Goal: Information Seeking & Learning: Find specific fact

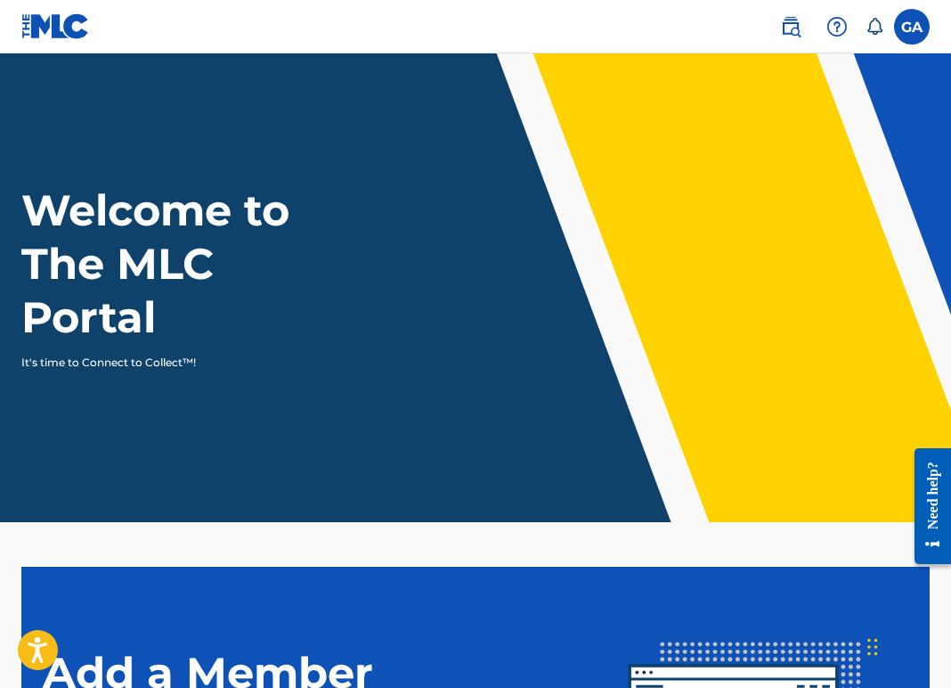
click at [780, 29] on img at bounding box center [790, 26] width 21 height 21
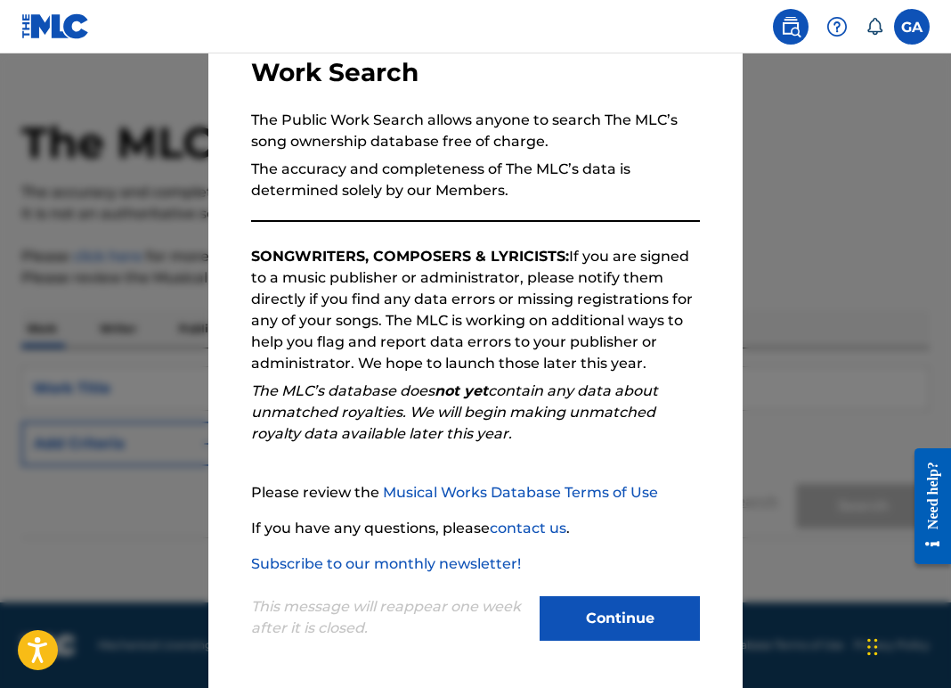
scroll to position [83, 0]
click at [623, 599] on button "Continue" at bounding box center [620, 618] width 160 height 45
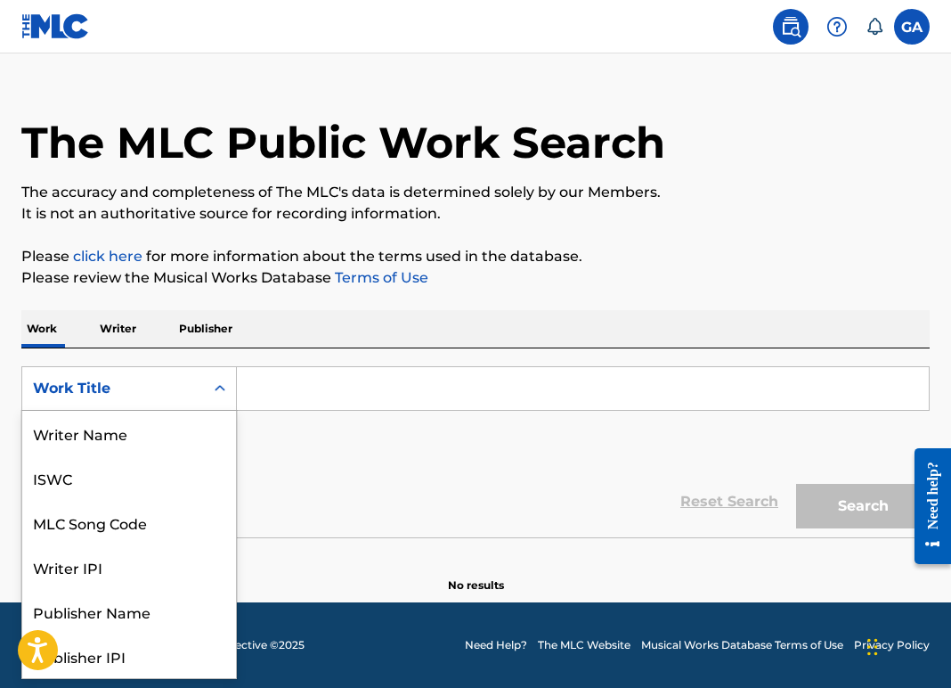
scroll to position [126, 0]
click at [143, 388] on div "Work Title" at bounding box center [113, 388] width 160 height 21
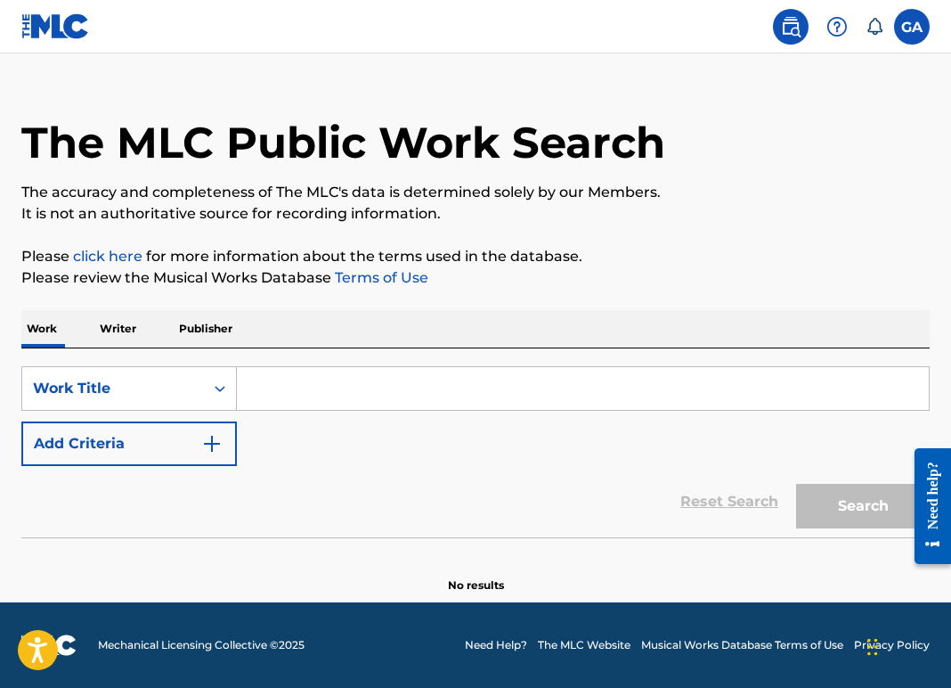
click at [333, 387] on input "Search Form" at bounding box center [583, 388] width 692 height 43
paste input "01198630620"
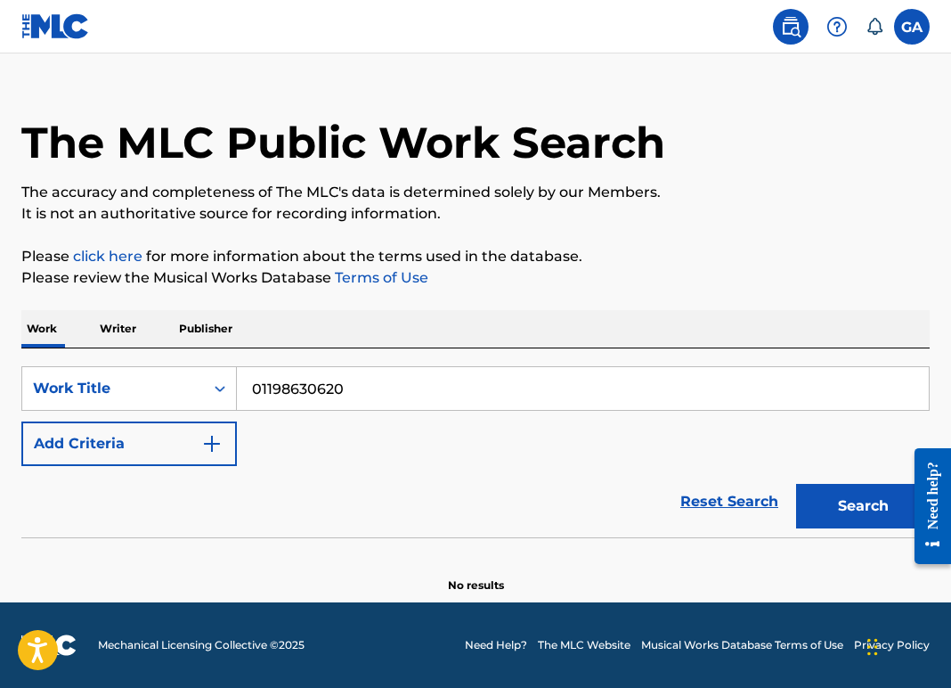
type input "01198630620"
click at [846, 526] on button "Search" at bounding box center [863, 506] width 134 height 45
click at [809, 524] on button "Search" at bounding box center [863, 506] width 134 height 45
click at [137, 314] on p "Writer" at bounding box center [117, 328] width 47 height 37
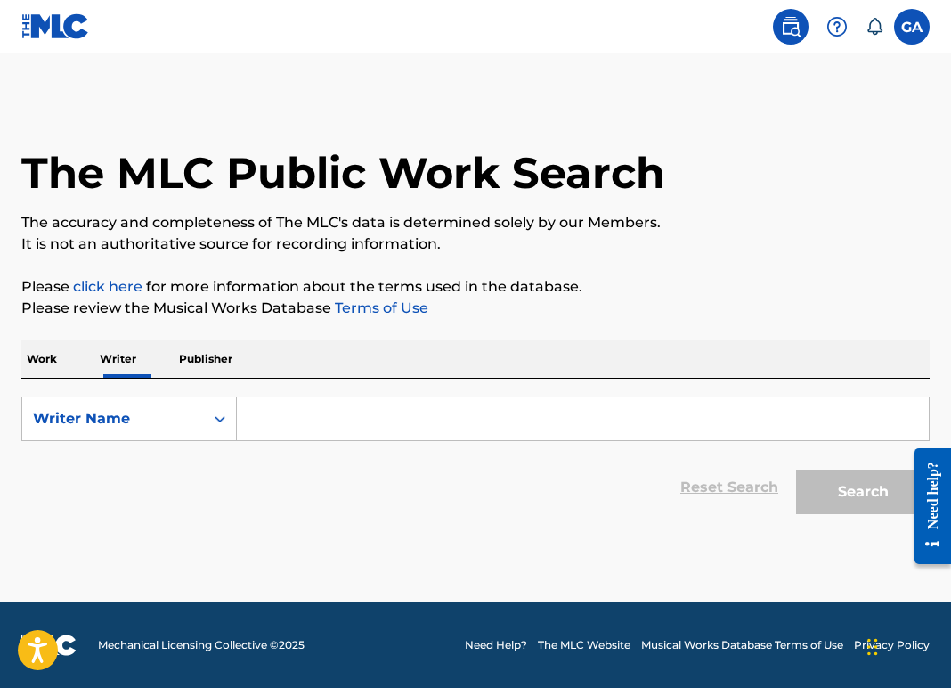
click at [371, 440] on input "Search Form" at bounding box center [583, 418] width 692 height 43
paste input "01198630620"
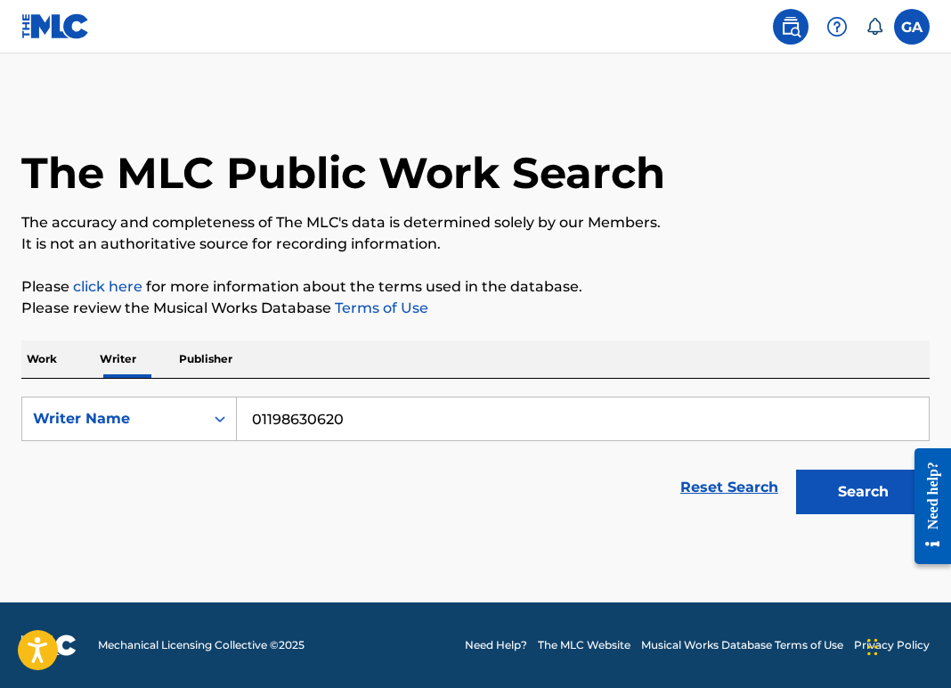
type input "01198630620"
click at [815, 514] on button "Search" at bounding box center [863, 491] width 134 height 45
click at [229, 428] on icon "Search Form" at bounding box center [220, 419] width 18 height 18
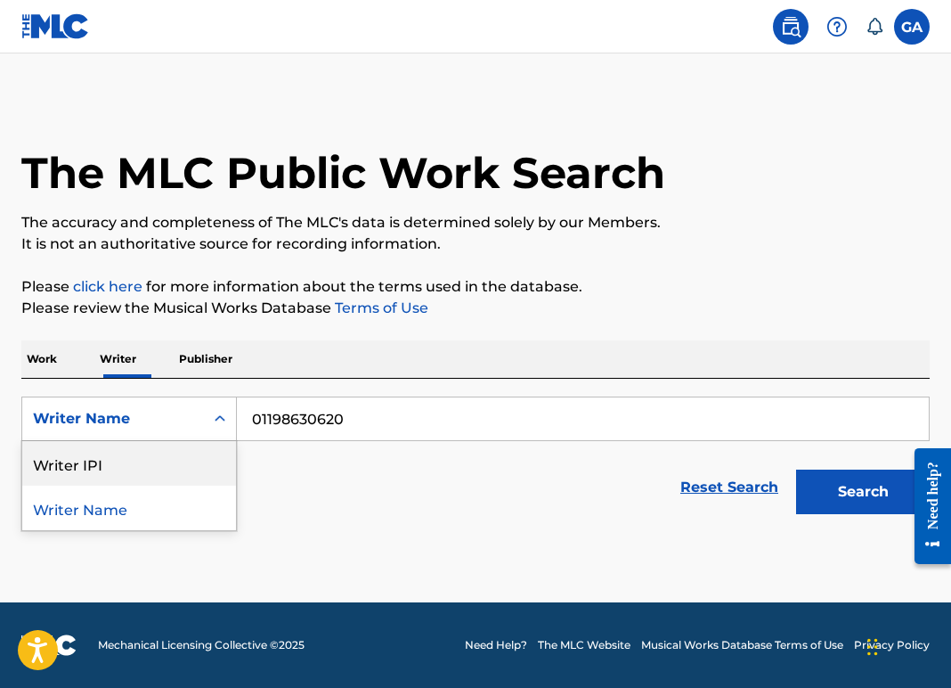
click at [116, 486] on div "Writer IPI" at bounding box center [129, 463] width 214 height 45
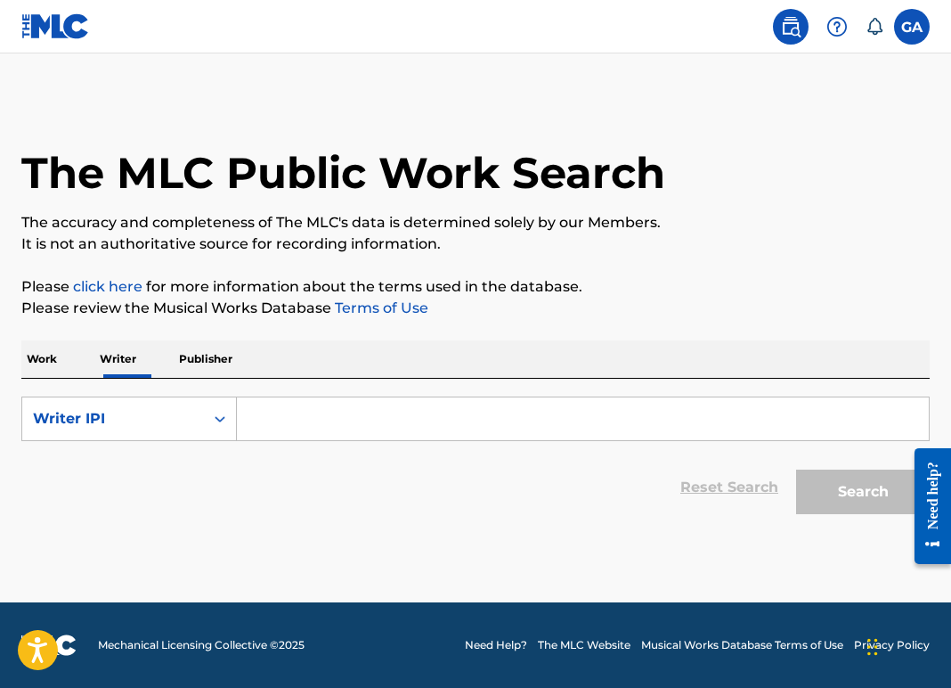
click at [340, 440] on input "Search Form" at bounding box center [583, 418] width 692 height 43
paste input "01198630620"
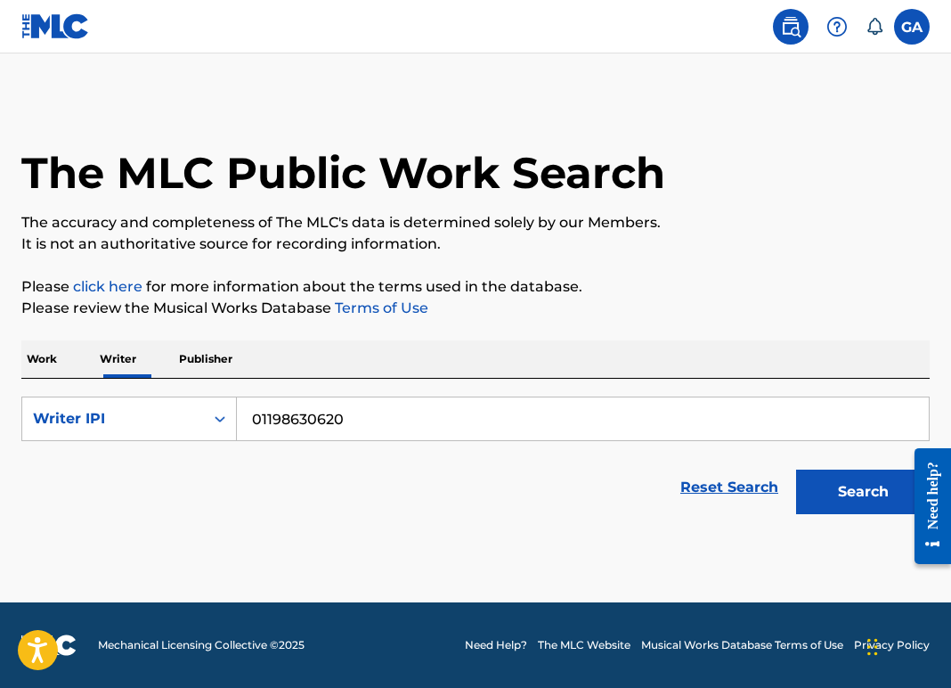
type input "01198630620"
click at [808, 514] on button "Search" at bounding box center [863, 491] width 134 height 45
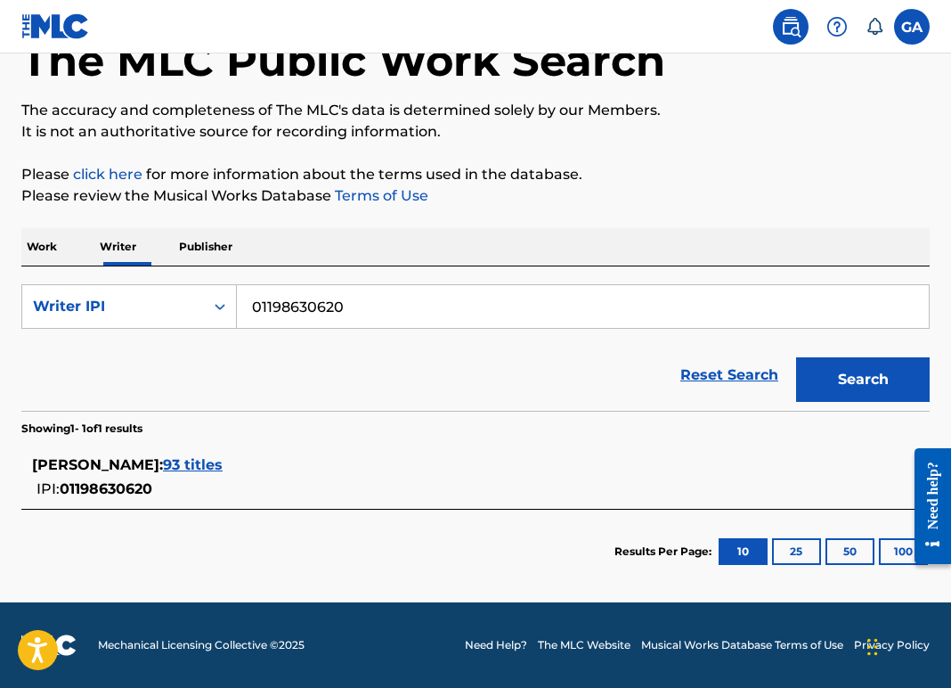
scroll to position [222, 0]
click at [200, 456] on span "93 titles" at bounding box center [193, 464] width 60 height 17
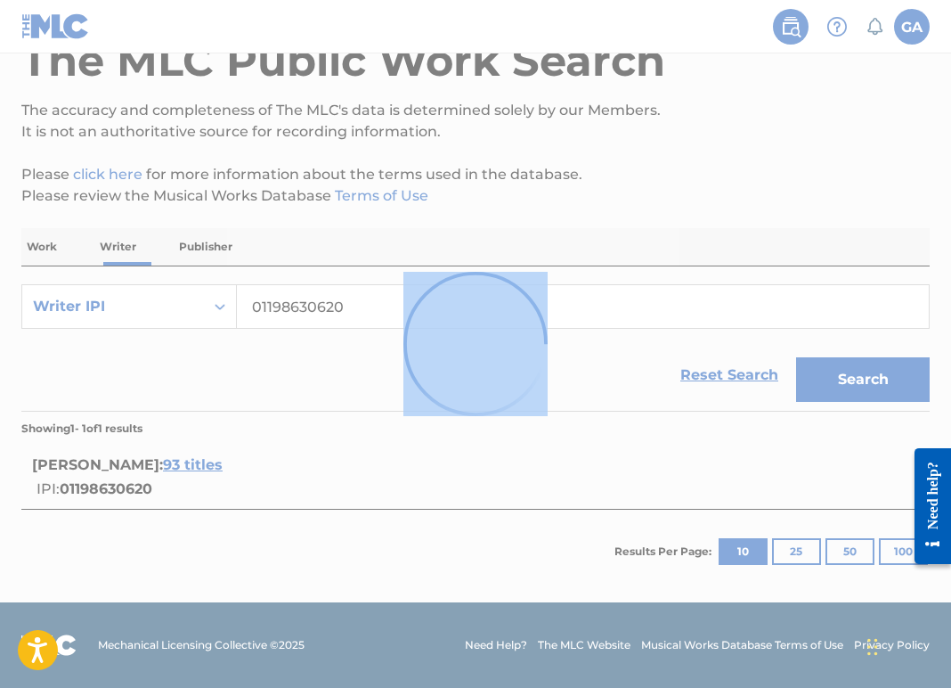
click at [200, 426] on div at bounding box center [475, 344] width 951 height 688
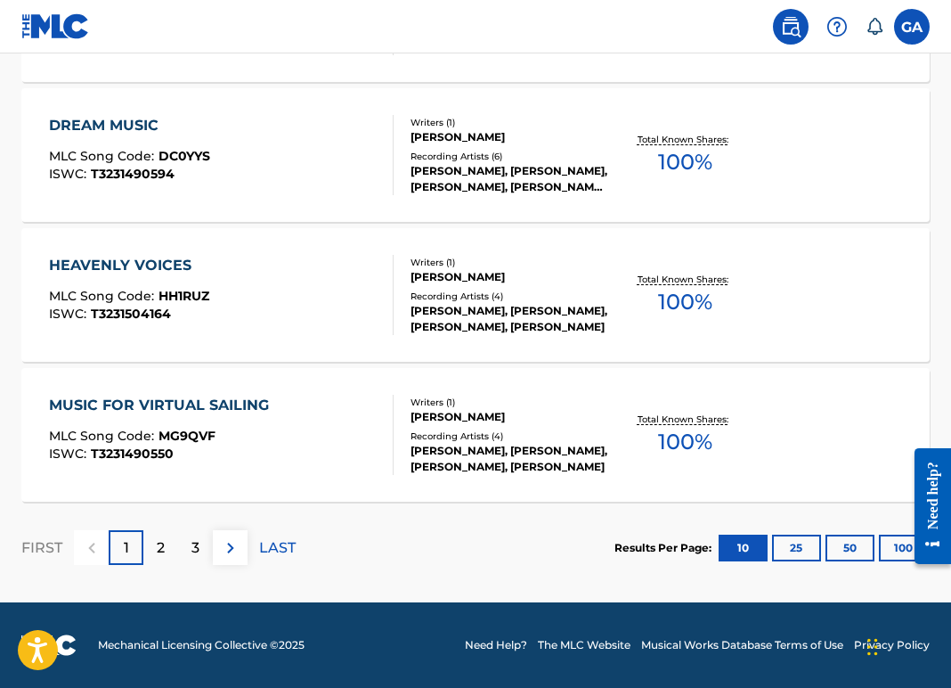
scroll to position [1545, 0]
click at [296, 559] on p "LAST" at bounding box center [277, 547] width 37 height 21
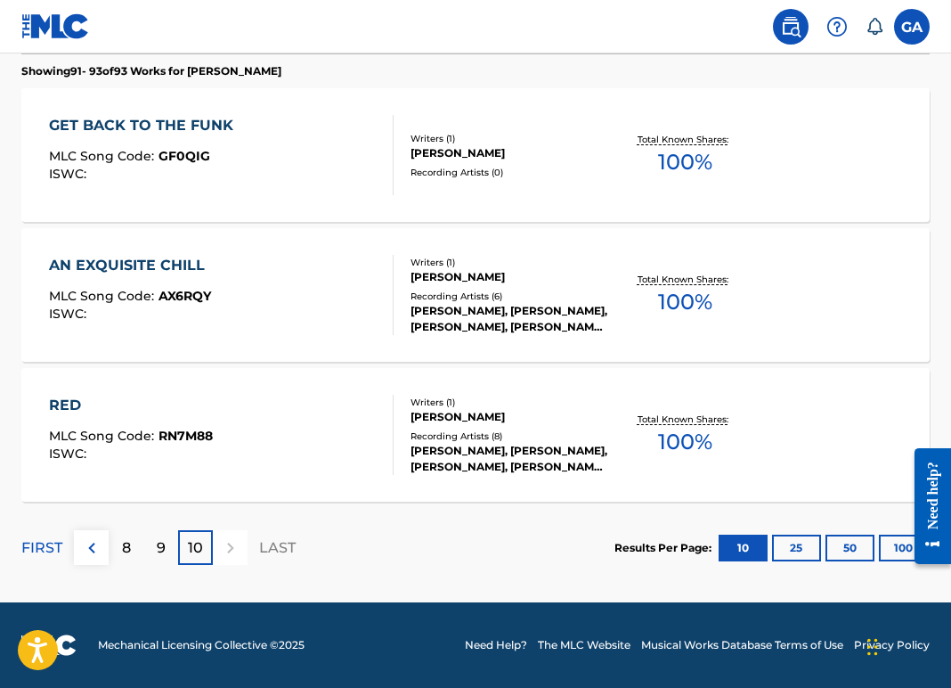
scroll to position [608, 0]
click at [166, 546] on p "9" at bounding box center [161, 547] width 9 height 21
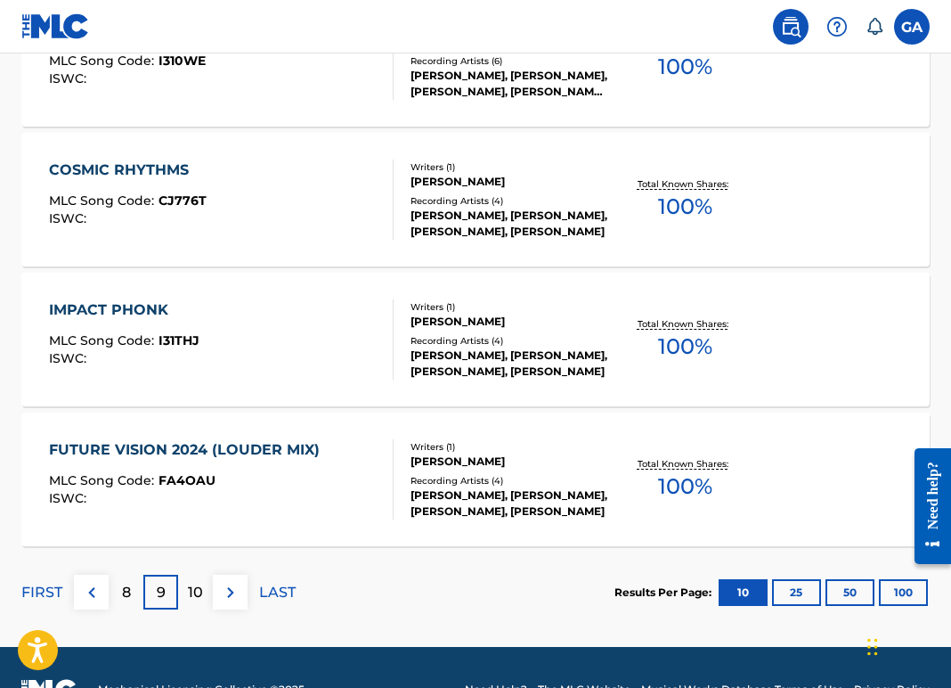
scroll to position [1471, 0]
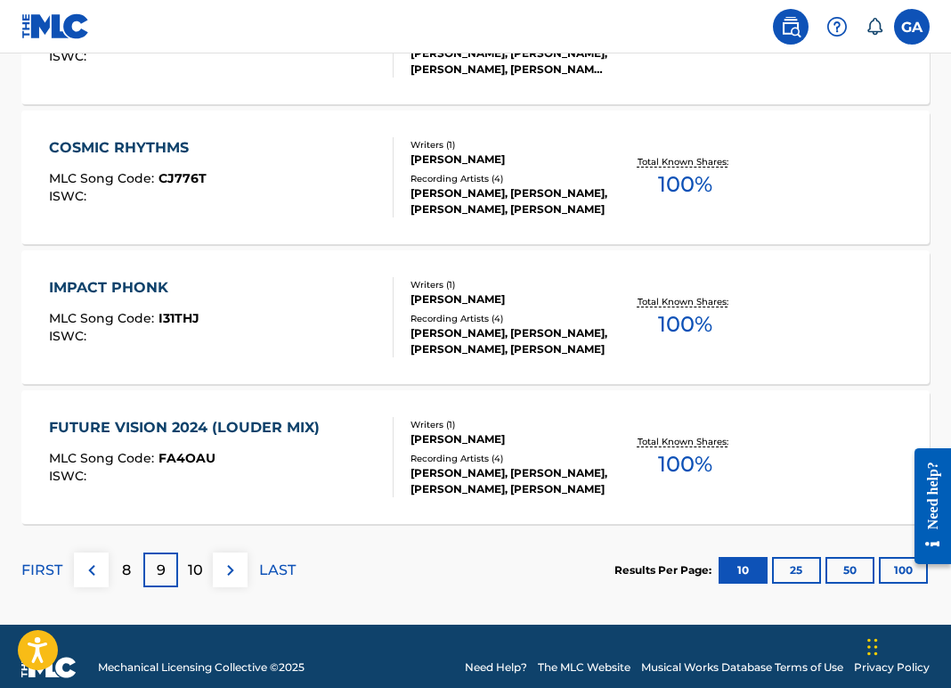
click at [143, 587] on div "8" at bounding box center [126, 569] width 35 height 35
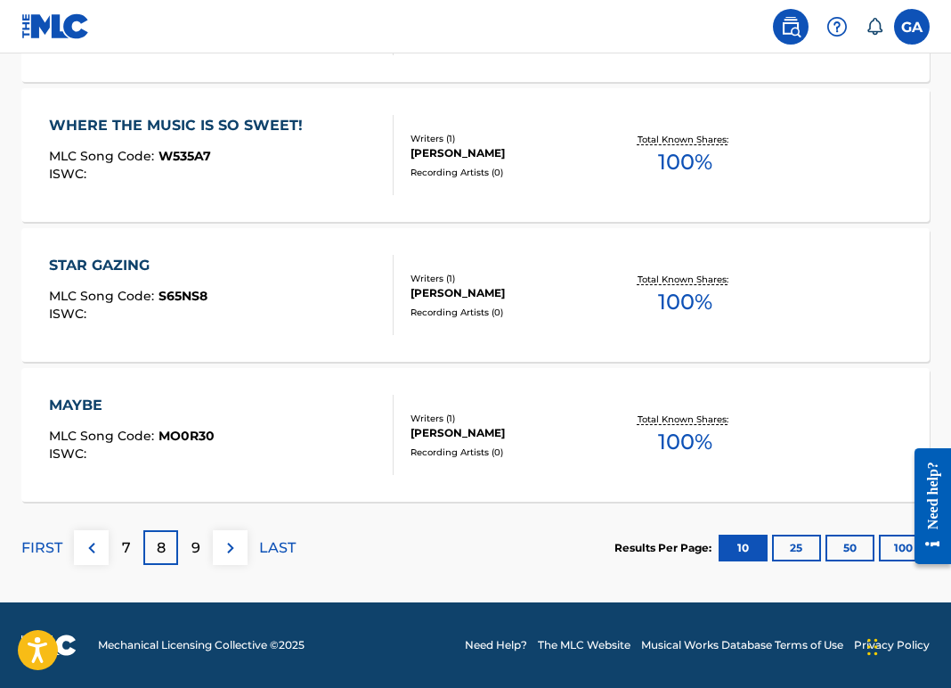
scroll to position [1555, 0]
click at [131, 559] on p "7" at bounding box center [126, 547] width 9 height 21
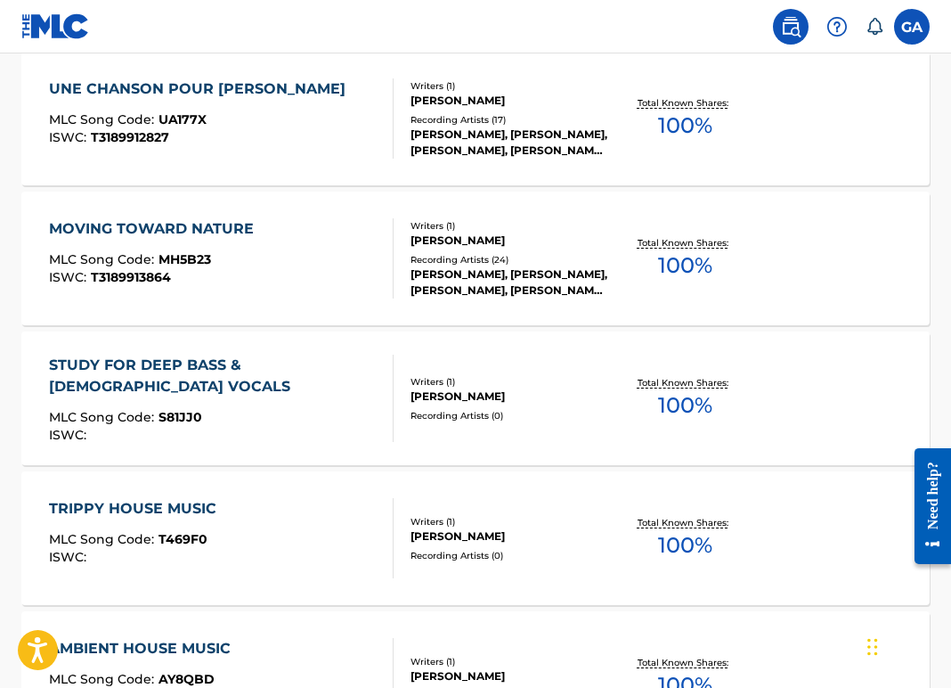
scroll to position [827, 0]
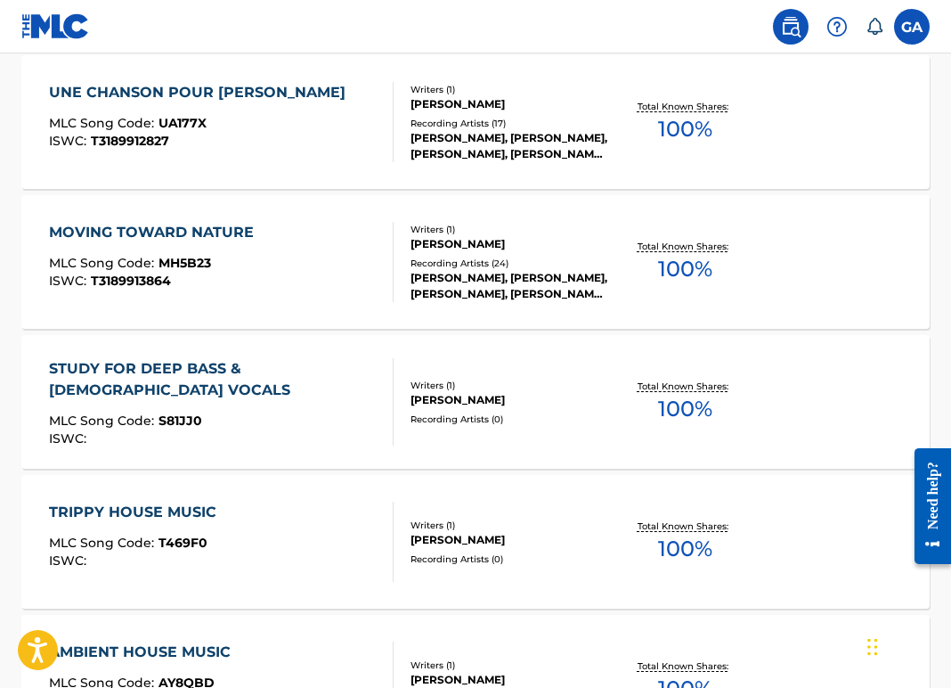
click at [231, 401] on div "STUDY FOR DEEP BASS & [DEMOGRAPHIC_DATA] VOCALS" at bounding box center [214, 379] width 330 height 43
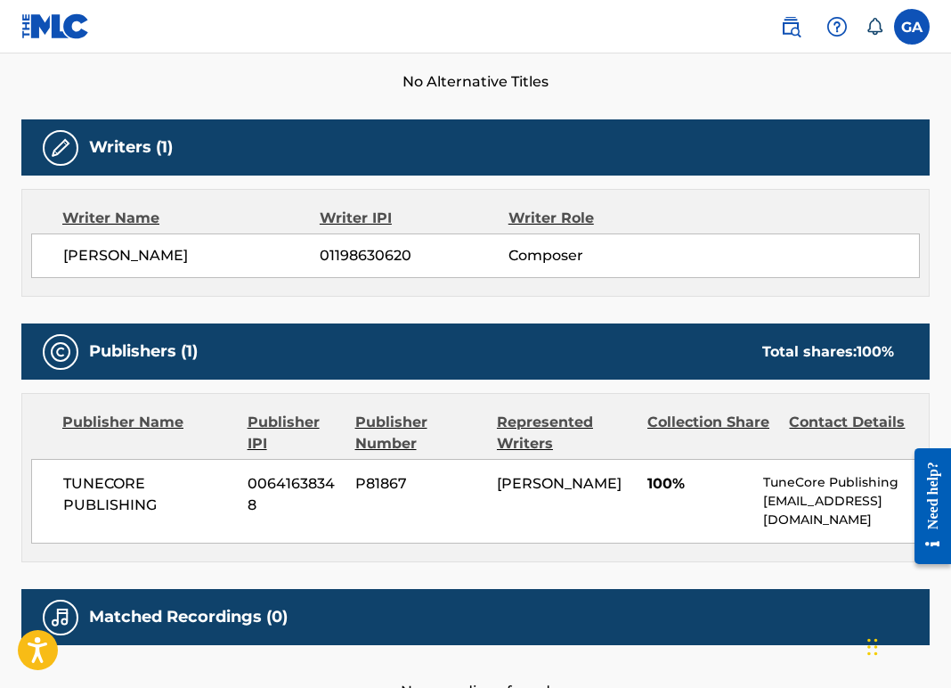
scroll to position [592, 0]
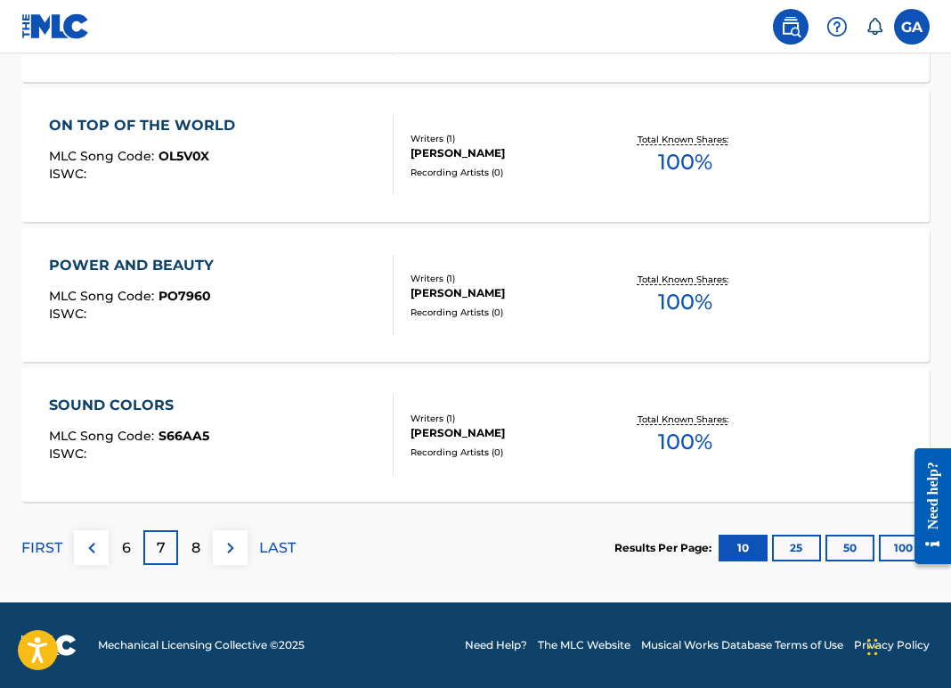
scroll to position [1612, 0]
click at [131, 537] on p "6" at bounding box center [126, 547] width 9 height 21
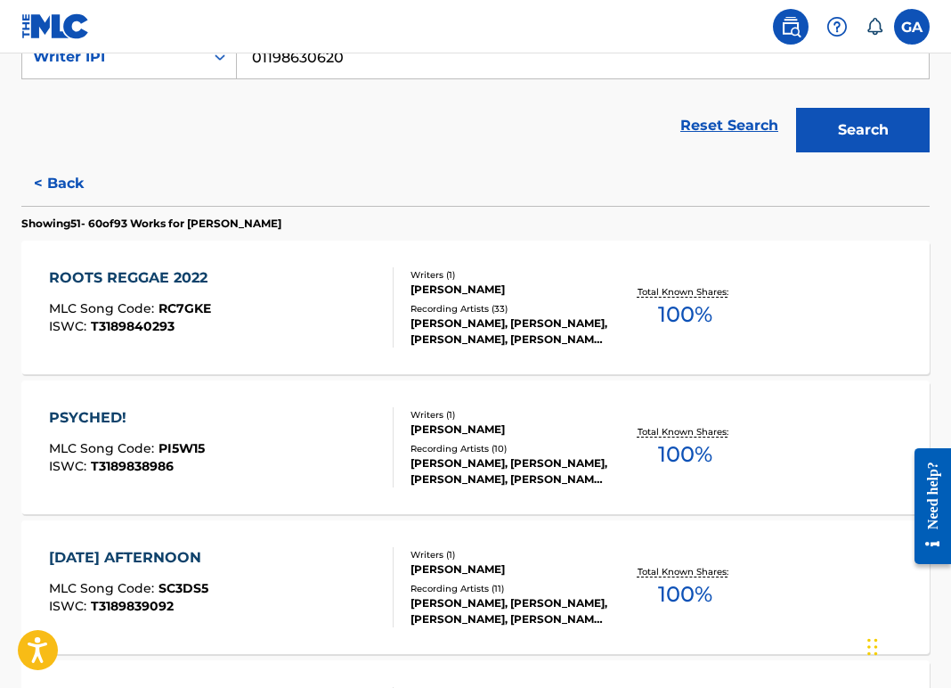
scroll to position [368, 0]
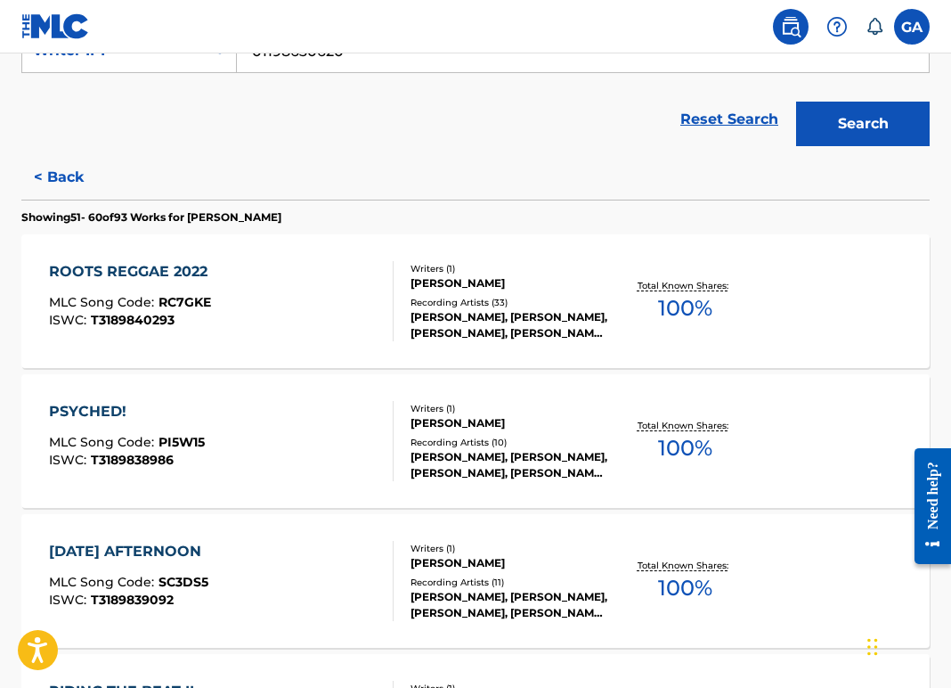
click at [517, 341] on div "[PERSON_NAME], [PERSON_NAME], [PERSON_NAME], [PERSON_NAME], [PERSON_NAME]" at bounding box center [510, 325] width 199 height 32
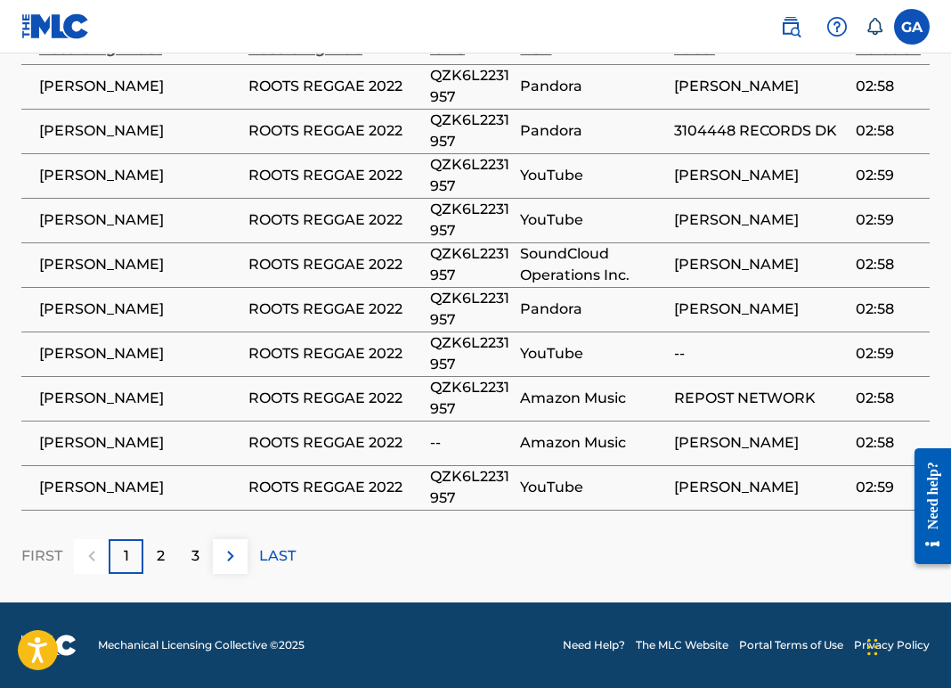
scroll to position [1402, 0]
click at [178, 574] on div "2" at bounding box center [160, 556] width 35 height 35
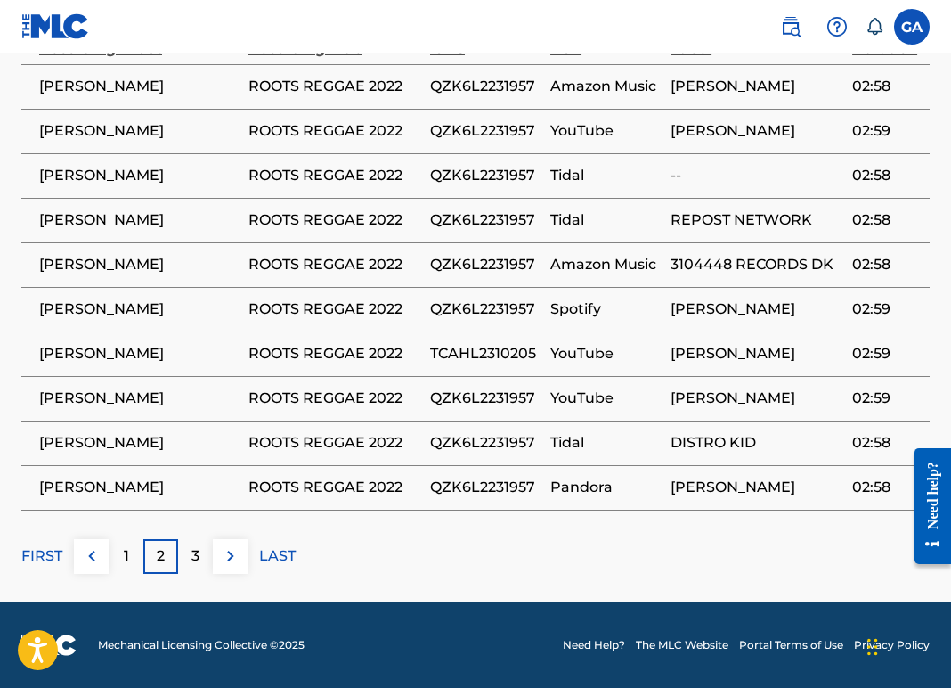
scroll to position [1369, 0]
click at [200, 567] on p "3" at bounding box center [196, 555] width 8 height 21
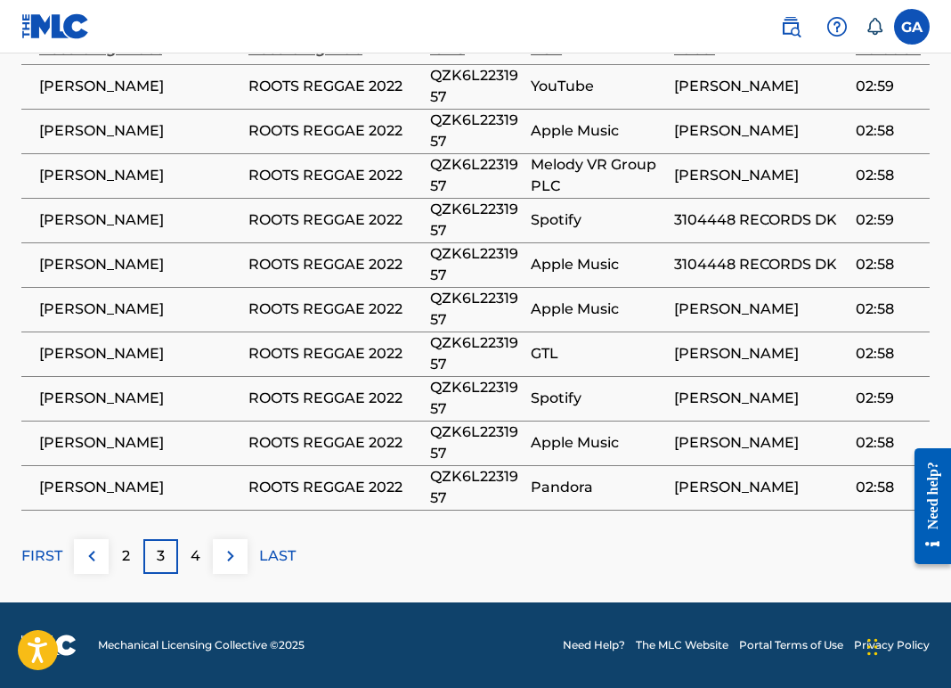
scroll to position [1342, 0]
click at [200, 567] on p "4" at bounding box center [196, 555] width 10 height 21
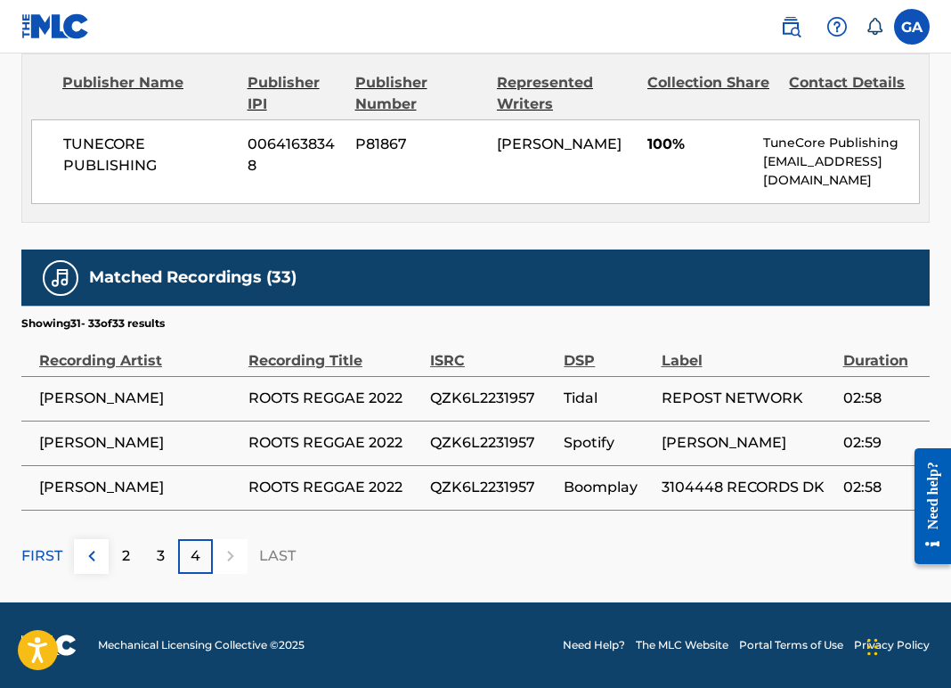
scroll to position [984, 0]
click at [827, 29] on img at bounding box center [837, 26] width 21 height 21
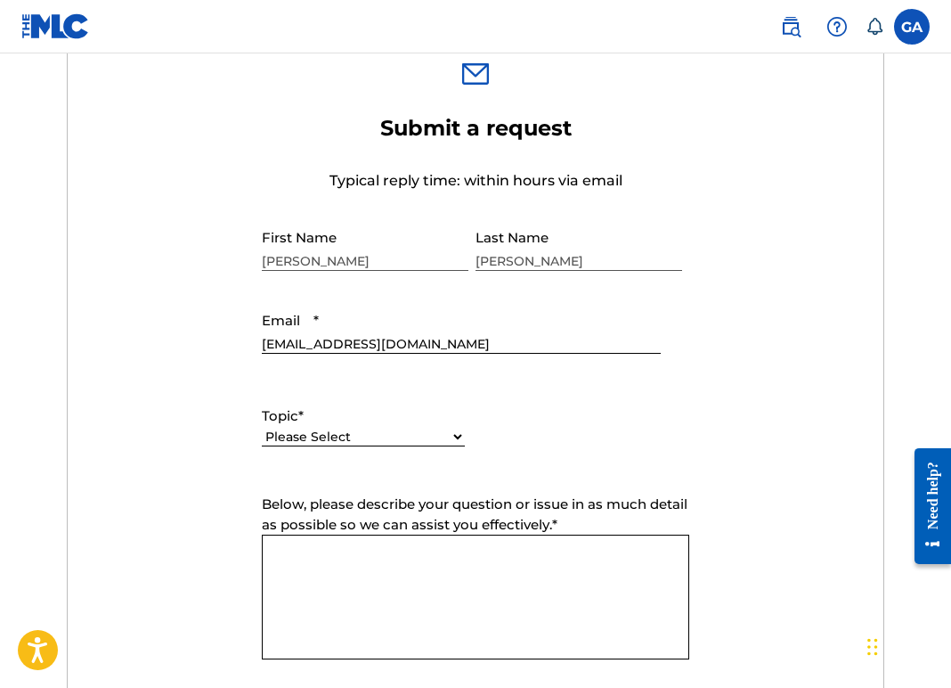
scroll to position [625, 0]
select select "I need help with payment"
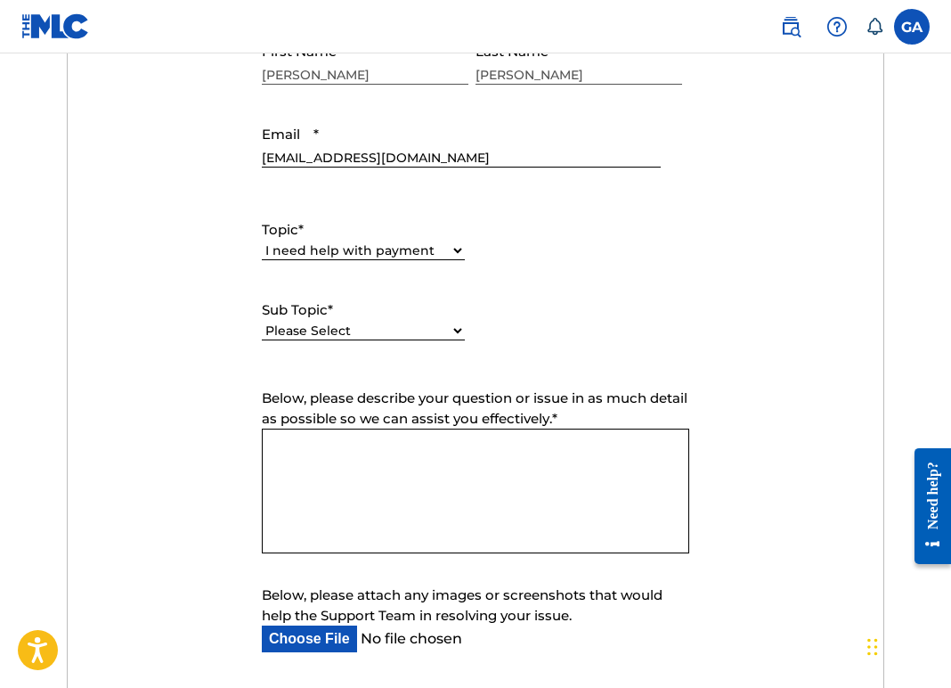
scroll to position [816, 0]
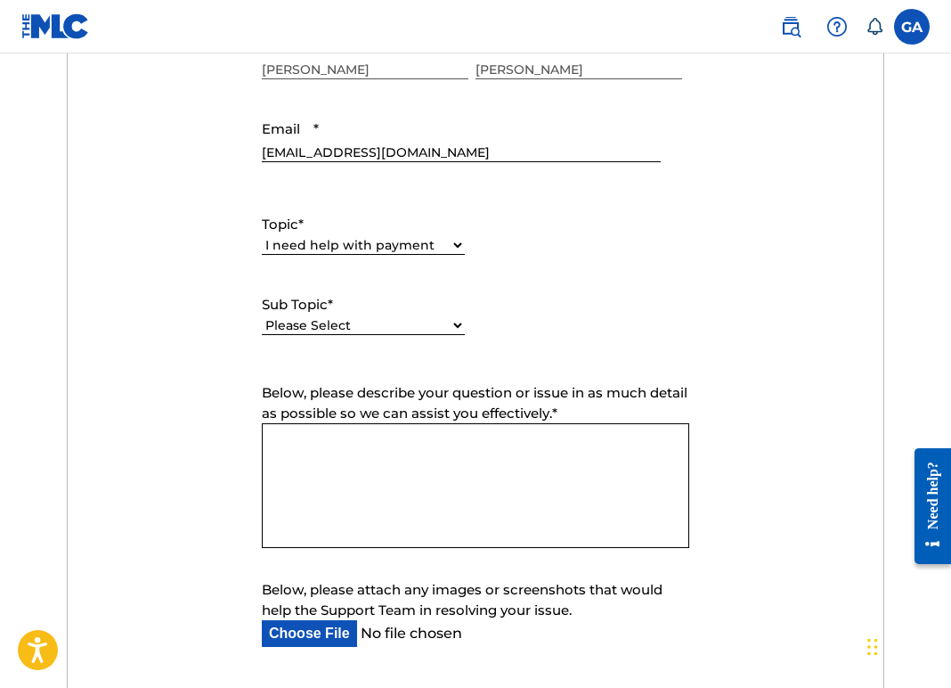
select select "I need a payment error resolved"
click at [360, 548] on textarea "Below, please describe your question or issue in as much detail as possible so …" at bounding box center [476, 485] width 428 height 125
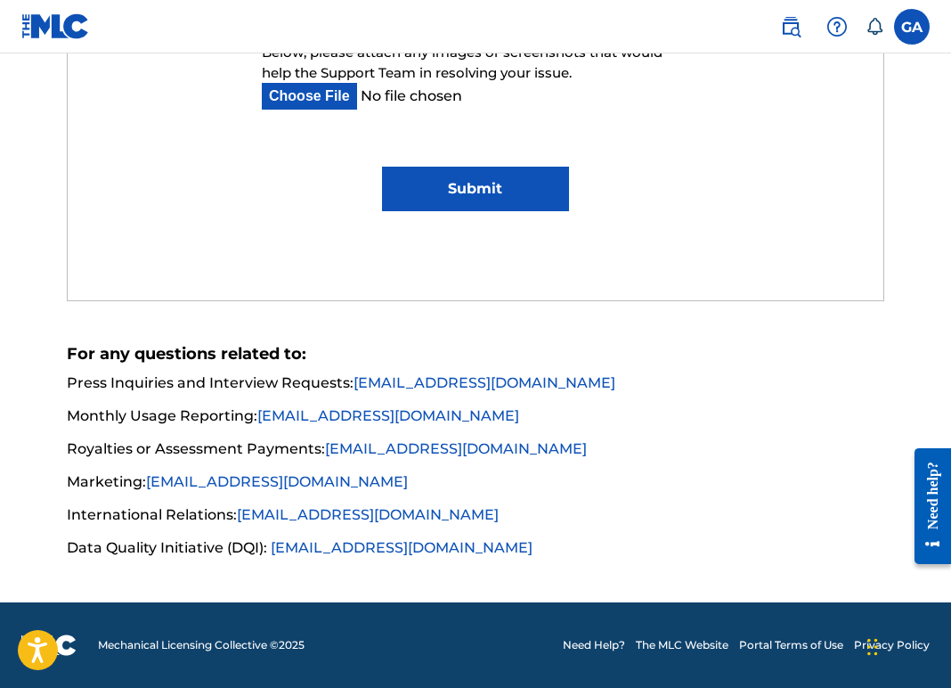
scroll to position [1460, 0]
type textarea "I have streamed 15,000 or more streams of my song Roots Reggae 2022 with Boompl…"
click at [320, 110] on input "Below, please attach any images or screenshots that would help the Support Team…" at bounding box center [461, 96] width 399 height 27
click at [300, 110] on input "Below, please attach any images or screenshots that would help the Support Team…" at bounding box center [461, 96] width 399 height 27
type input "C:\fakepath\Screenshot [DATE] 3.24.19 PM.png"
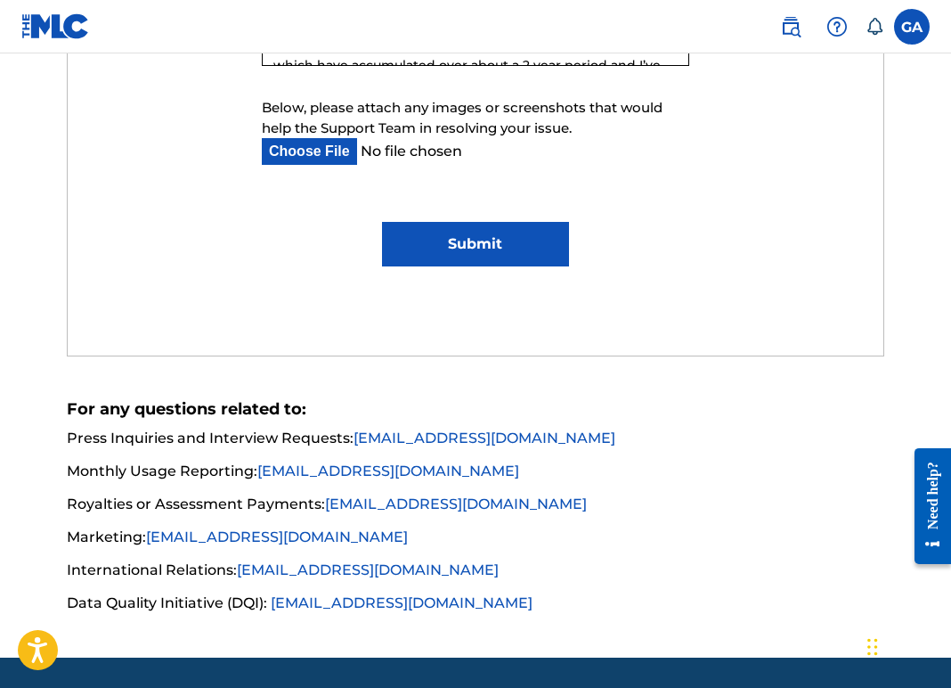
scroll to position [1298, 0]
click at [523, 66] on textarea "I have streamed 15,000 or more streams of my song Roots Reggae 2022 with Boompl…" at bounding box center [476, 3] width 428 height 125
click at [664, 66] on textarea "I have streamed 15,000 or more streams of my song Roots Reggae 2022 with Boompl…" at bounding box center [476, 3] width 428 height 125
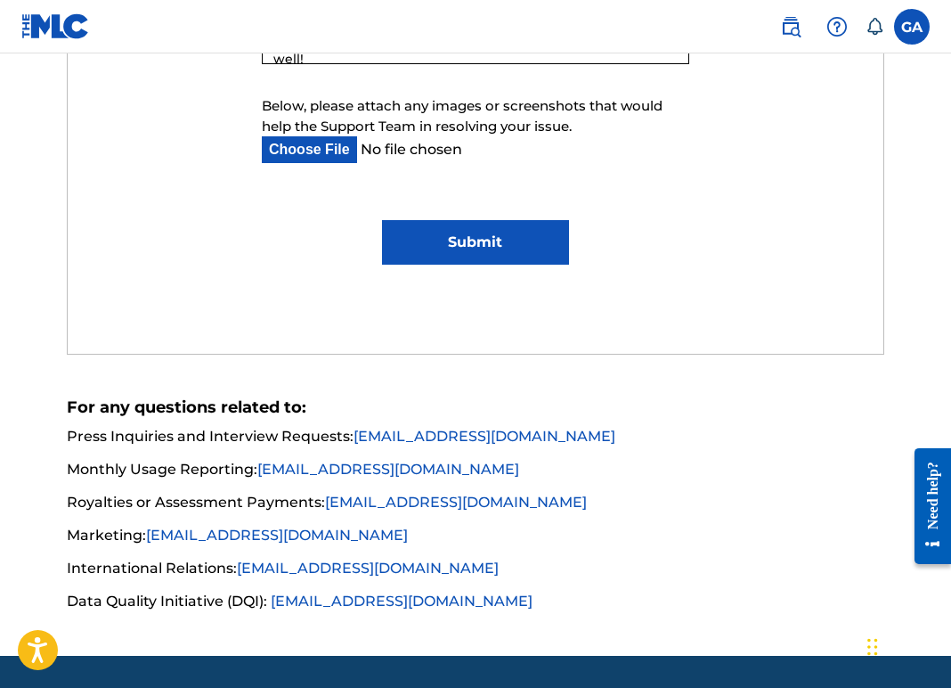
type textarea "I have streamed 15,000 or more streams of my song Roots Reggae 2022 with Boompl…"
click at [486, 265] on input "Submit" at bounding box center [476, 242] width 188 height 45
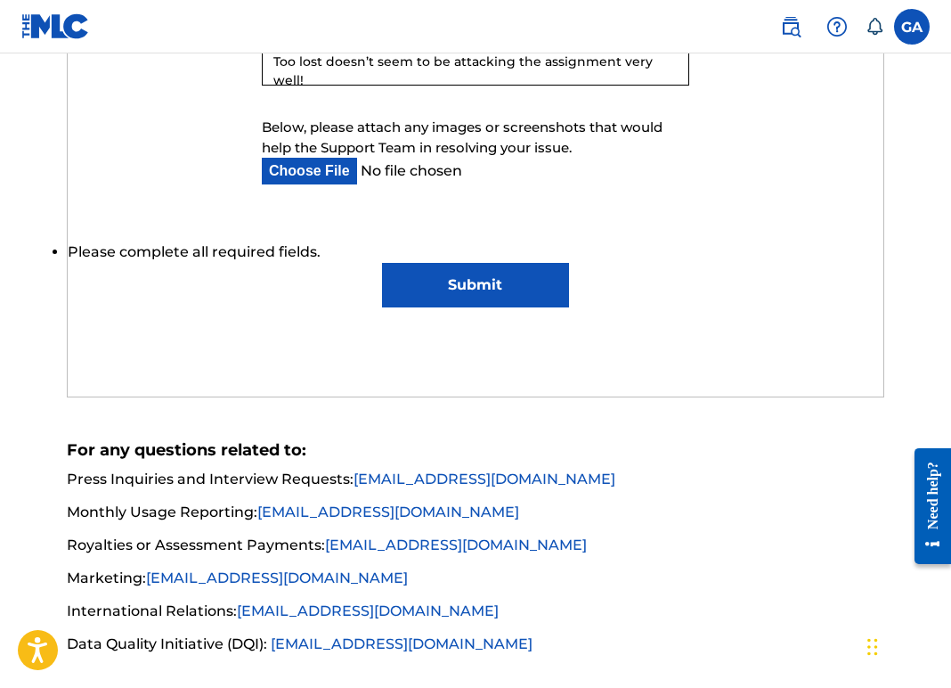
click at [486, 307] on input "Submit" at bounding box center [476, 285] width 188 height 45
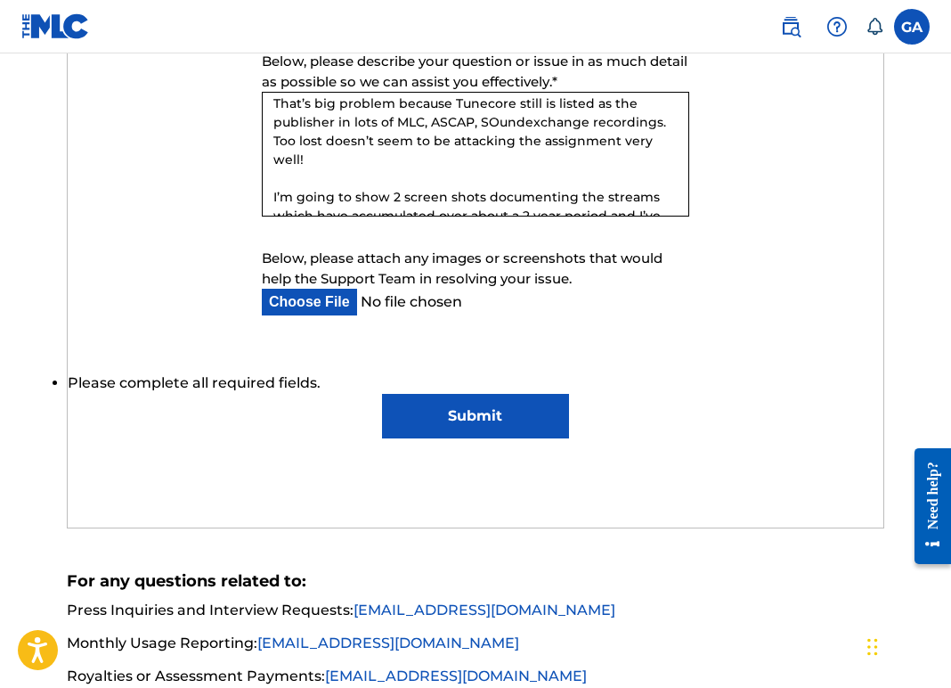
scroll to position [1167, 1]
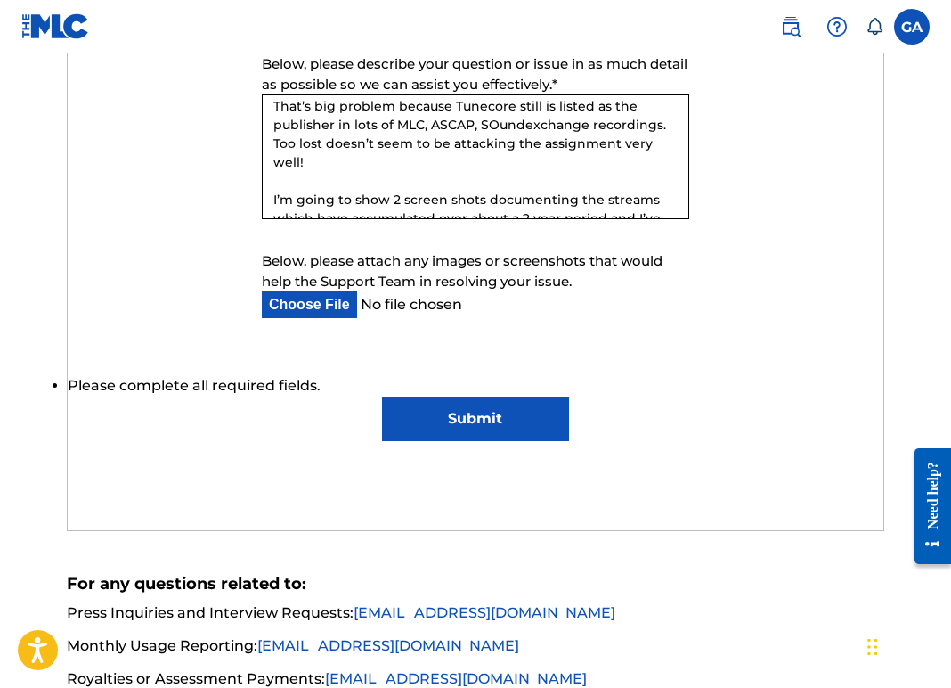
click at [657, 219] on textarea "I have streamed 15,000 or more streams of my song Roots Reggae 2022 with Boompl…" at bounding box center [476, 156] width 428 height 125
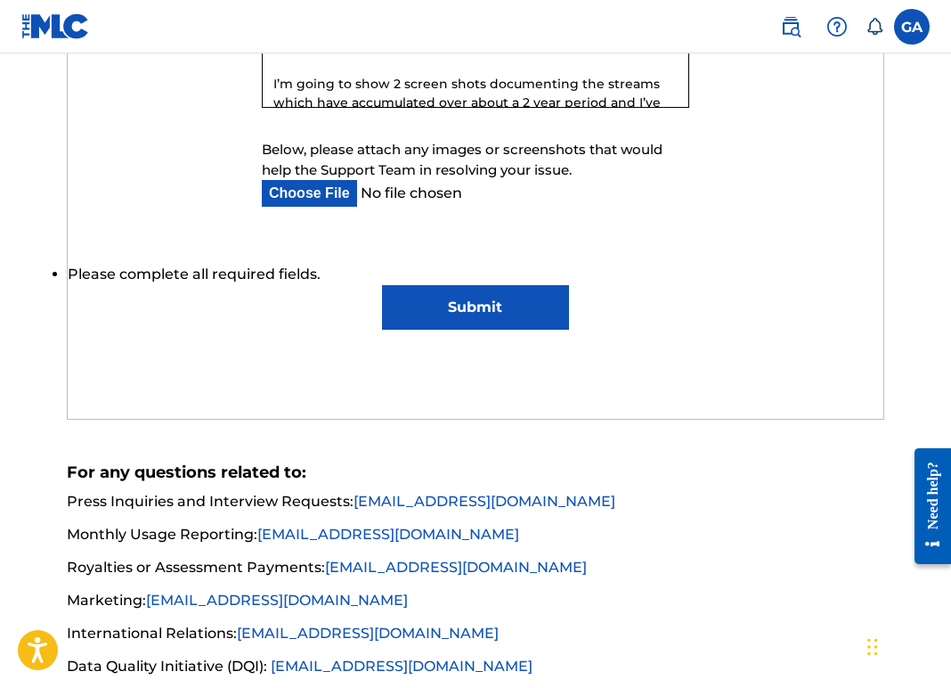
scroll to position [1286, 0]
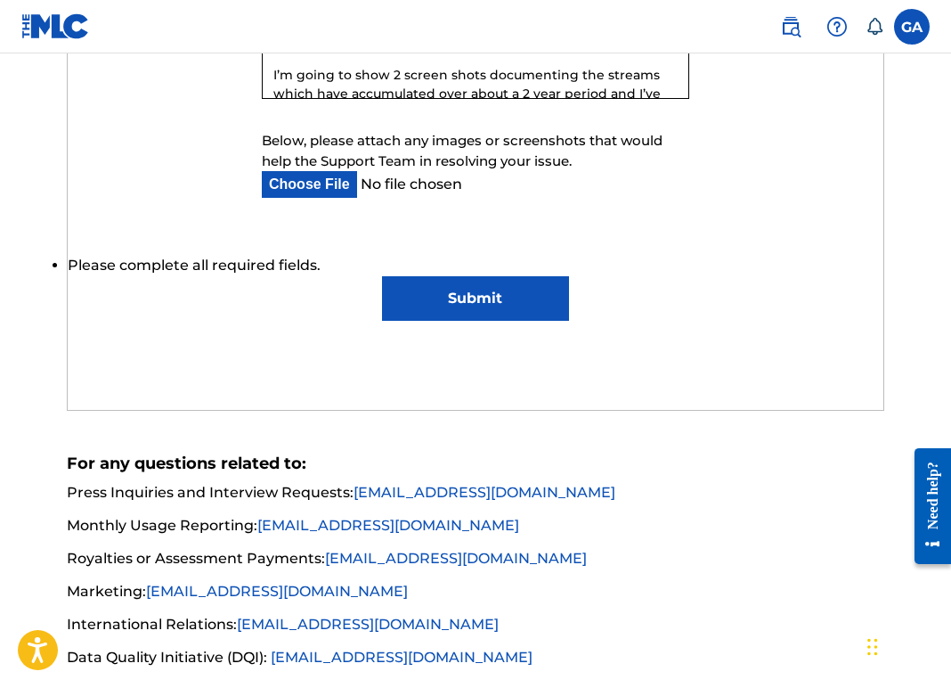
type textarea "I have streamed 15,000 or more streams of my song Roots Reggae 2022 with Boompl…"
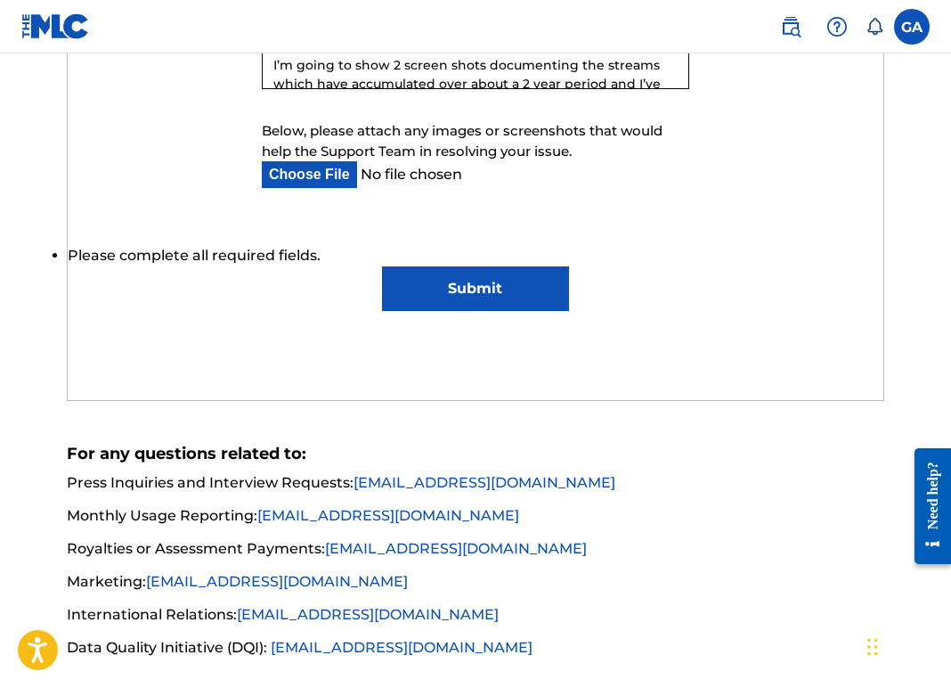
scroll to position [1278, 0]
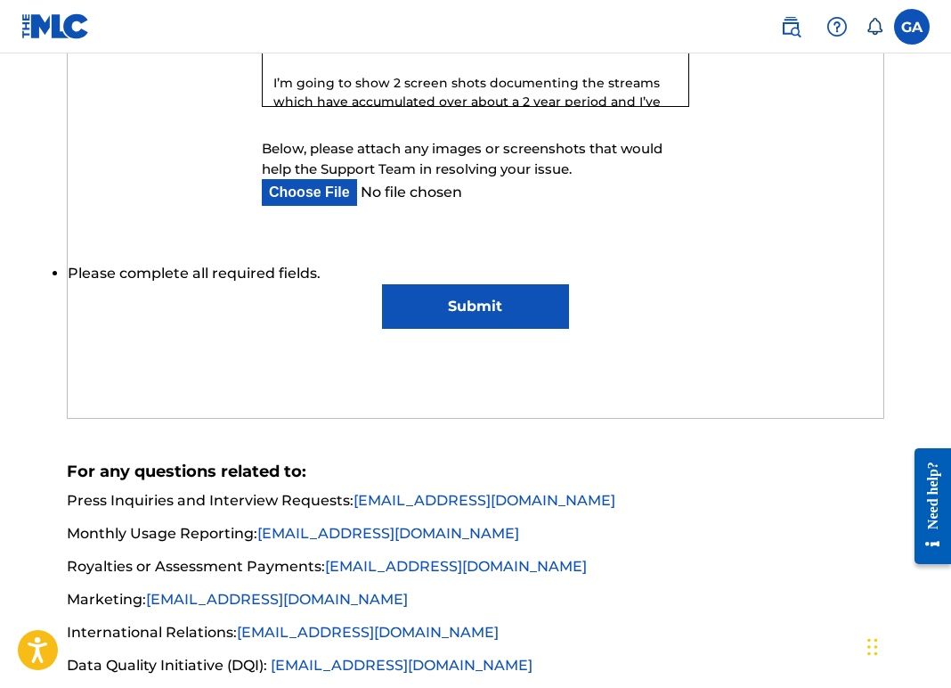
click at [453, 329] on input "Submit" at bounding box center [476, 306] width 188 height 45
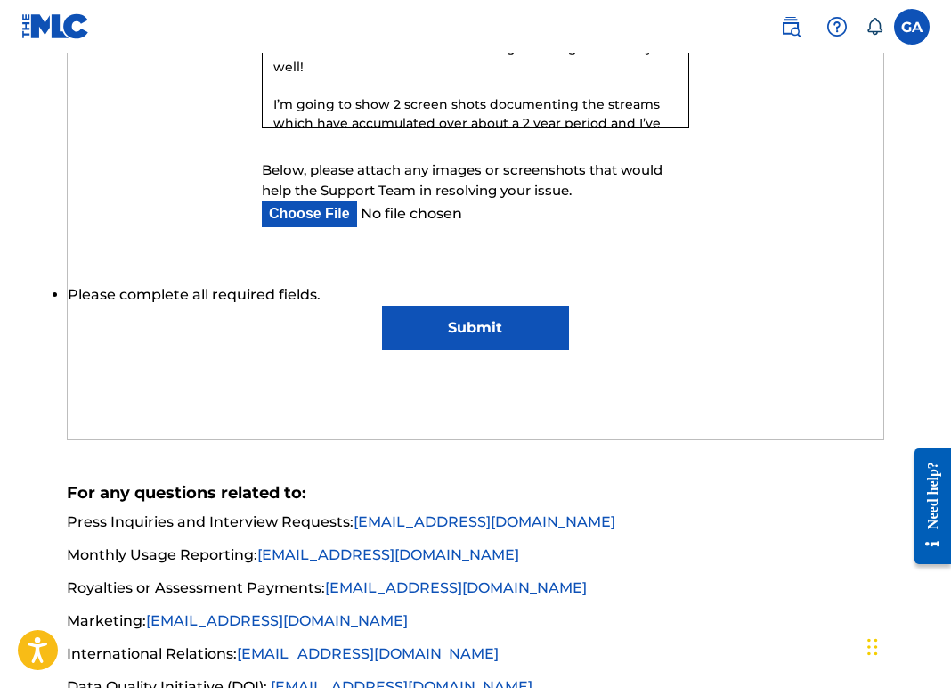
click at [468, 350] on input "Submit" at bounding box center [476, 328] width 188 height 45
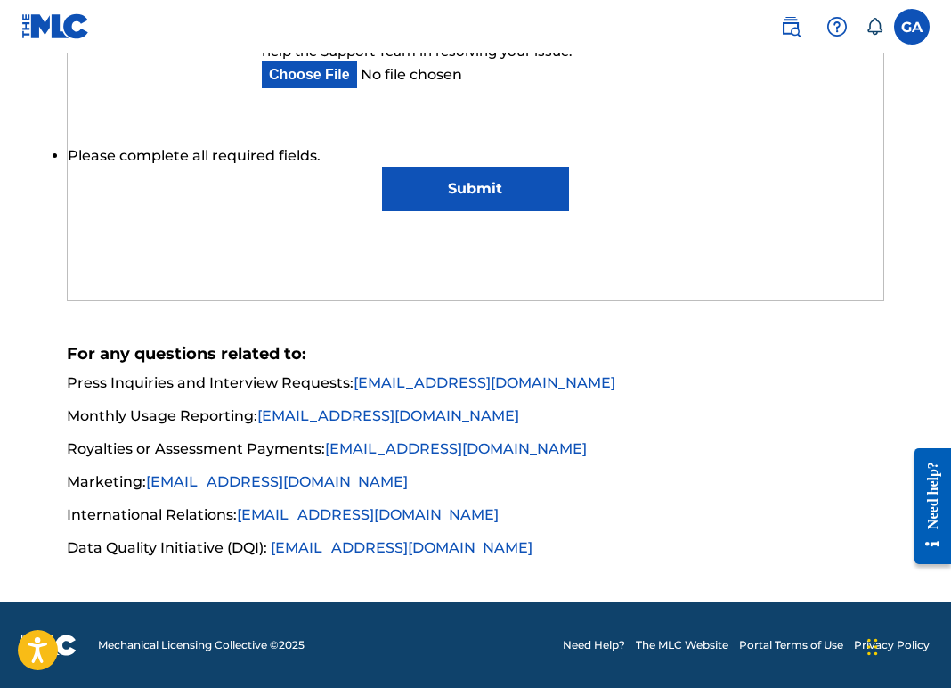
scroll to position [1450, 0]
click at [461, 211] on input "Submit" at bounding box center [476, 189] width 188 height 45
click at [460, 211] on input "Submit" at bounding box center [476, 189] width 188 height 45
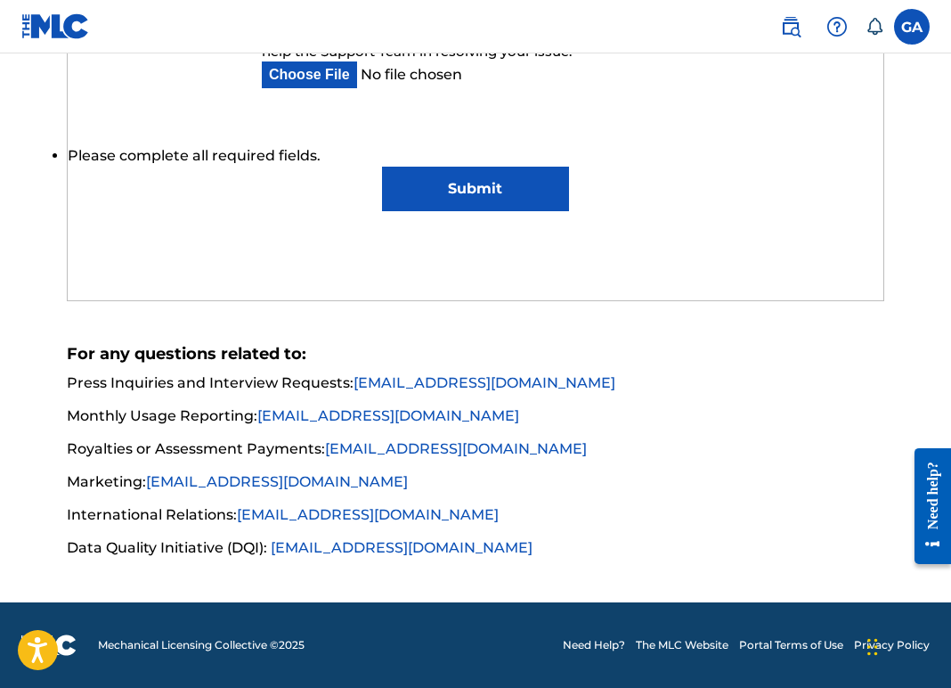
click at [461, 211] on input "Submit" at bounding box center [476, 189] width 188 height 45
click at [598, 88] on input "Below, please attach any images or screenshots that would help the Support Team…" at bounding box center [461, 74] width 399 height 27
click at [493, 211] on input "Submit" at bounding box center [476, 189] width 188 height 45
click at [494, 211] on input "Submit" at bounding box center [476, 189] width 188 height 45
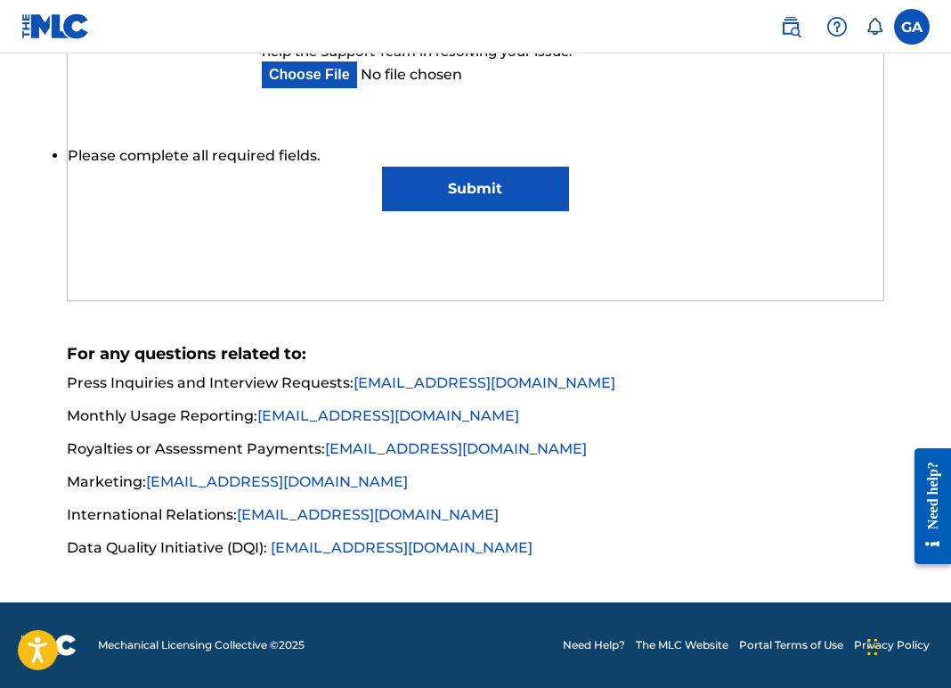
click at [494, 211] on input "Submit" at bounding box center [476, 189] width 188 height 45
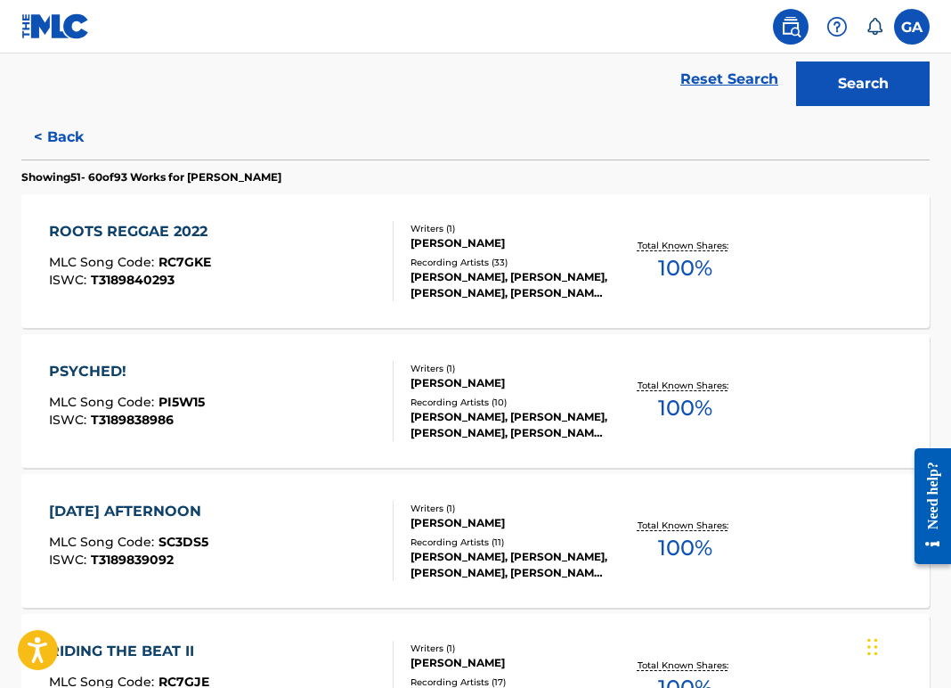
scroll to position [411, 0]
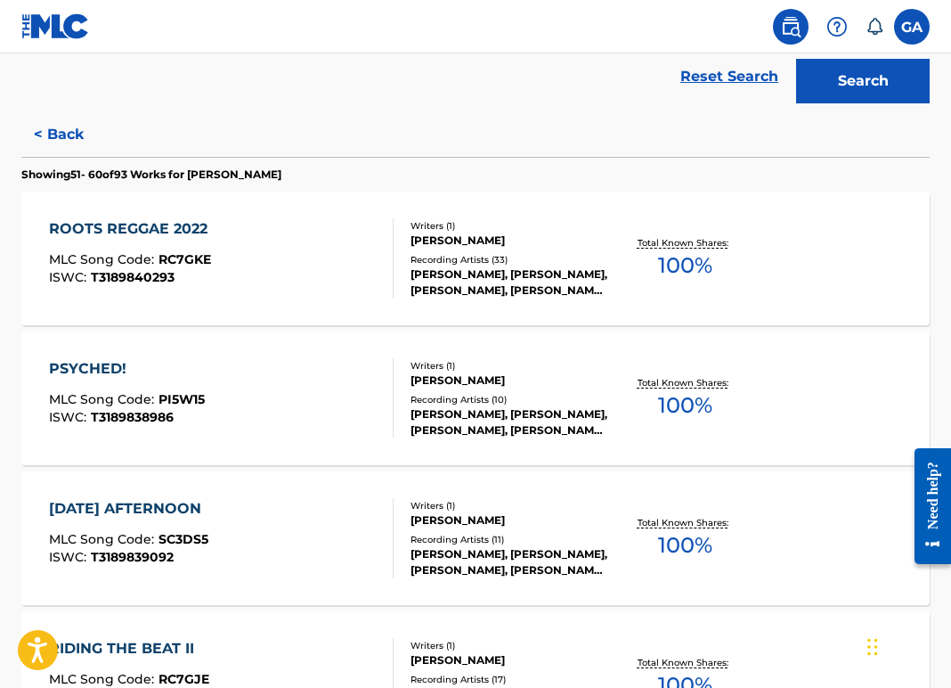
click at [59, 157] on button "< Back" at bounding box center [74, 134] width 107 height 45
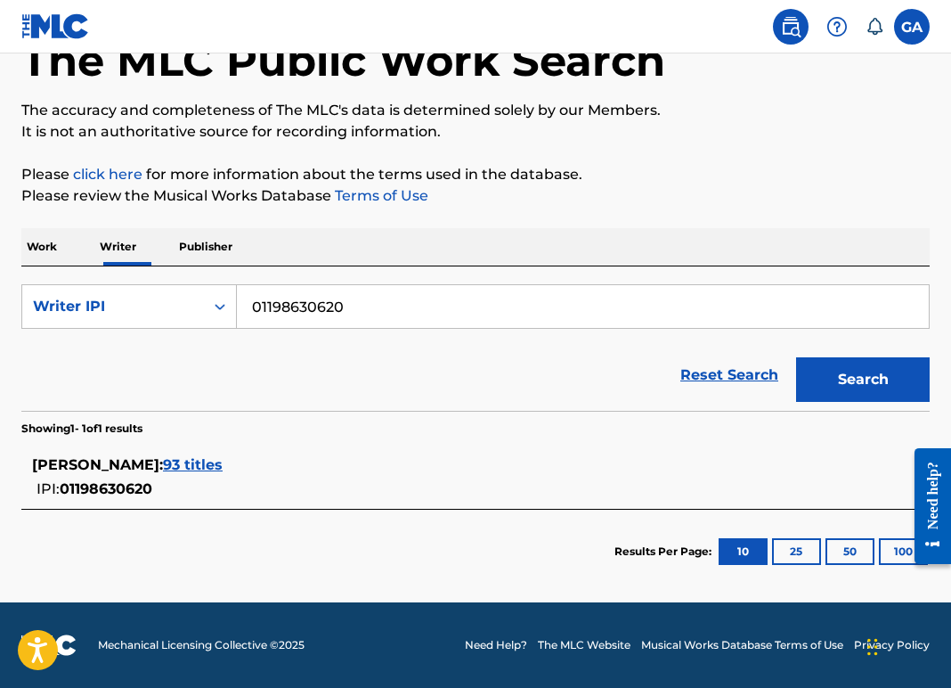
scroll to position [224, 0]
click at [238, 228] on p "Publisher" at bounding box center [206, 246] width 64 height 37
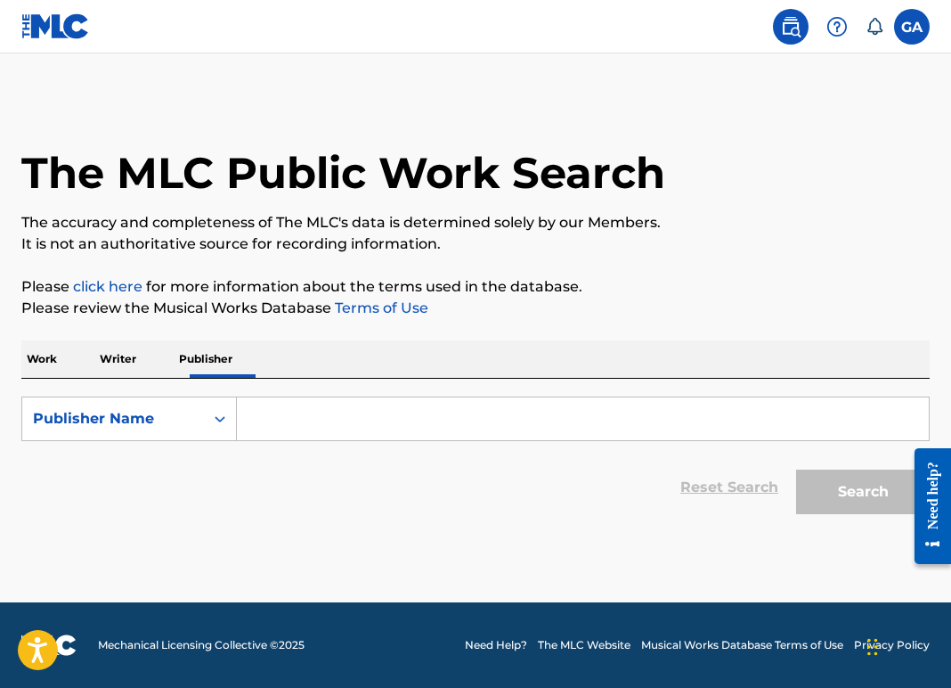
click at [317, 440] on input "Search Form" at bounding box center [583, 418] width 692 height 43
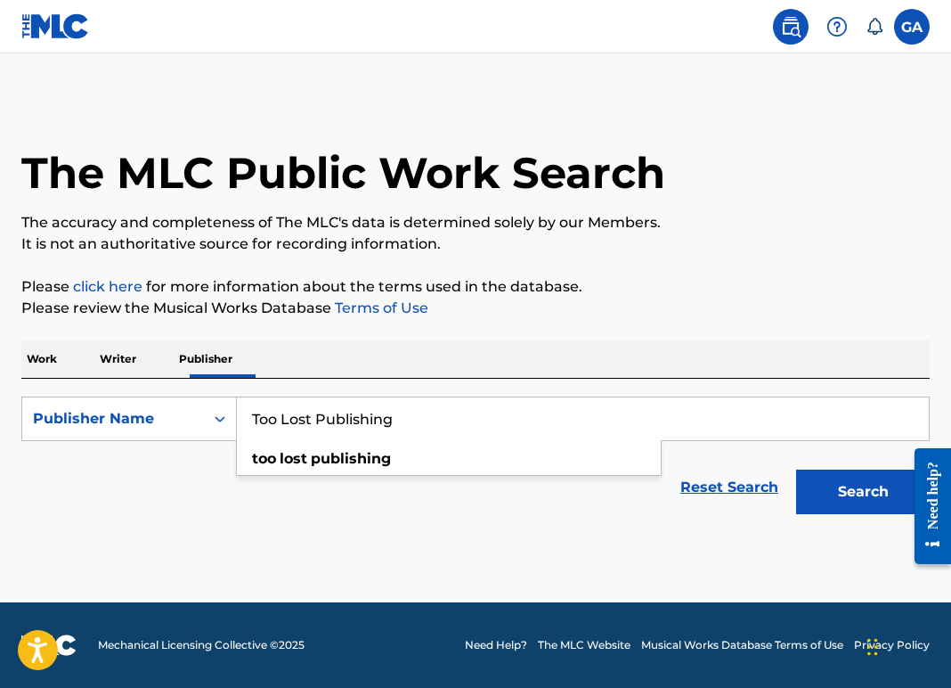
type input "Too Lost Publishing"
click at [208, 515] on div "Reset Search Search" at bounding box center [475, 487] width 909 height 71
click at [126, 378] on p "Writer" at bounding box center [117, 358] width 47 height 37
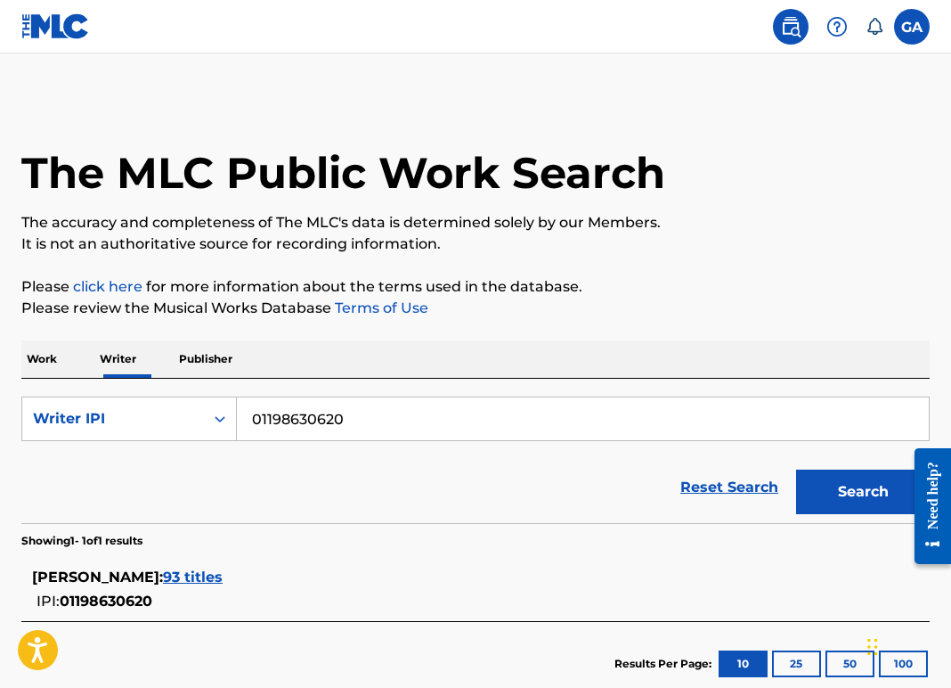
click at [812, 514] on button "Search" at bounding box center [863, 491] width 134 height 45
click at [230, 378] on p "Publisher" at bounding box center [206, 358] width 64 height 37
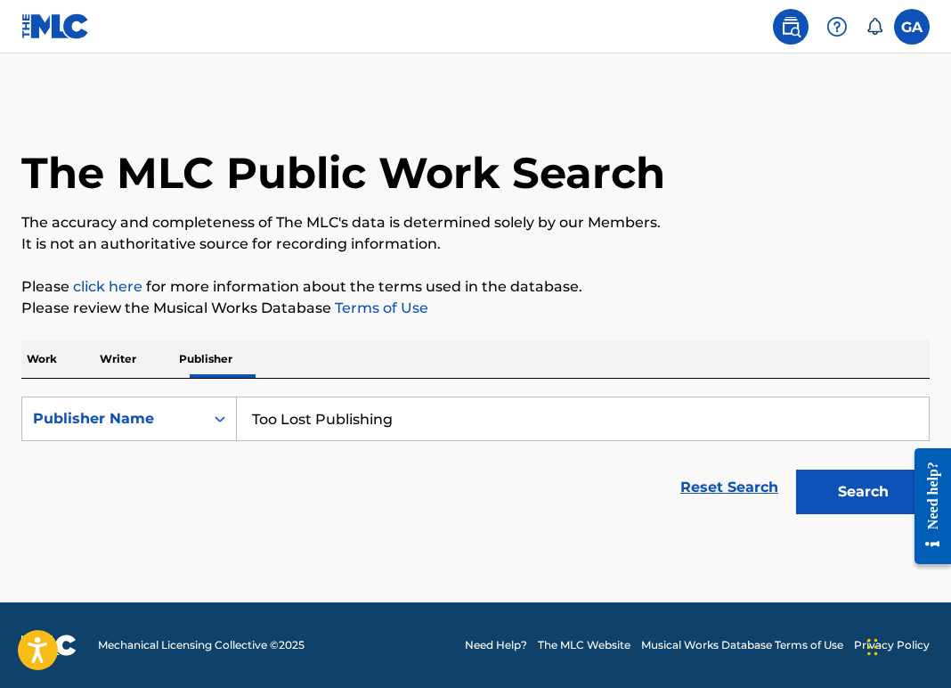
click at [811, 514] on button "Search" at bounding box center [863, 491] width 134 height 45
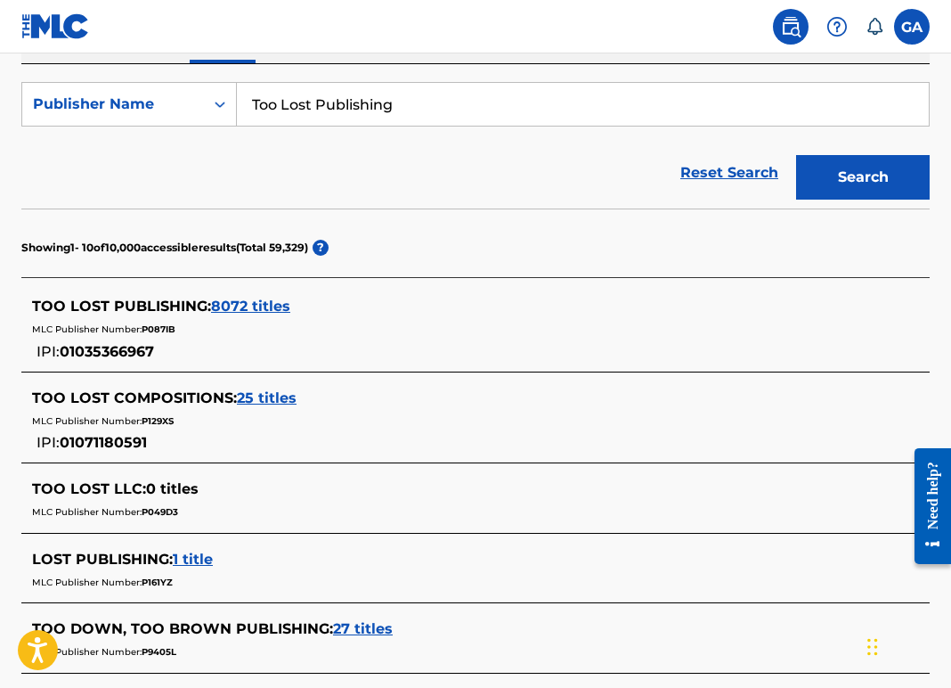
scroll to position [313, 0]
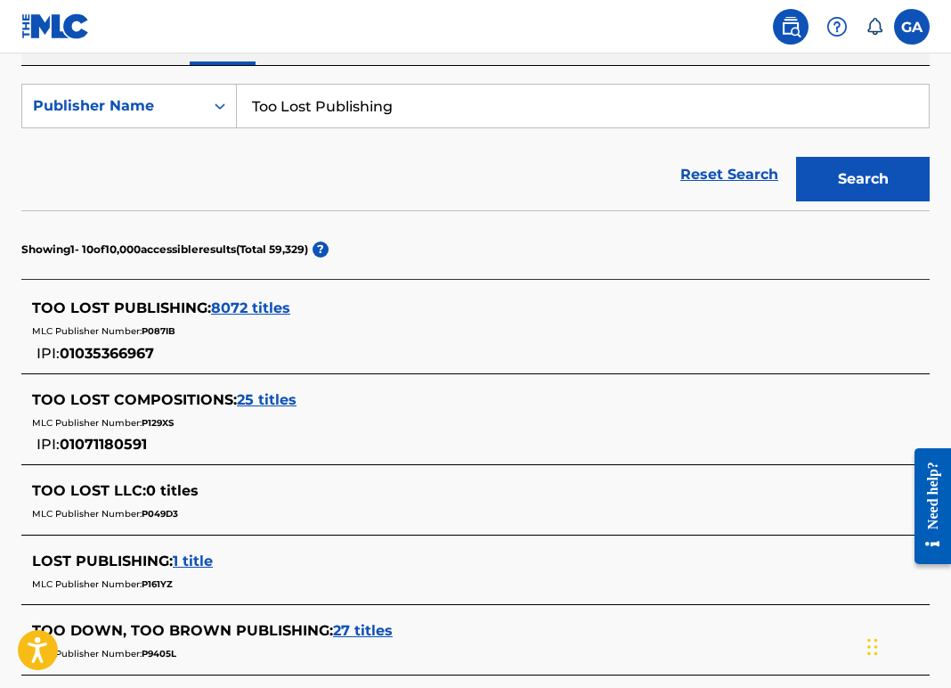
click at [267, 316] on span "8072 titles" at bounding box center [250, 307] width 79 height 17
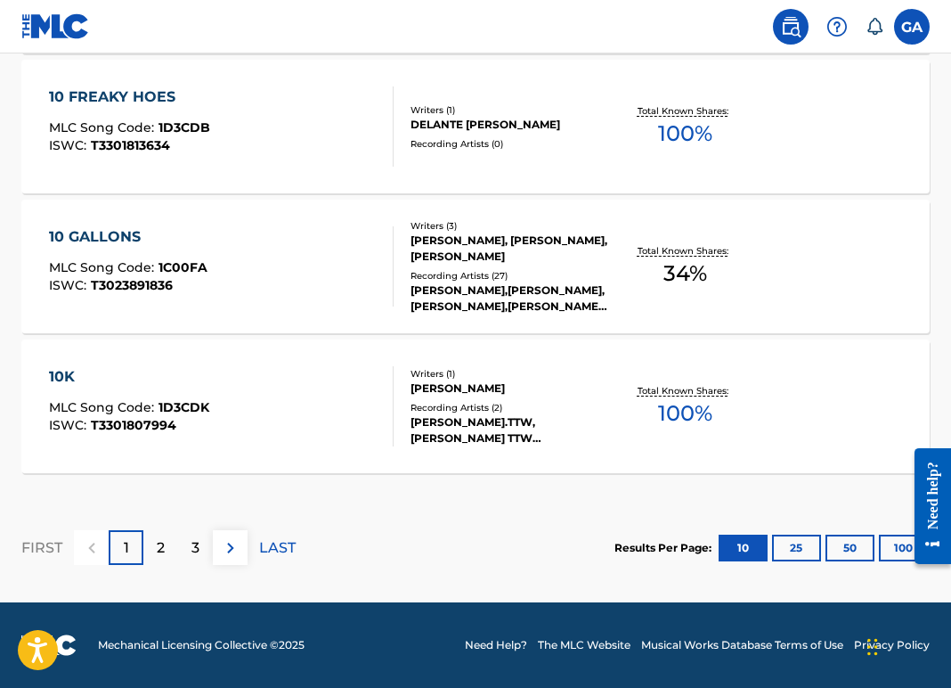
scroll to position [1699, 0]
click at [885, 535] on button "100" at bounding box center [903, 548] width 49 height 27
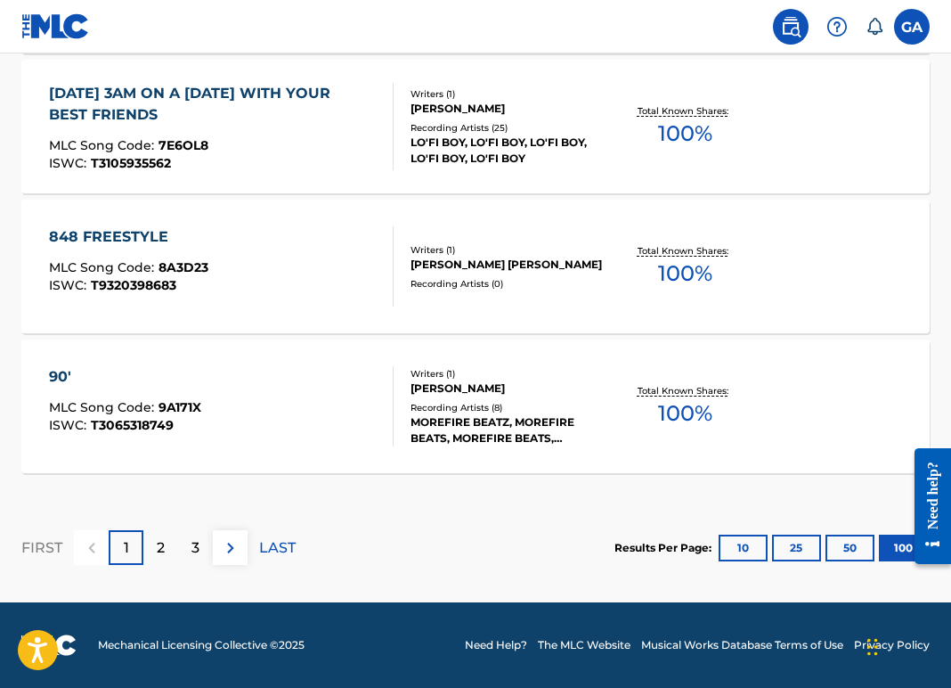
scroll to position [14286, 0]
click at [172, 686] on footer "Mechanical Licensing Collective © 2025 Need Help? The MLC Website Musical Works…" at bounding box center [475, 645] width 951 height 86
click at [165, 537] on p "2" at bounding box center [161, 547] width 8 height 21
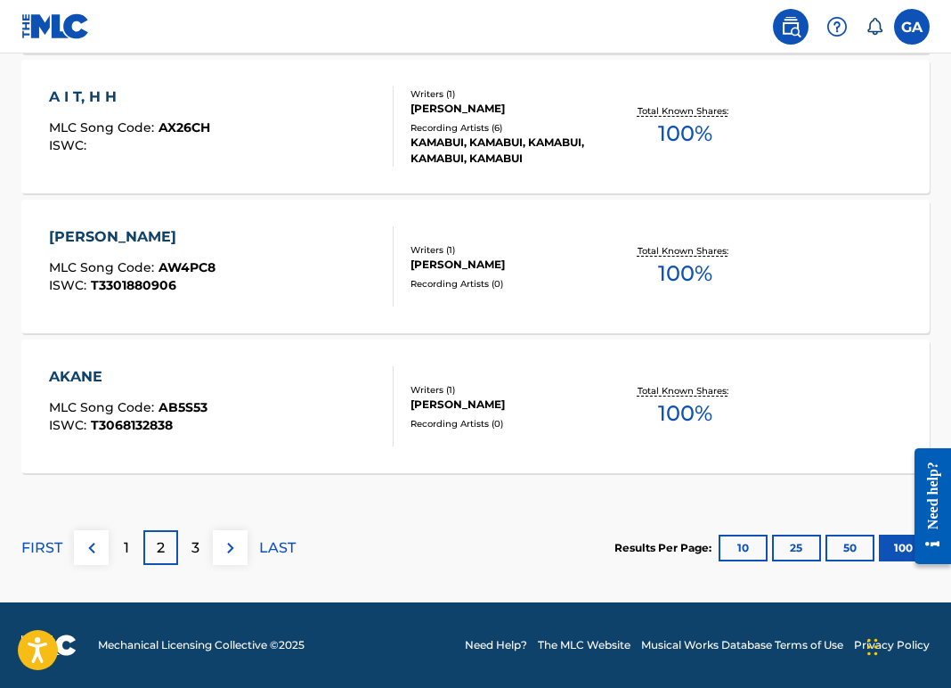
click at [213, 530] on div "3" at bounding box center [195, 547] width 35 height 35
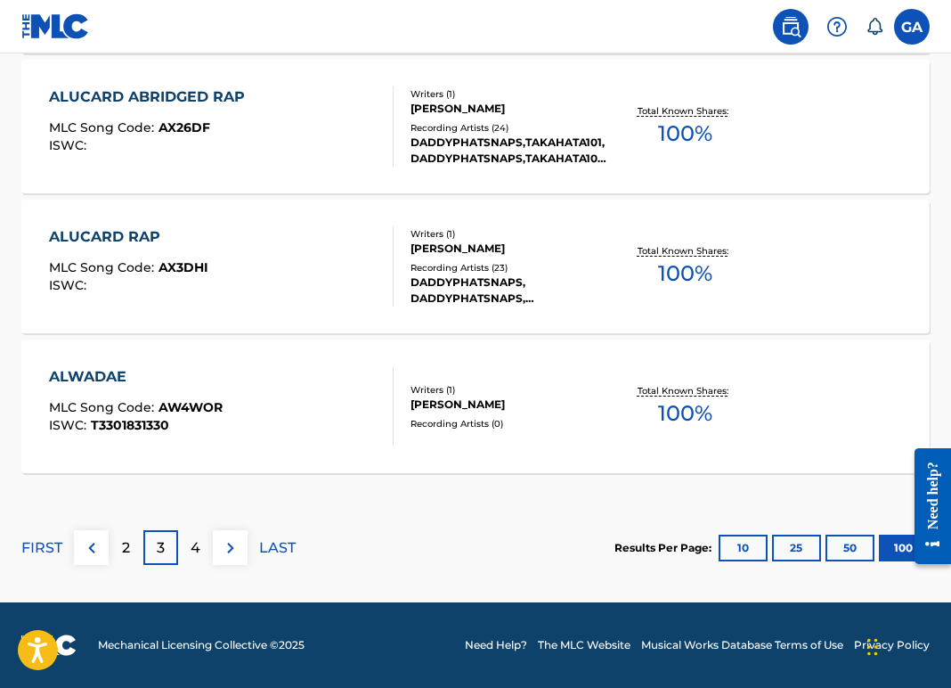
scroll to position [14221, 0]
click at [200, 559] on p "4" at bounding box center [196, 547] width 10 height 21
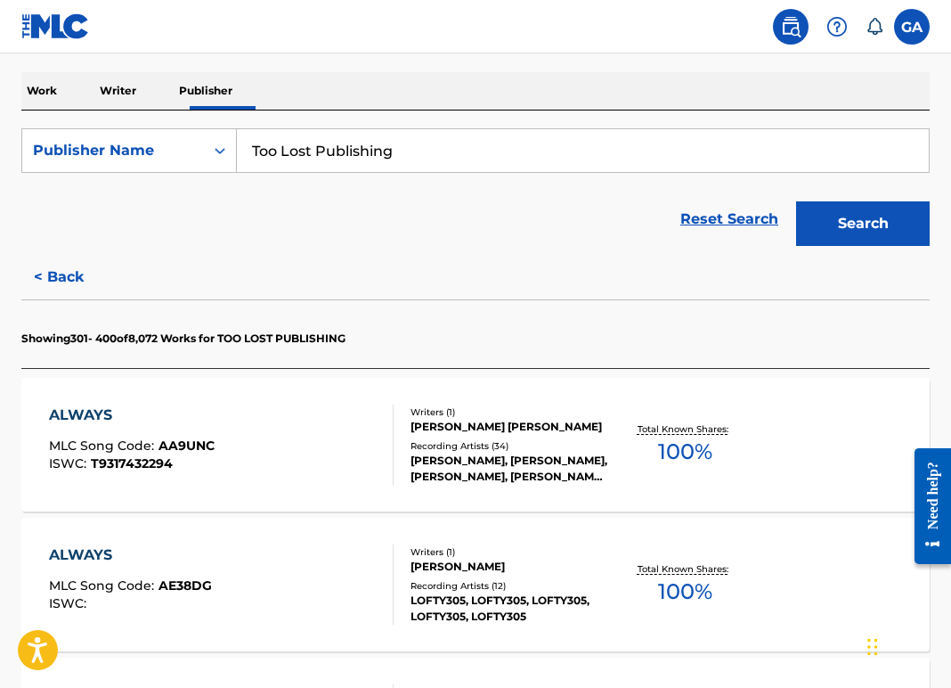
scroll to position [274, 0]
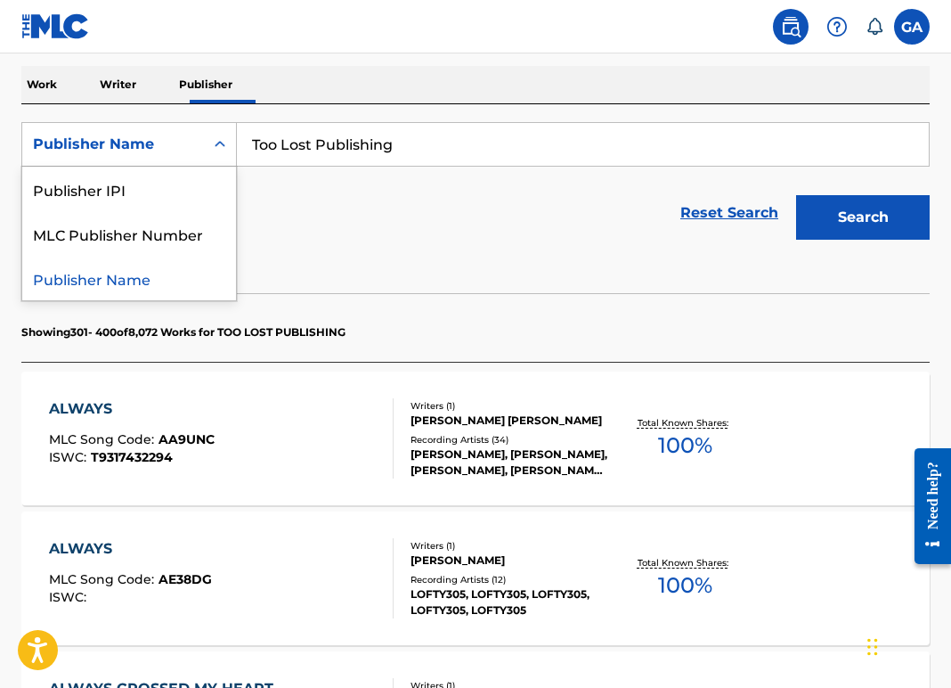
click at [229, 153] on icon "Search Form" at bounding box center [220, 144] width 18 height 18
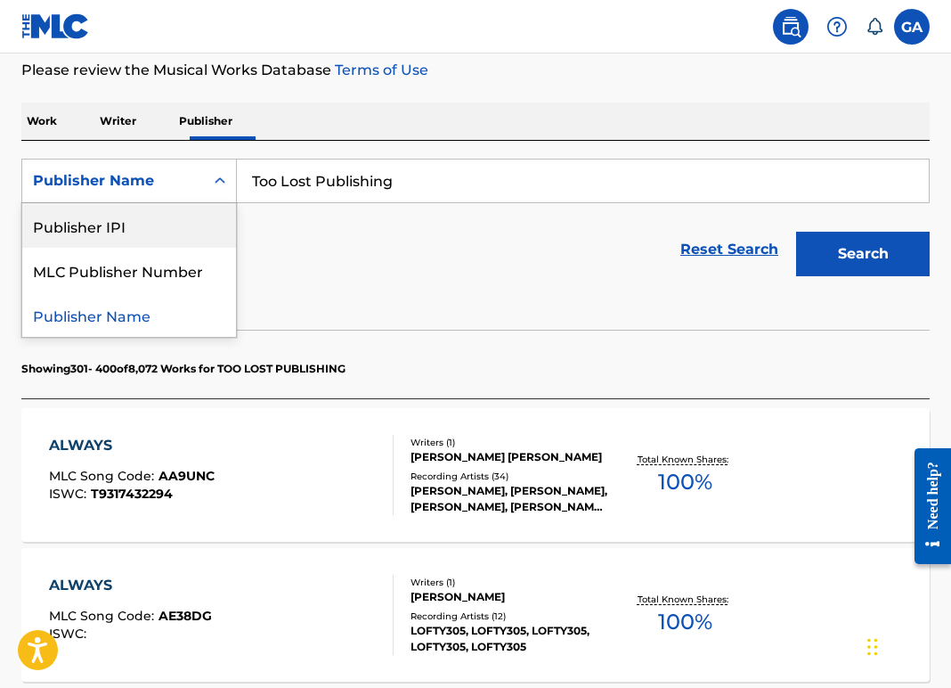
scroll to position [224, 0]
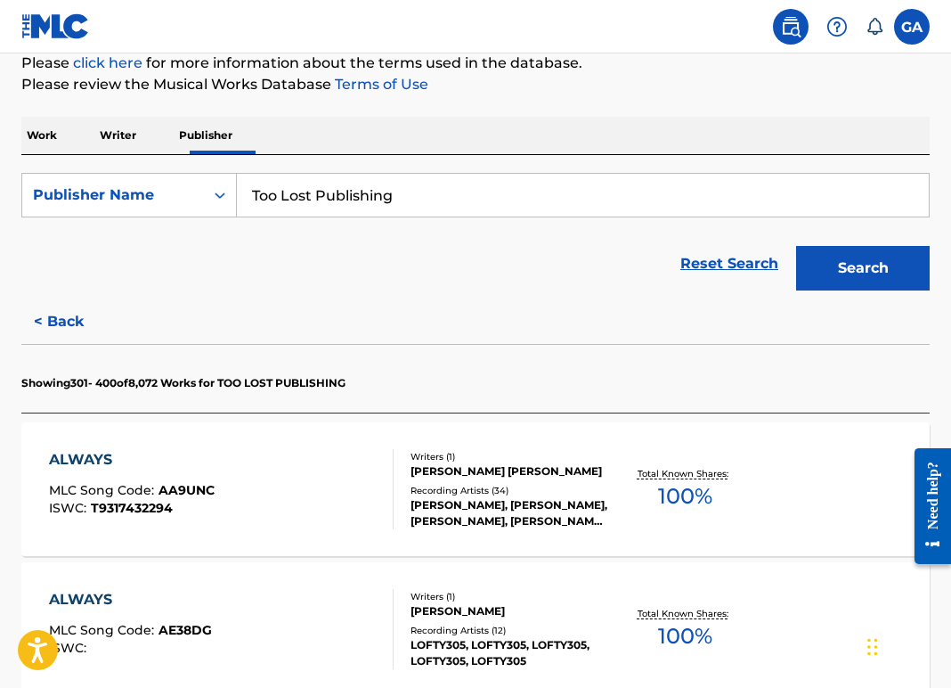
click at [129, 154] on p "Writer" at bounding box center [117, 135] width 47 height 37
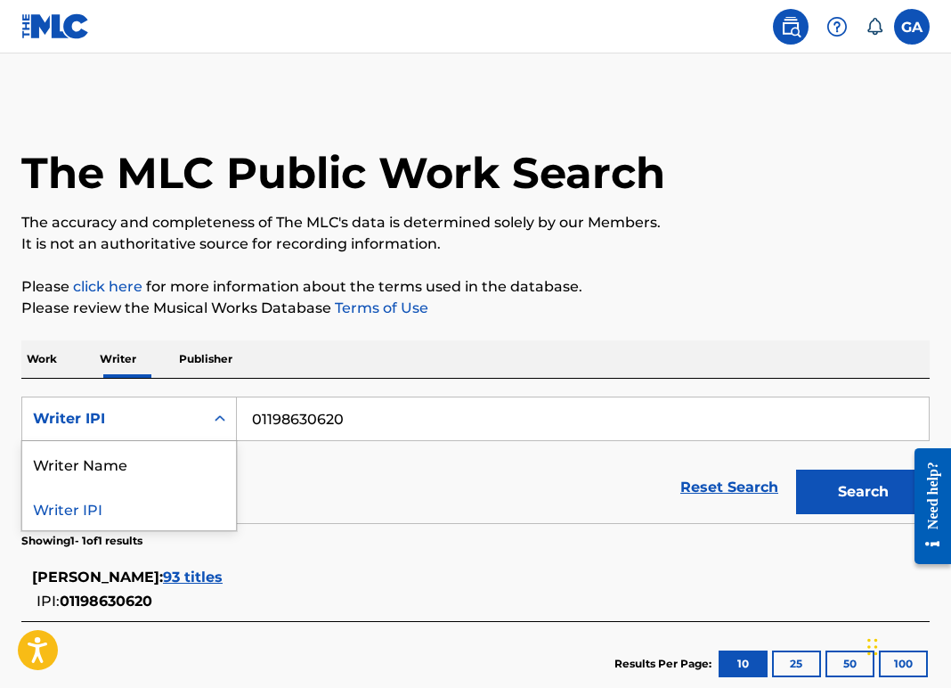
click at [135, 429] on div "Writer IPI" at bounding box center [113, 418] width 160 height 21
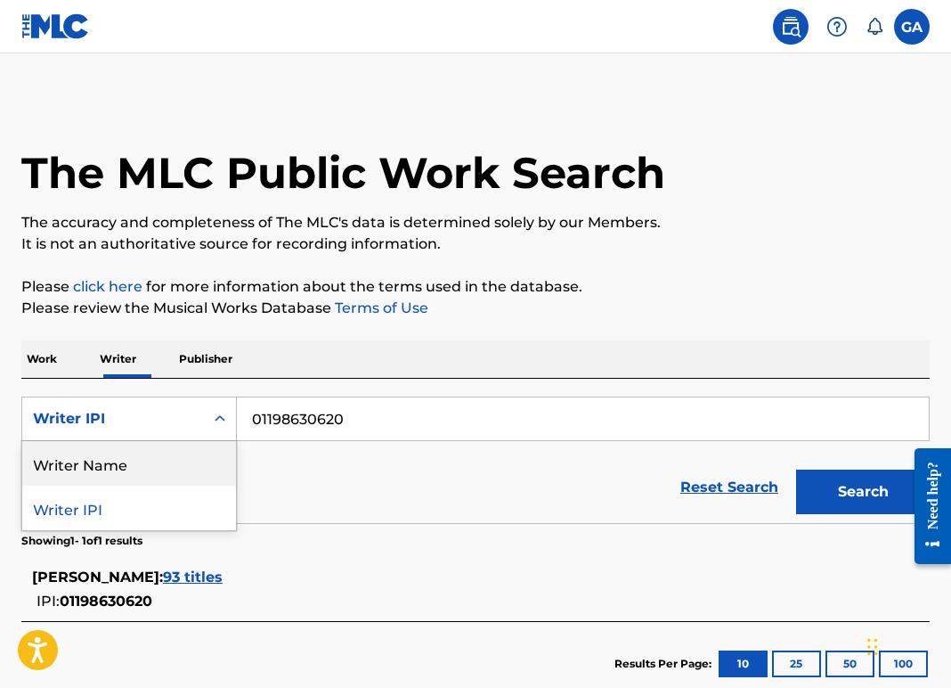
click at [118, 486] on div "Writer Name" at bounding box center [129, 463] width 214 height 45
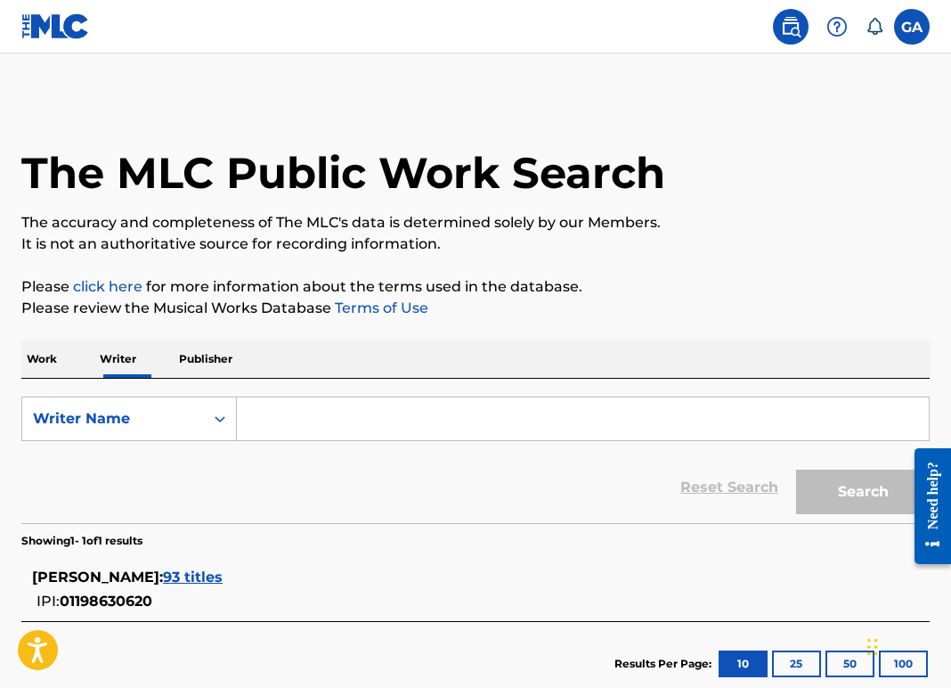
click at [306, 440] on input "Search Form" at bounding box center [583, 418] width 692 height 43
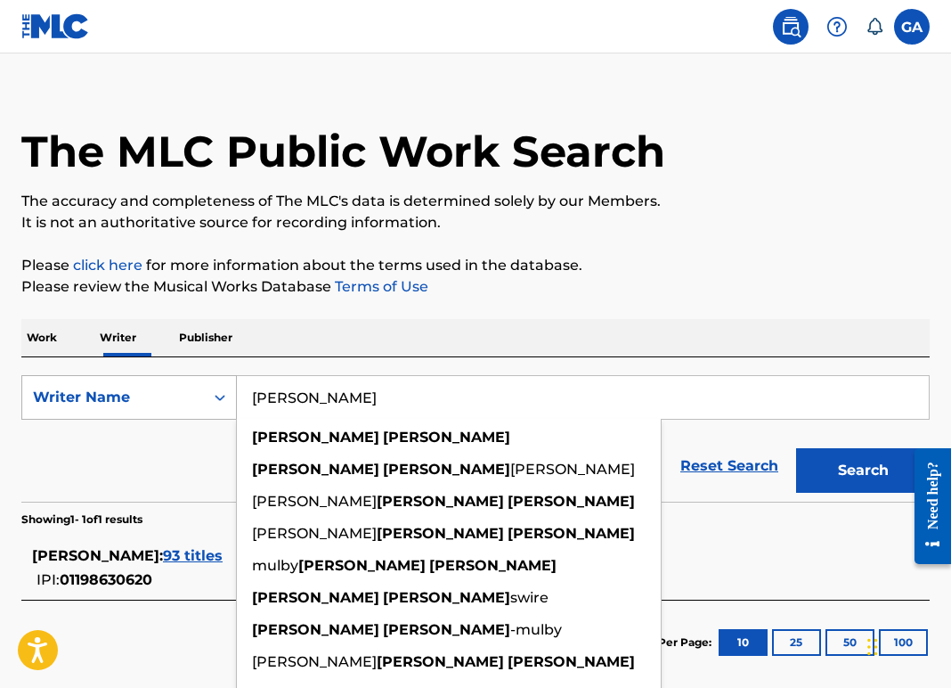
scroll to position [35, 0]
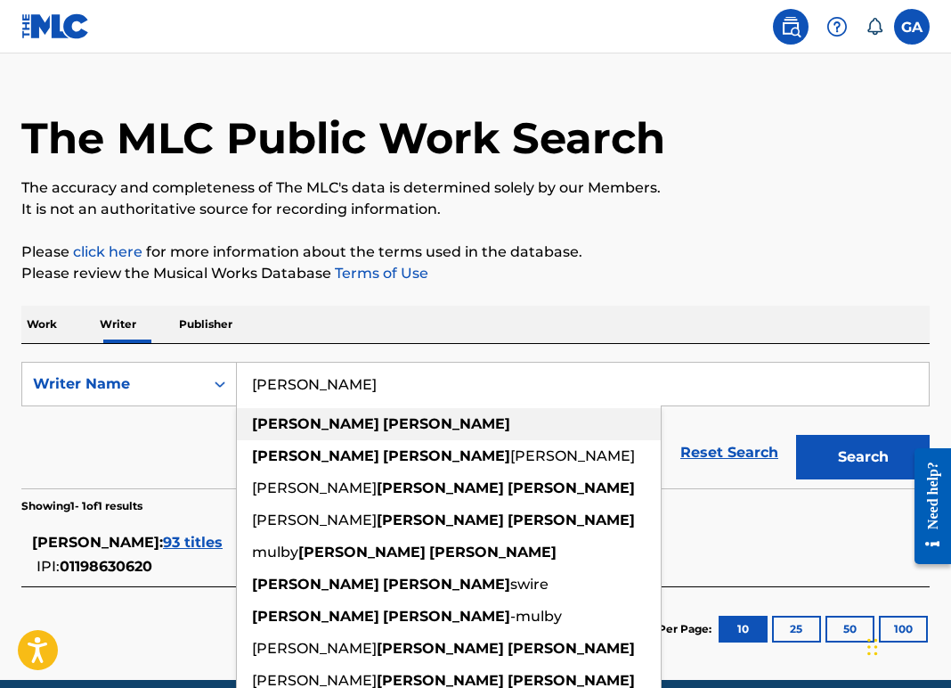
click at [383, 432] on strong "[PERSON_NAME]" at bounding box center [446, 423] width 127 height 17
type input "[PERSON_NAME]"
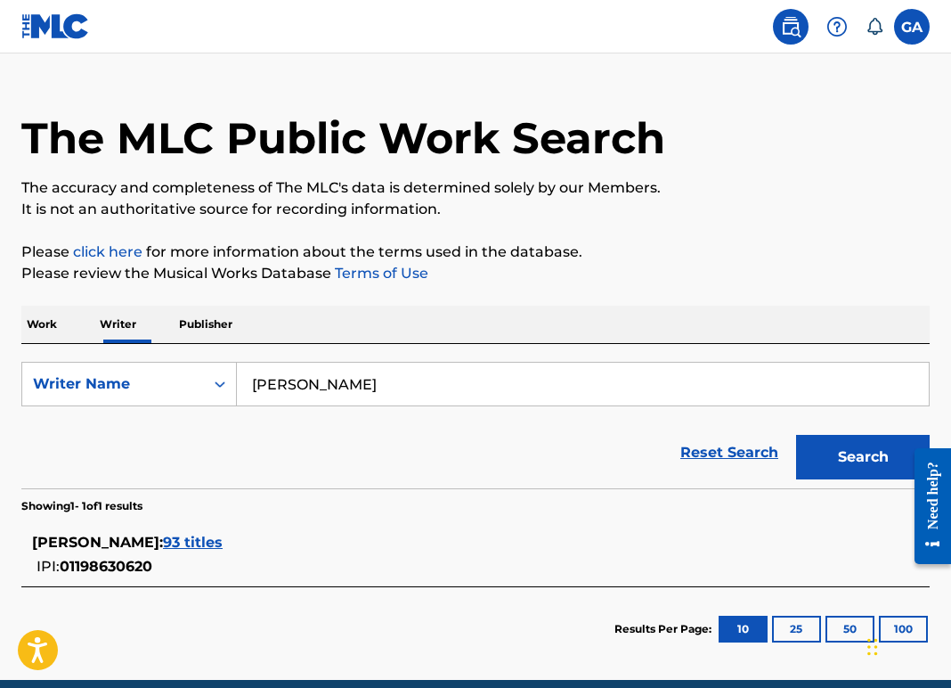
click at [217, 343] on p "Publisher" at bounding box center [206, 324] width 64 height 37
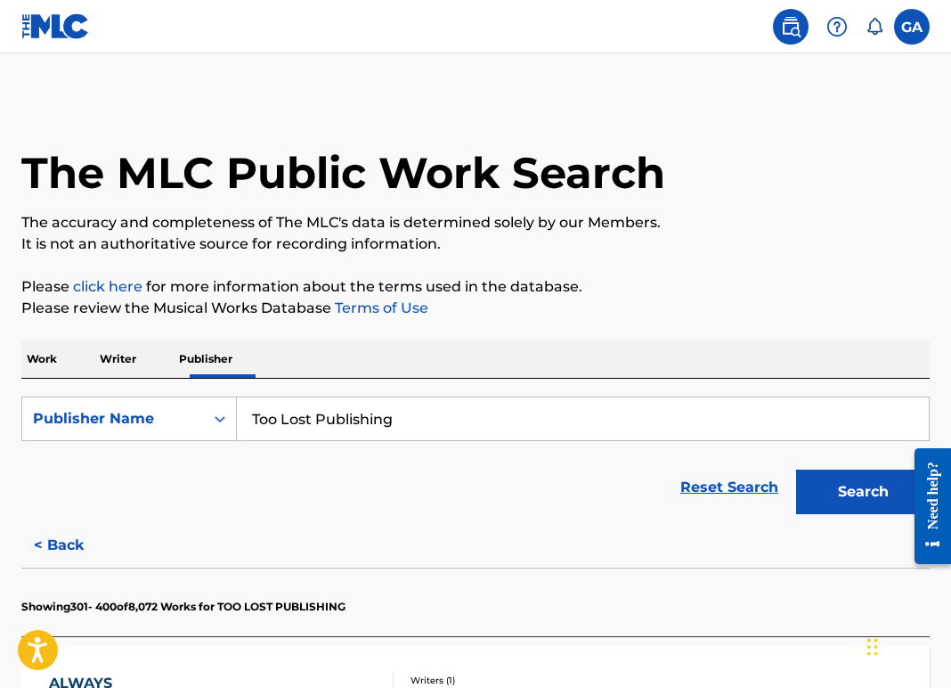
click at [810, 514] on button "Search" at bounding box center [863, 491] width 134 height 45
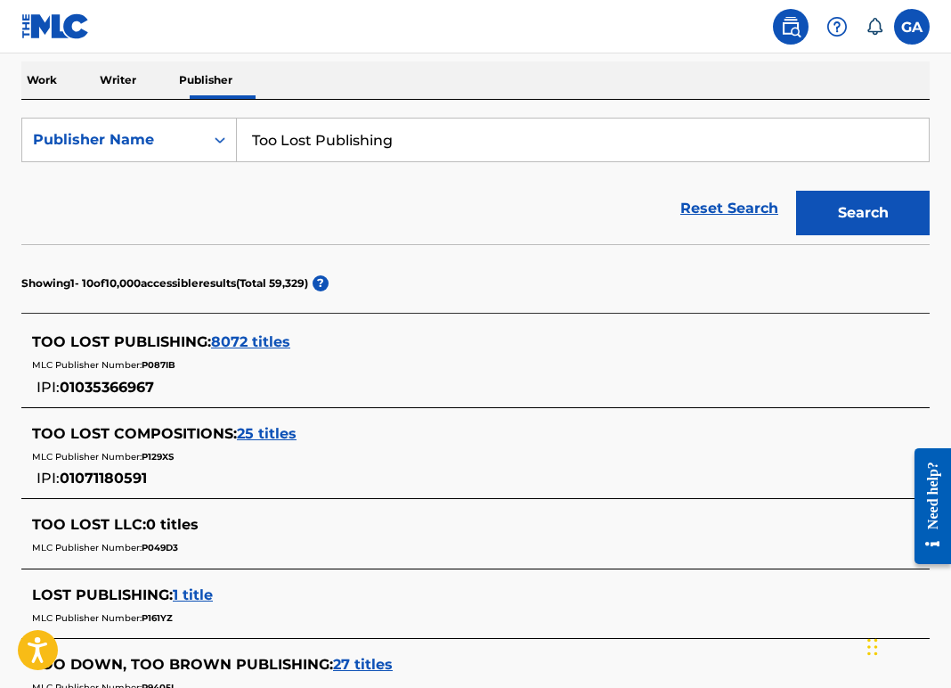
scroll to position [294, 0]
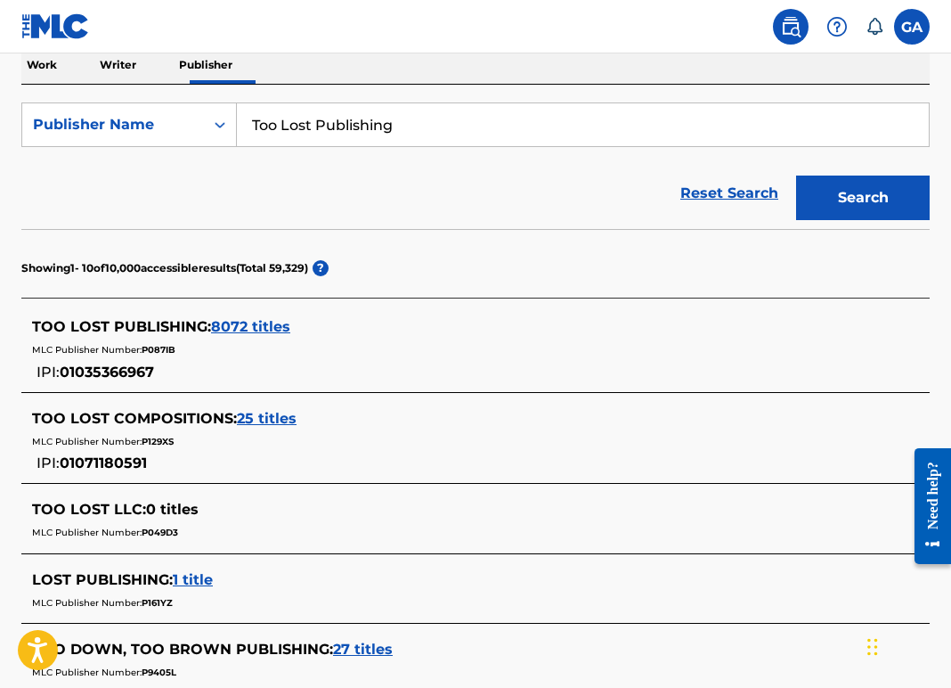
click at [128, 84] on p "Writer" at bounding box center [117, 64] width 47 height 37
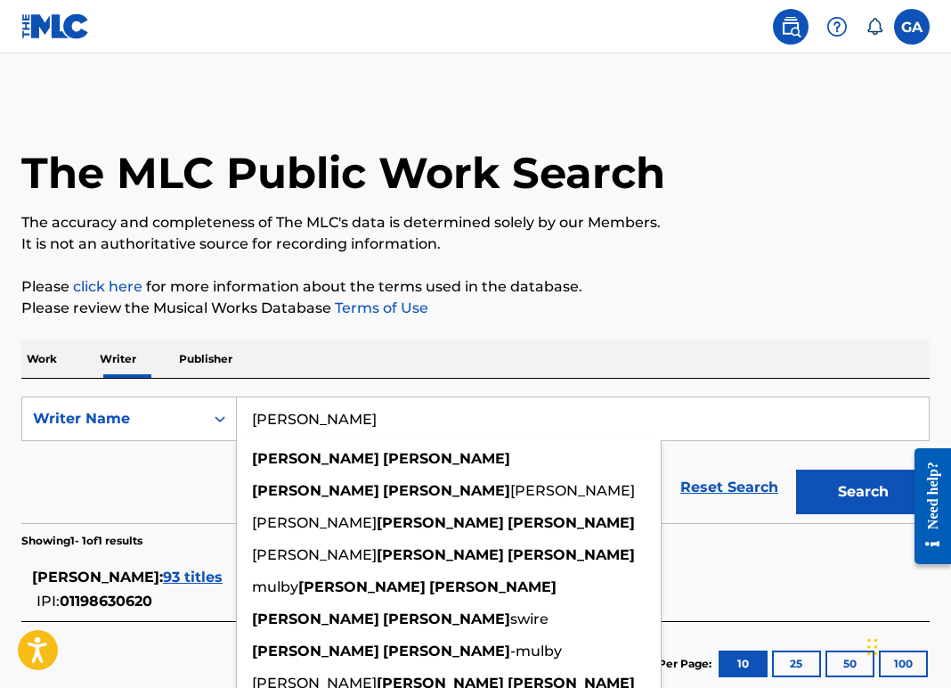
drag, startPoint x: 449, startPoint y: 470, endPoint x: 288, endPoint y: 465, distance: 161.3
click at [288, 440] on input "[PERSON_NAME]" at bounding box center [583, 418] width 692 height 43
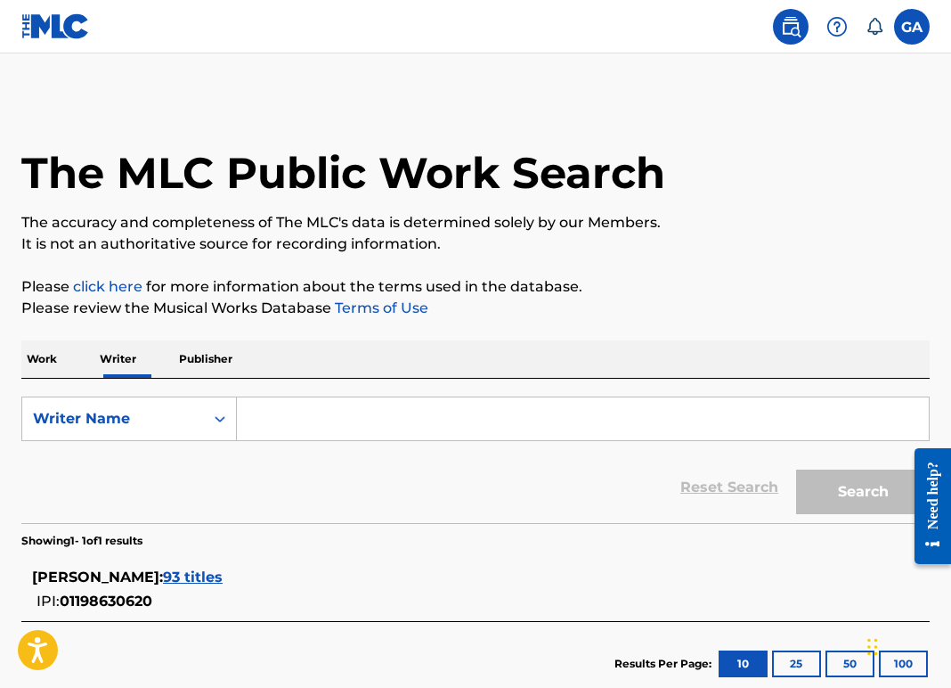
click at [48, 378] on p "Work" at bounding box center [41, 358] width 41 height 37
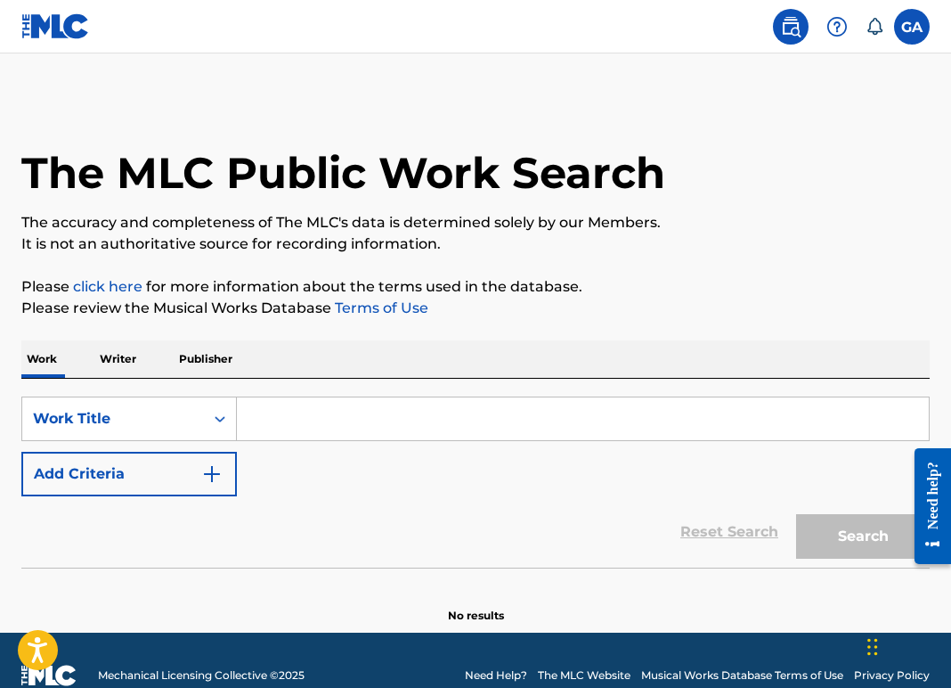
click at [318, 440] on input "Search Form" at bounding box center [583, 418] width 692 height 43
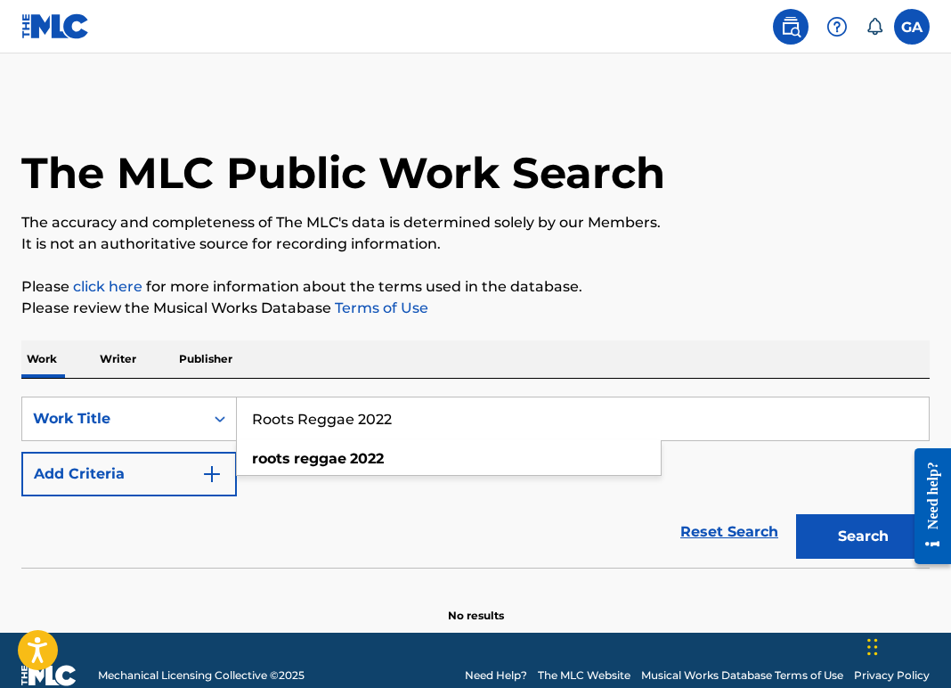
type input "Roots Reggae 2022"
click at [223, 485] on img "Search Form" at bounding box center [211, 473] width 21 height 21
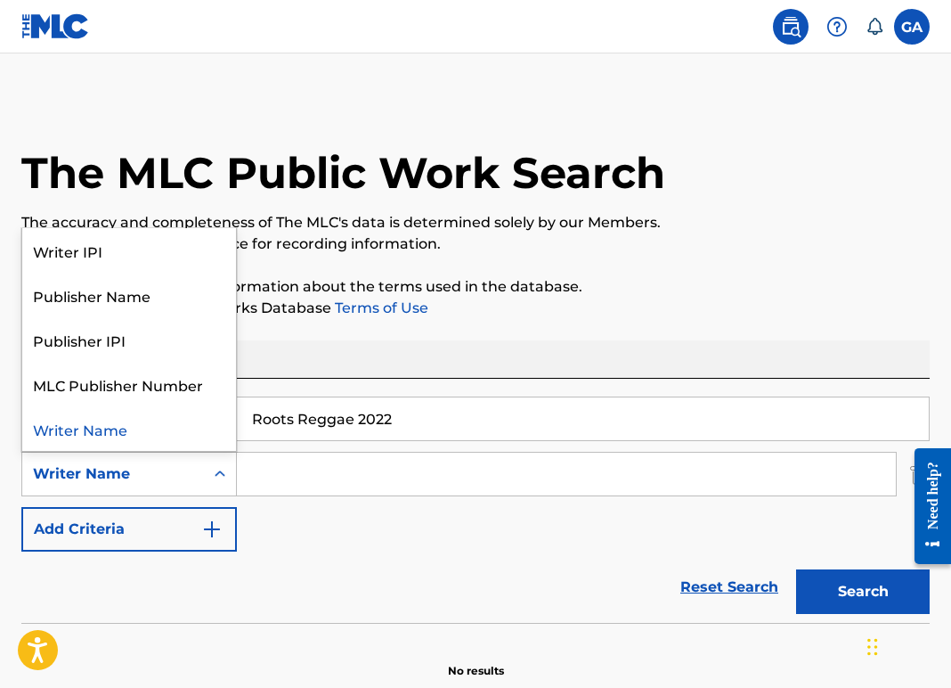
click at [225, 477] on icon "Search Form" at bounding box center [220, 473] width 11 height 6
click at [117, 273] on div "Writer IPI" at bounding box center [129, 250] width 214 height 45
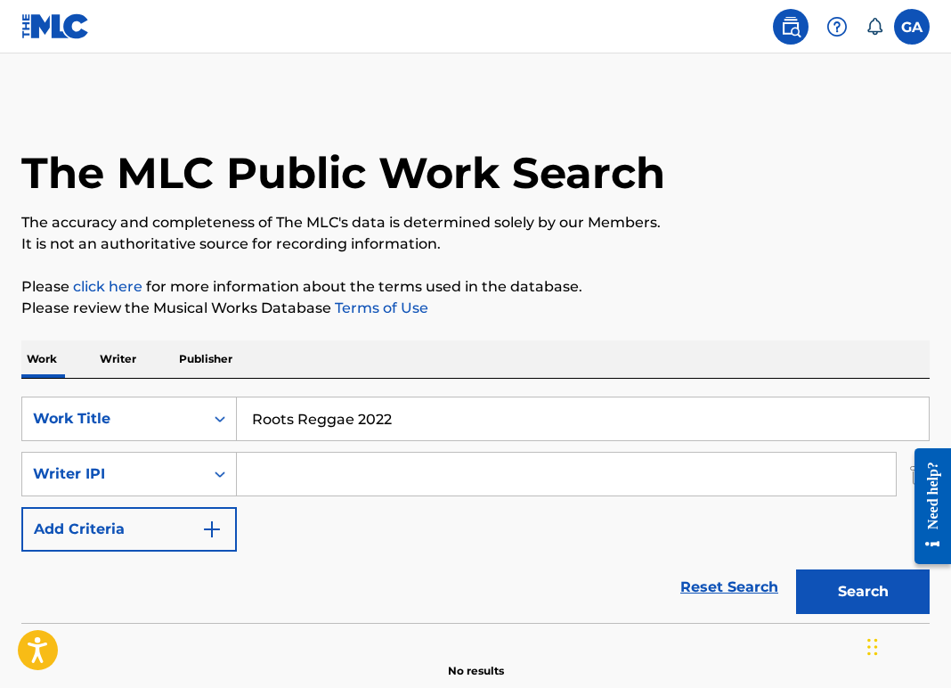
click at [309, 495] on input "Search Form" at bounding box center [566, 474] width 659 height 43
paste input "01198630620"
type input "01198630620"
click at [223, 540] on img "Search Form" at bounding box center [211, 528] width 21 height 21
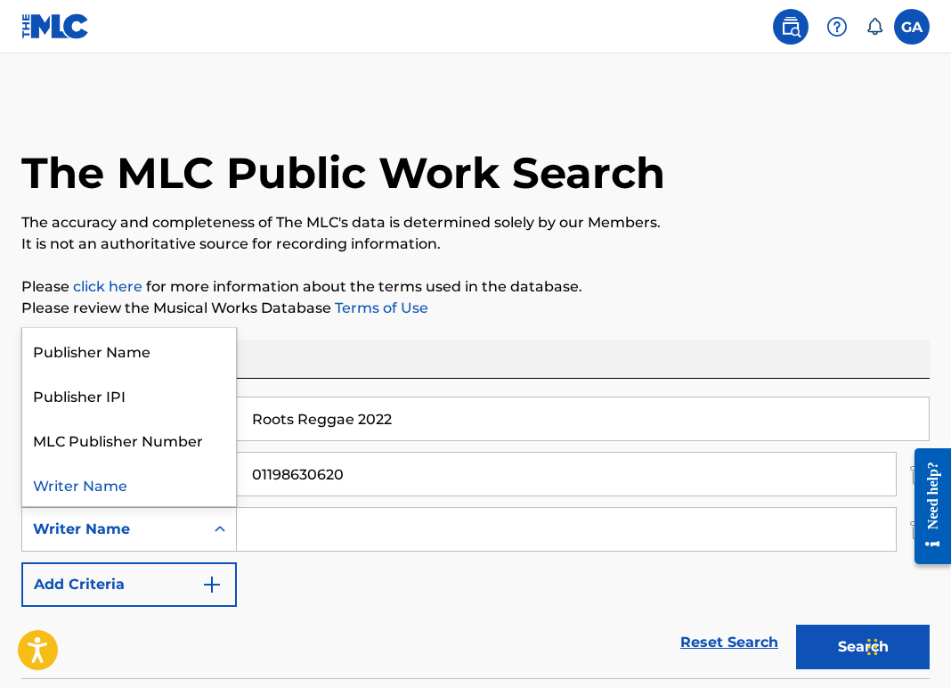
click at [229, 538] on icon "Search Form" at bounding box center [220, 529] width 18 height 18
click at [120, 372] on div "Publisher Name" at bounding box center [129, 350] width 214 height 45
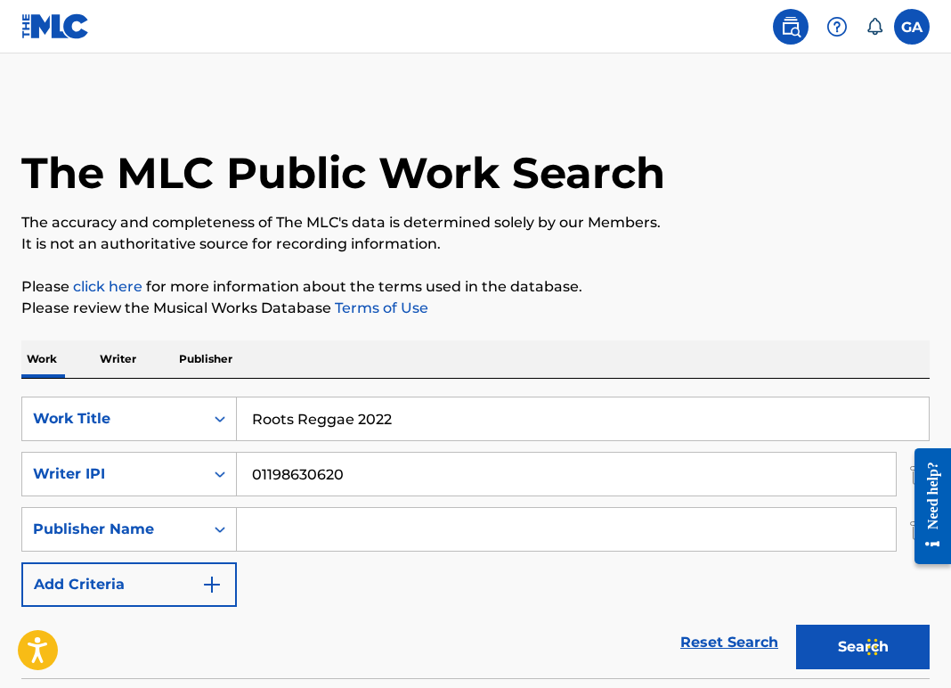
click at [321, 551] on input "Search Form" at bounding box center [566, 529] width 659 height 43
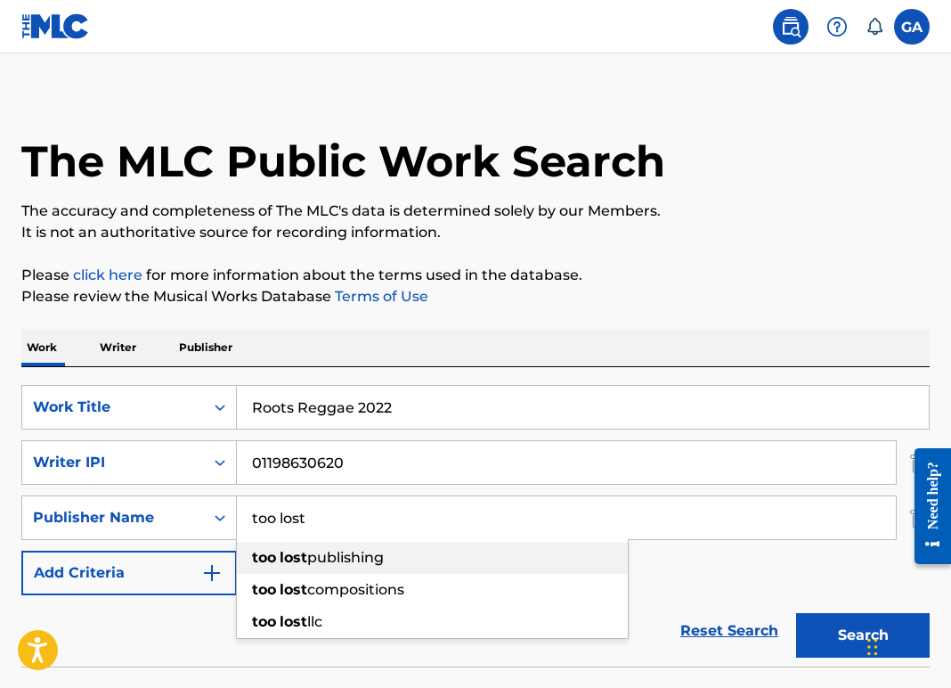
scroll to position [14, 0]
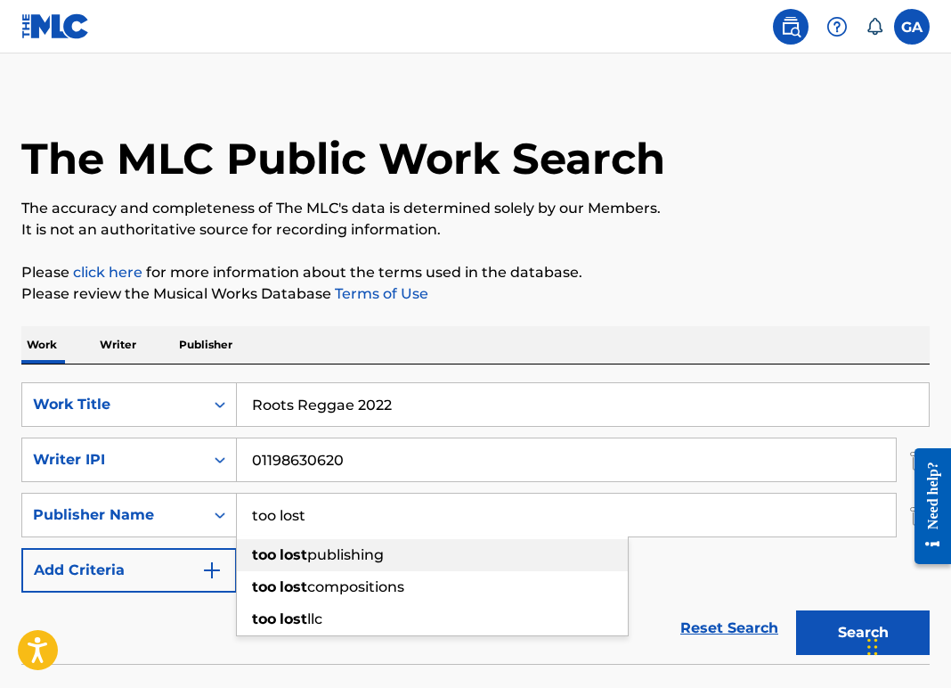
click at [307, 563] on strong "lost" at bounding box center [294, 554] width 28 height 17
type input "too lost publishing"
click at [222, 363] on p "Publisher" at bounding box center [206, 344] width 64 height 37
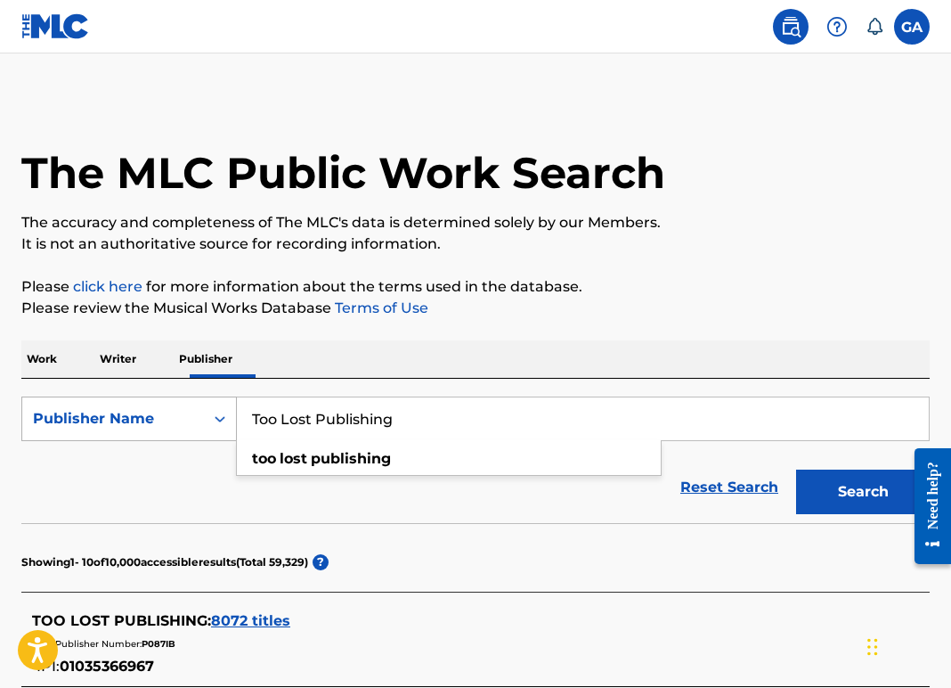
drag, startPoint x: 443, startPoint y: 469, endPoint x: 278, endPoint y: 459, distance: 165.1
click at [278, 441] on div "SearchWithCriteria9e1147f2-f57e-4580-a218-344e9854fe0d Publisher Name Too Lost …" at bounding box center [475, 418] width 909 height 45
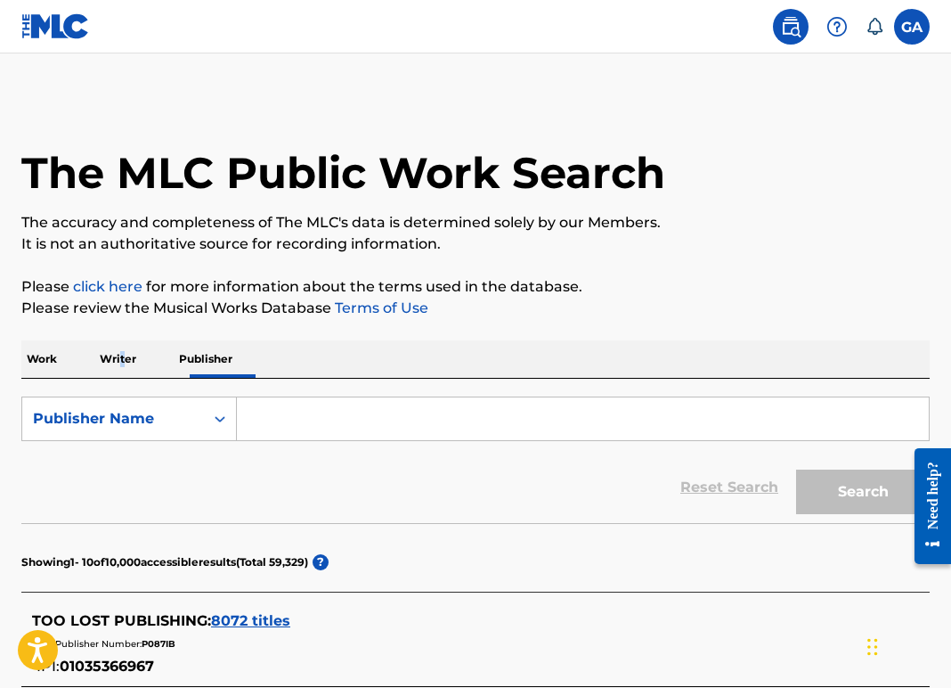
click at [136, 378] on p "Writer" at bounding box center [117, 358] width 47 height 37
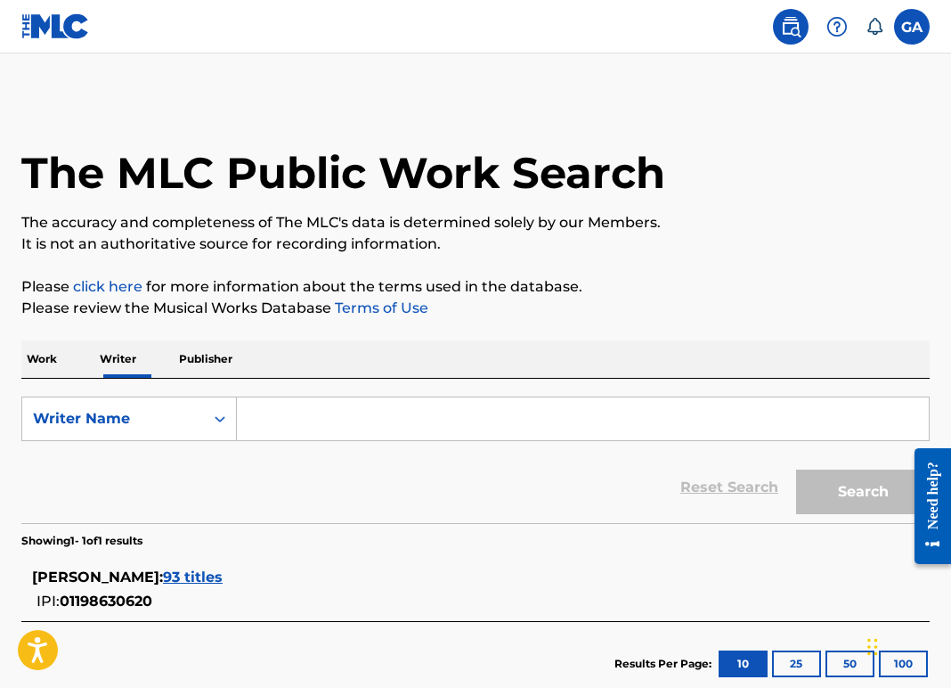
click at [46, 378] on p "Work" at bounding box center [41, 358] width 41 height 37
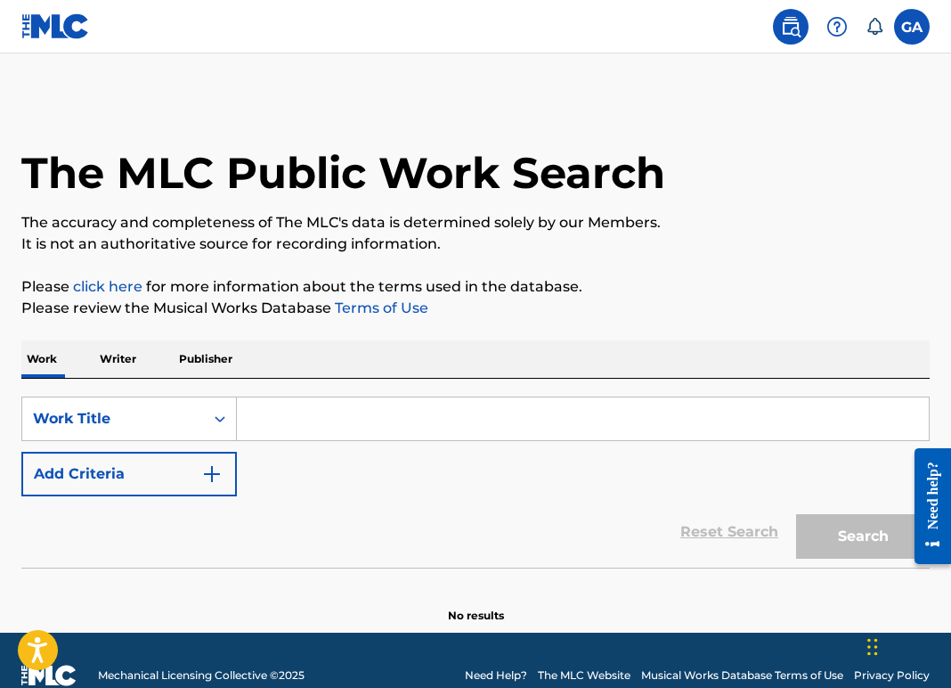
click at [310, 440] on input "Search Form" at bounding box center [583, 418] width 692 height 43
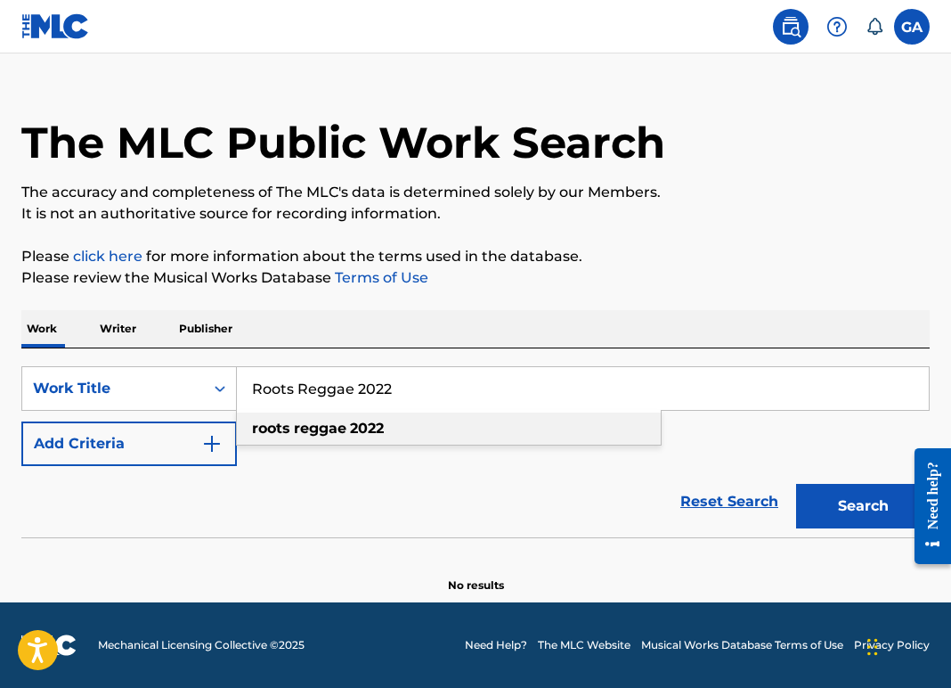
scroll to position [57, 0]
type input "Roots Reggae 2022"
click at [237, 466] on button "Add Criteria" at bounding box center [129, 443] width 216 height 45
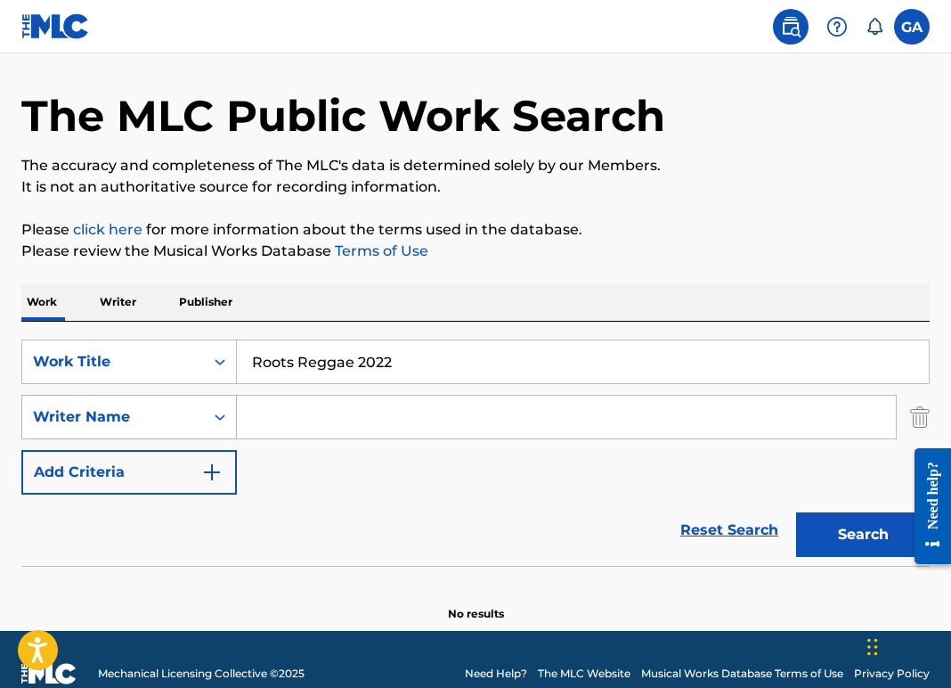
click at [193, 428] on div "Writer Name" at bounding box center [113, 416] width 160 height 21
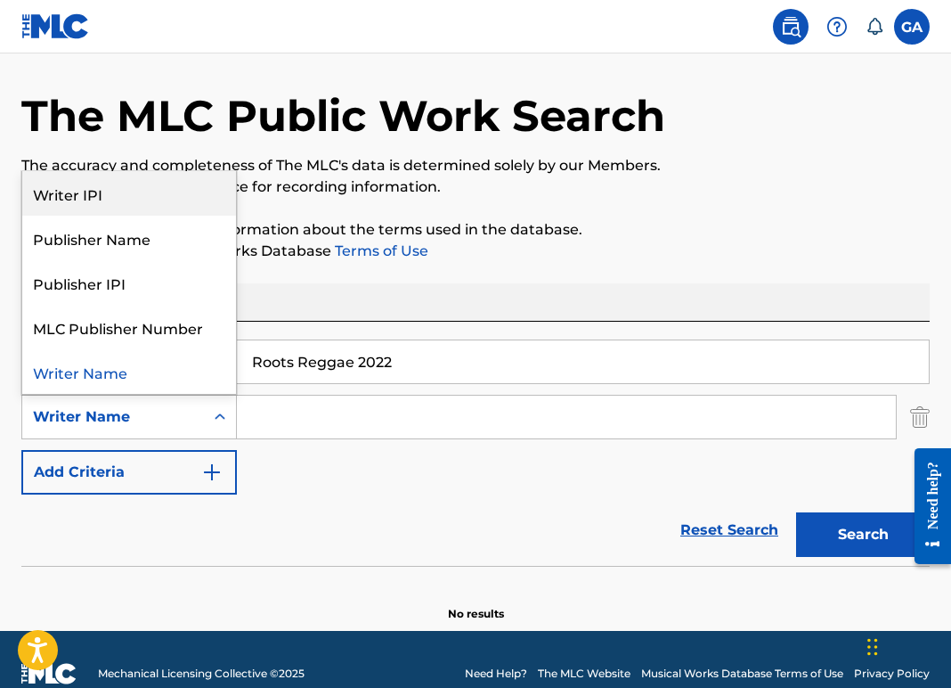
click at [93, 216] on div "Writer IPI" at bounding box center [129, 193] width 214 height 45
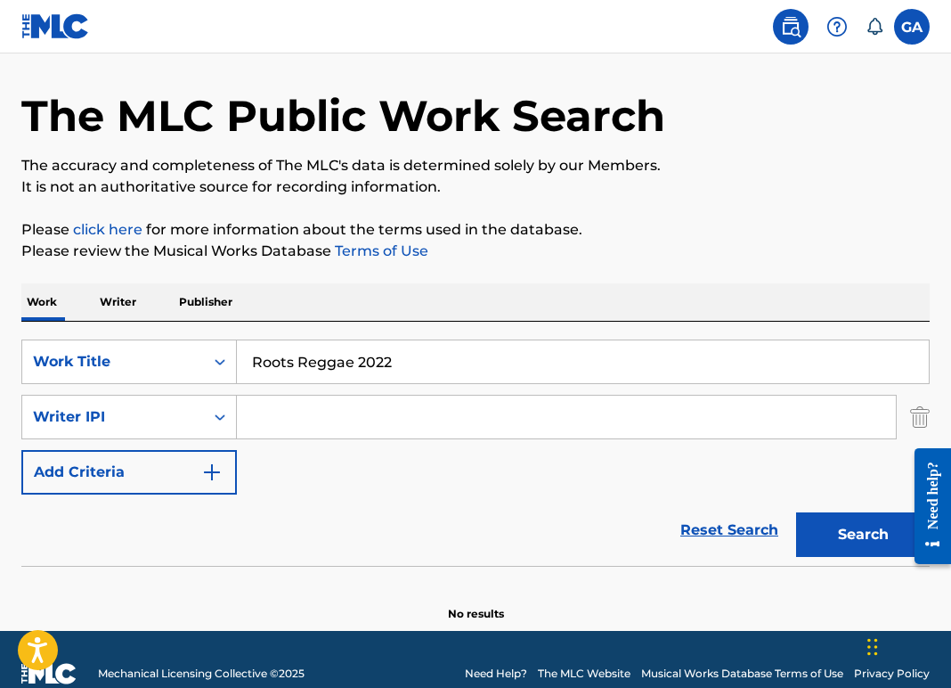
click at [314, 438] on input "Search Form" at bounding box center [566, 417] width 659 height 43
paste input "01198630620"
type input "01198630620"
click at [223, 483] on img "Search Form" at bounding box center [211, 471] width 21 height 21
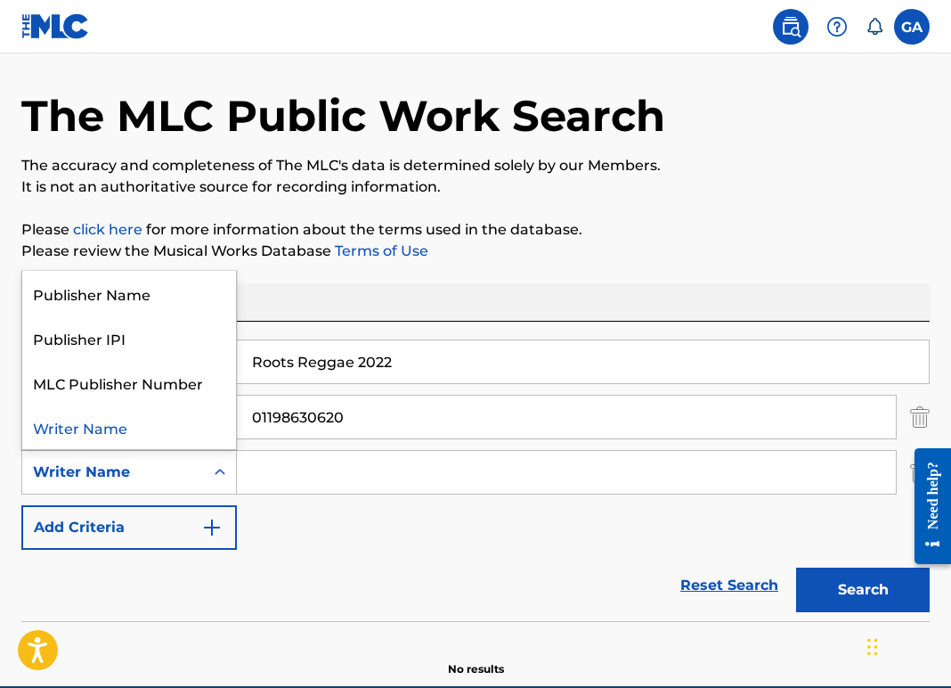
click at [229, 481] on icon "Search Form" at bounding box center [220, 472] width 18 height 18
click at [84, 315] on div "Publisher Name" at bounding box center [129, 293] width 214 height 45
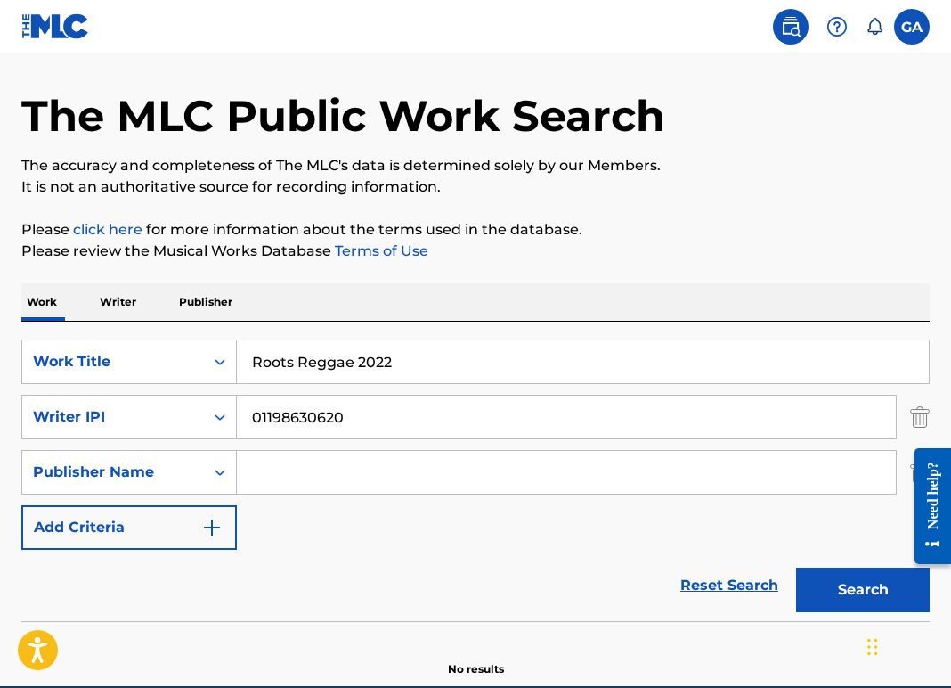
click at [303, 494] on input "Search Form" at bounding box center [566, 472] width 659 height 43
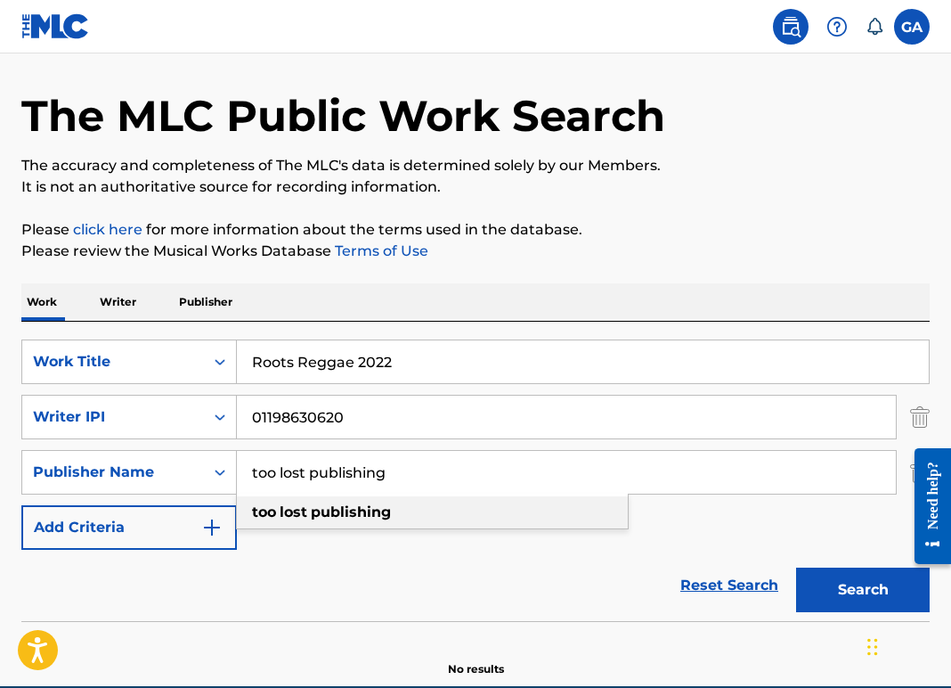
type input "too lost publishing"
click at [391, 520] on strong "publishing" at bounding box center [351, 511] width 80 height 17
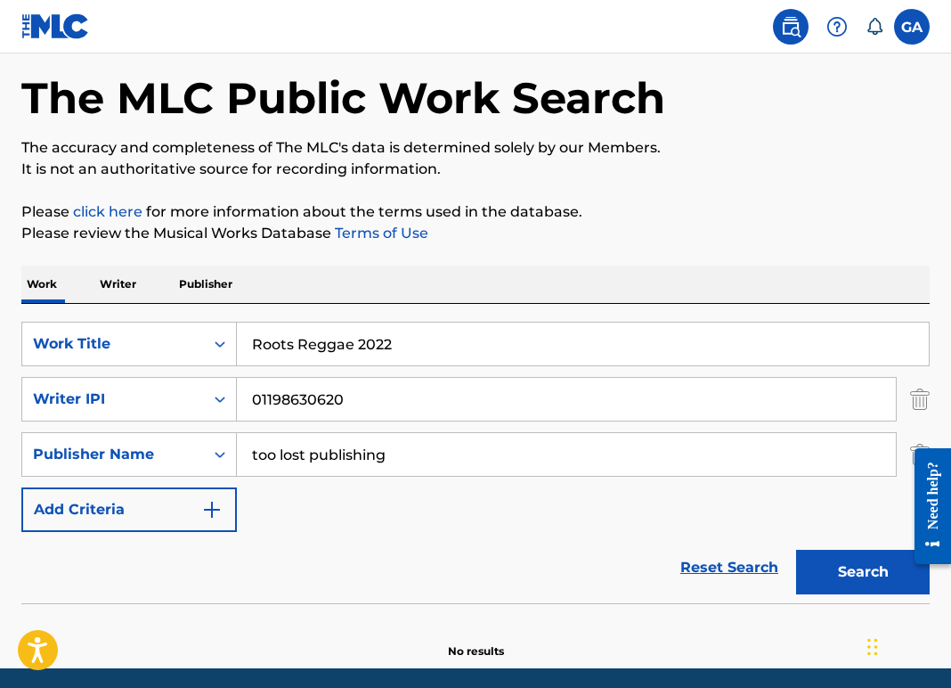
scroll to position [90, 0]
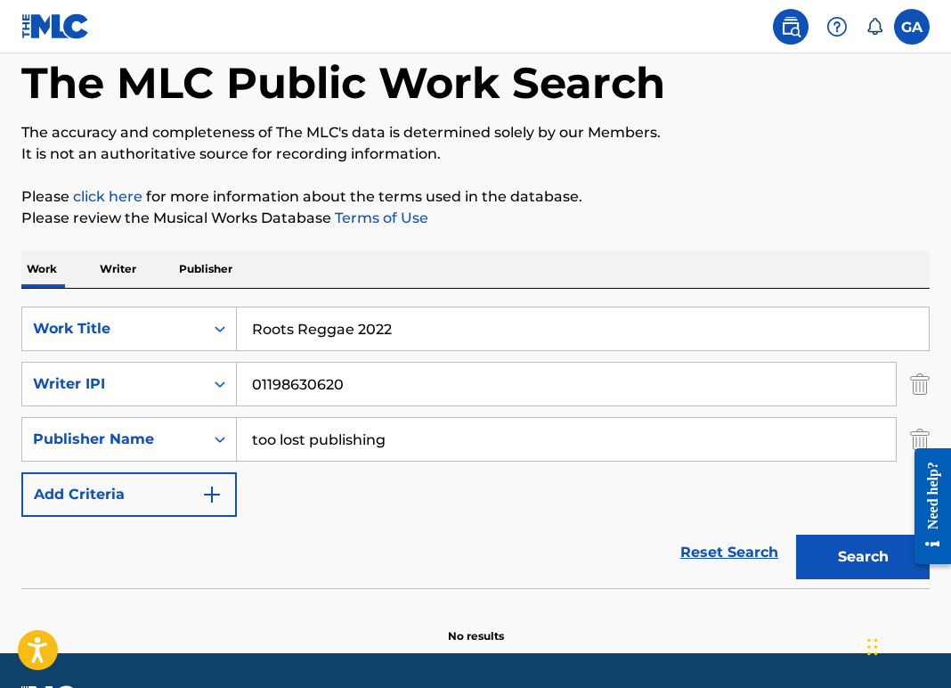
click at [796, 579] on button "Search" at bounding box center [863, 557] width 134 height 45
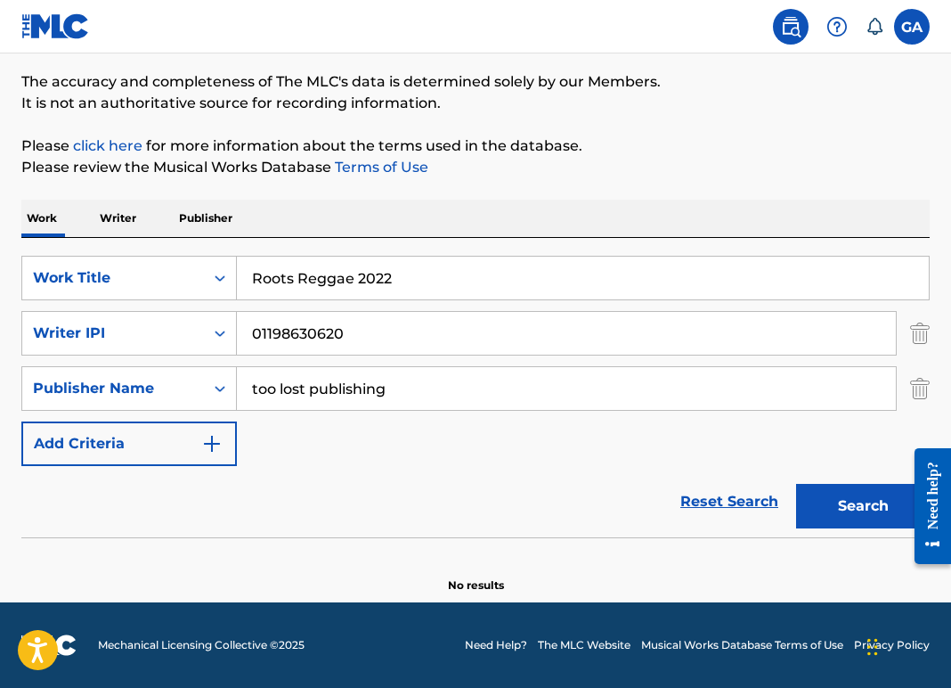
scroll to position [164, 0]
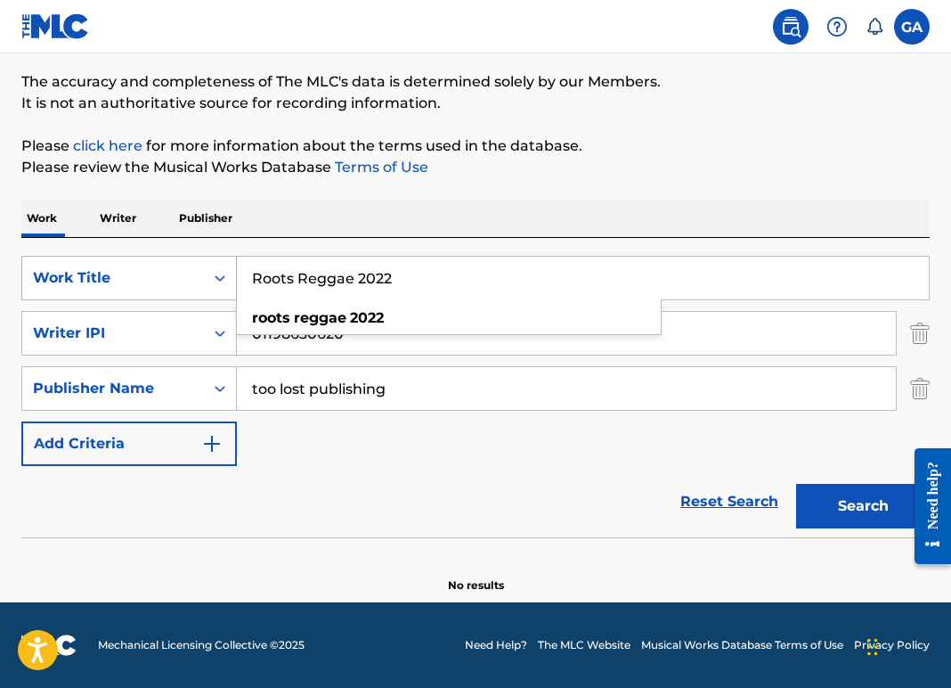
drag, startPoint x: 451, startPoint y: 304, endPoint x: 258, endPoint y: 290, distance: 192.9
click at [259, 290] on div "SearchWithCriteria82662d6c-e8aa-47ac-970c-22a54278c58d Work Title Roots Reggae …" at bounding box center [475, 278] width 909 height 45
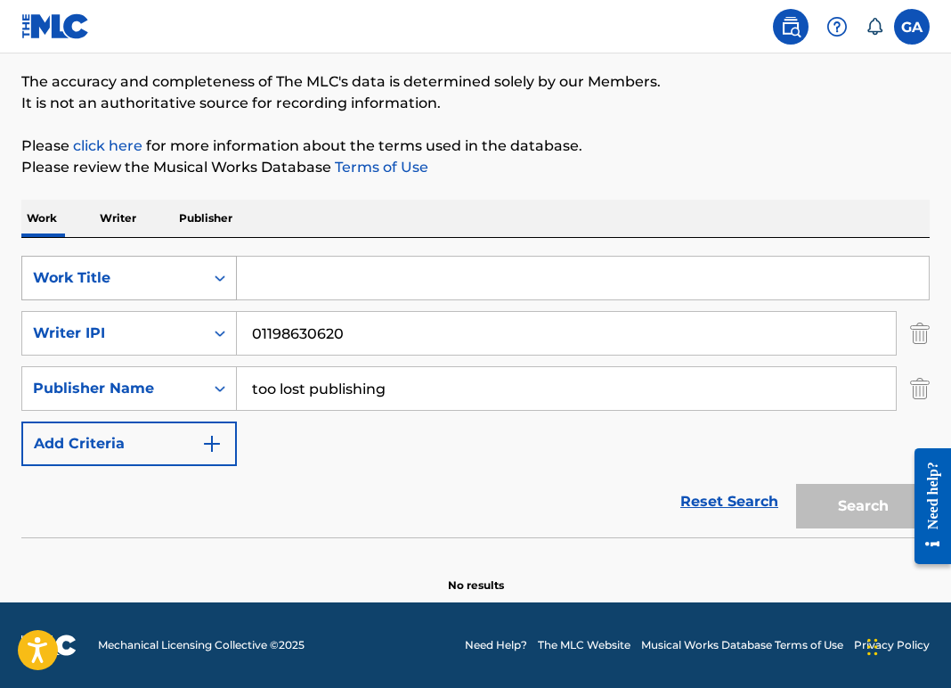
scroll to position [167, 0]
click at [421, 355] on input "01198630620" at bounding box center [566, 333] width 659 height 43
click at [488, 410] on input "too lost publishing" at bounding box center [566, 388] width 659 height 43
click at [513, 466] on div "SearchWithCriteria82662d6c-e8aa-47ac-970c-22a54278c58d Work Title SearchWithCri…" at bounding box center [475, 361] width 909 height 210
click at [675, 521] on link "Reset Search" at bounding box center [730, 501] width 116 height 39
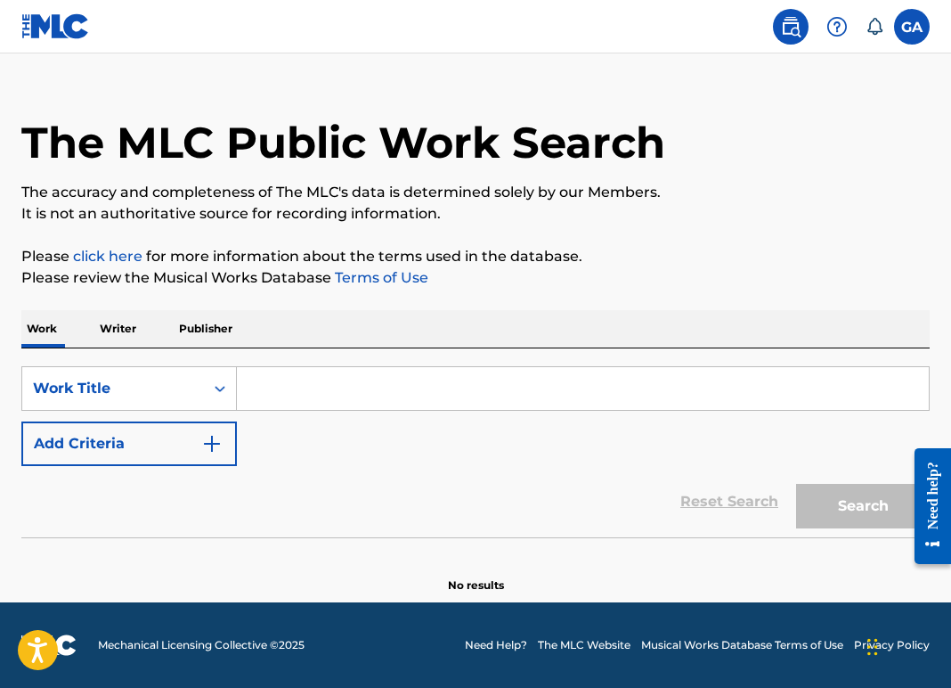
scroll to position [80, 0]
click at [323, 410] on input "Search Form" at bounding box center [583, 388] width 692 height 43
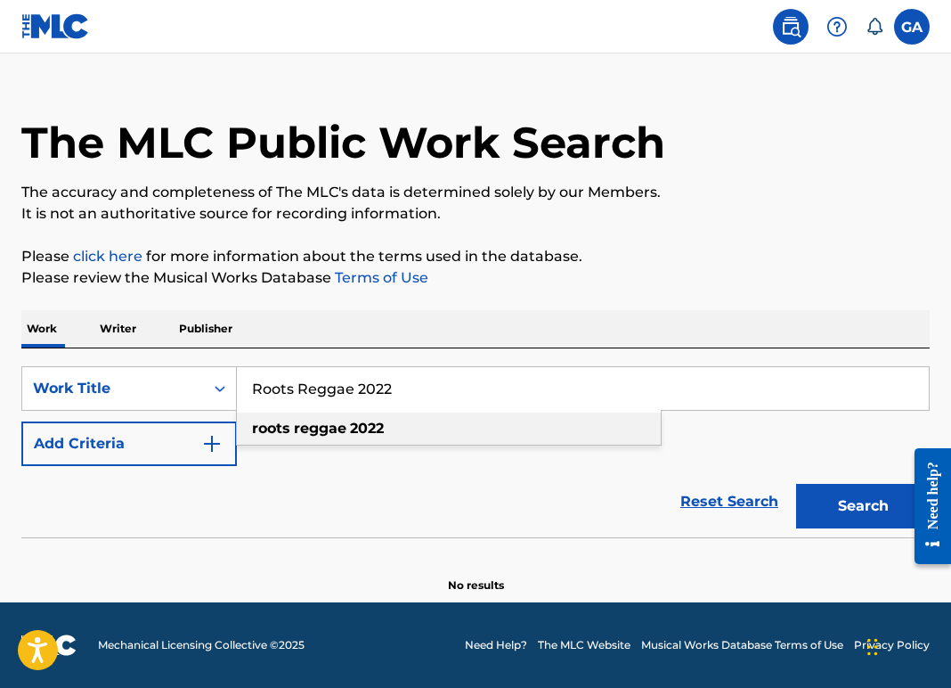
click at [290, 435] on strong "roots" at bounding box center [271, 428] width 38 height 17
type input "roots reggae 2022"
click at [223, 453] on img "Search Form" at bounding box center [211, 443] width 21 height 21
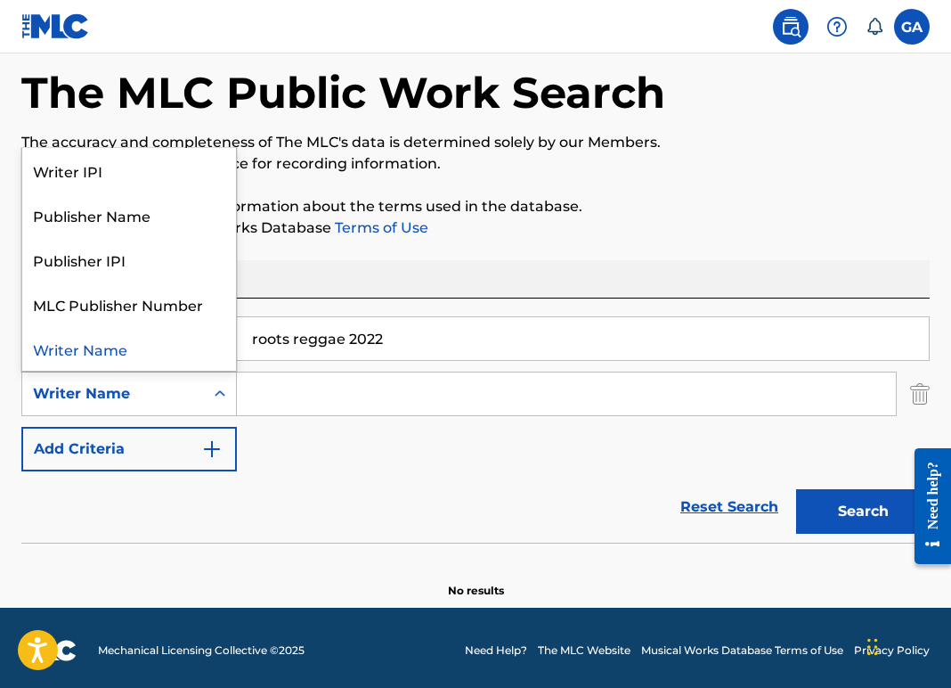
click at [236, 410] on div "Search Form" at bounding box center [220, 394] width 32 height 32
click at [106, 192] on div "Writer IPI" at bounding box center [129, 170] width 214 height 45
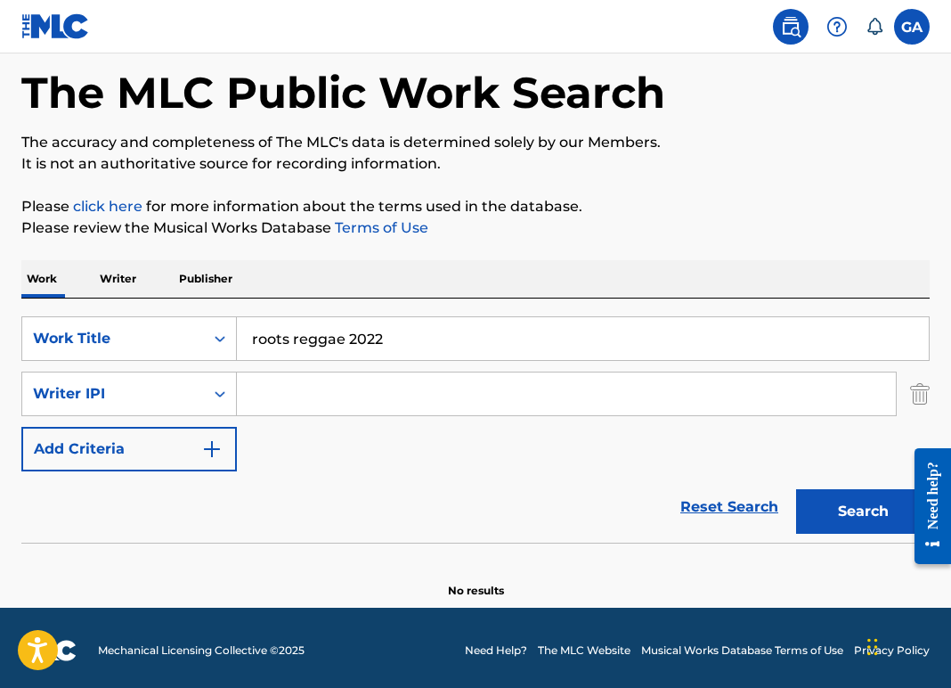
click at [344, 415] on input "Search Form" at bounding box center [566, 393] width 659 height 43
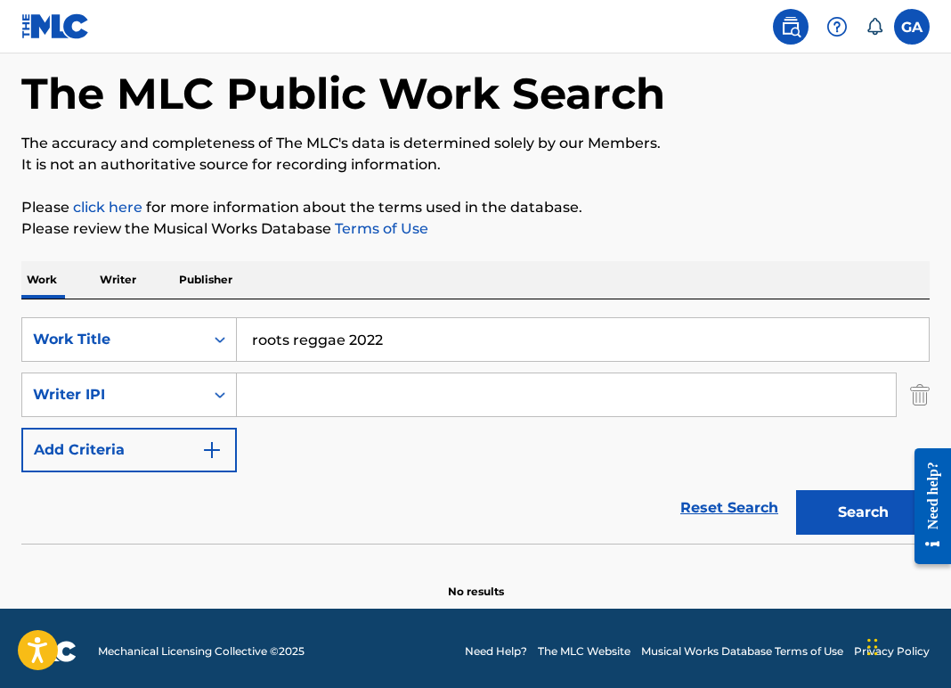
paste input "01198630620"
type input "01198630620"
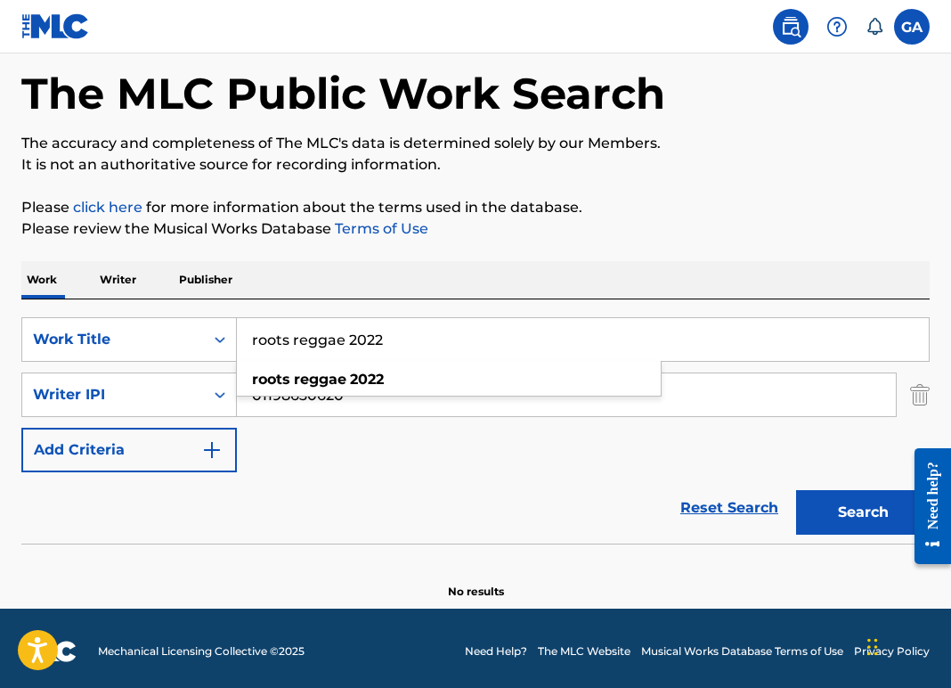
drag, startPoint x: 433, startPoint y: 395, endPoint x: 346, endPoint y: 342, distance: 101.9
click at [346, 342] on div "Work Writer Publisher SearchWithCriteria82662d6c-e8aa-47ac-970c-22a54278c58d Wo…" at bounding box center [475, 430] width 909 height 339
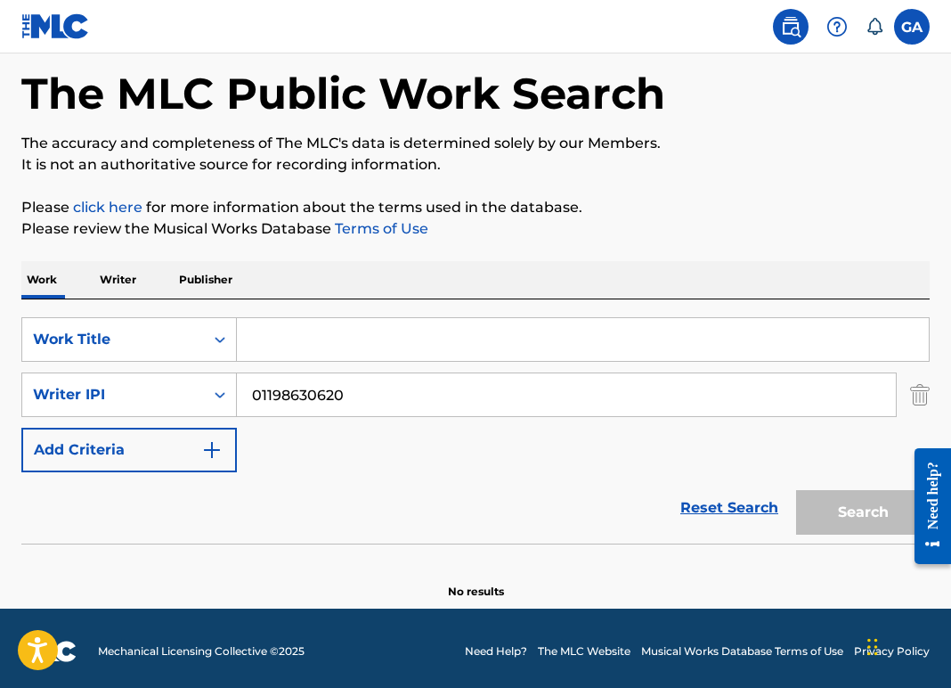
scroll to position [40, 0]
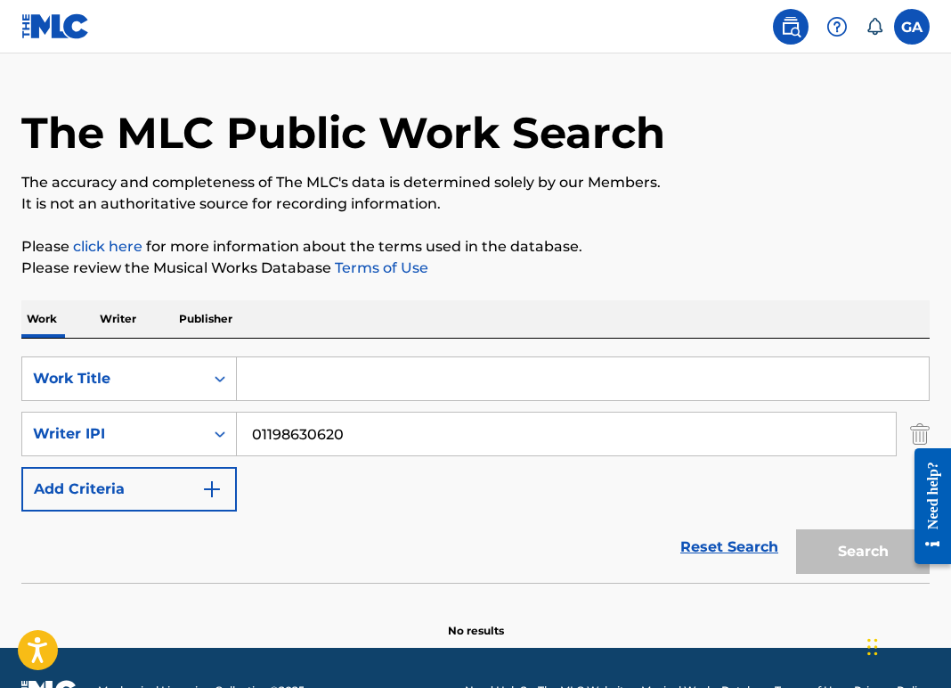
click at [223, 500] on img "Search Form" at bounding box center [211, 488] width 21 height 21
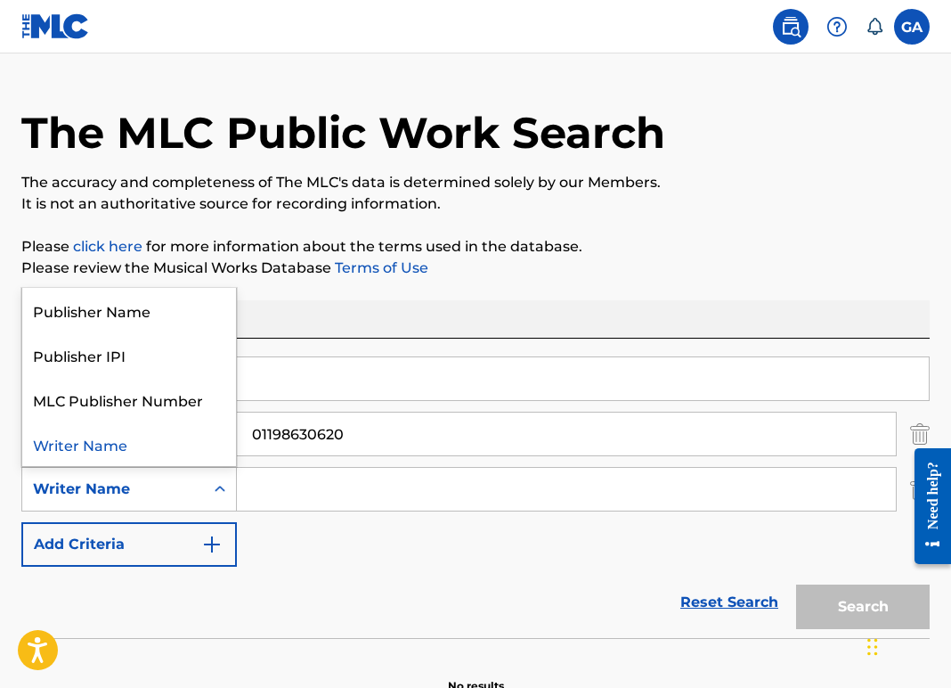
click at [229, 498] on icon "Search Form" at bounding box center [220, 489] width 18 height 18
click at [170, 332] on div "Publisher Name" at bounding box center [129, 310] width 214 height 45
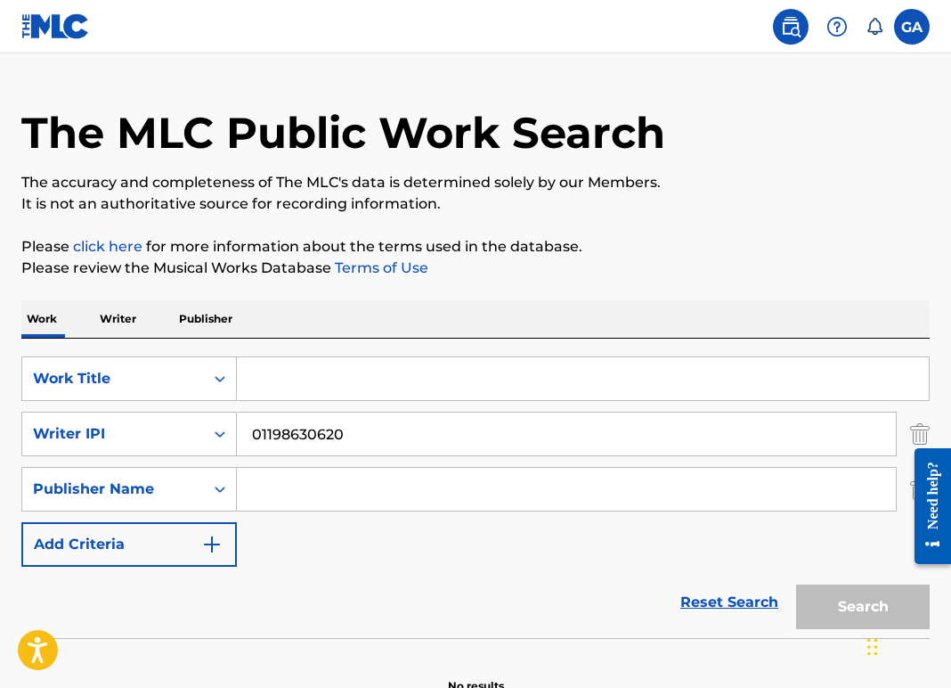
click at [355, 510] on input "Search Form" at bounding box center [566, 489] width 659 height 43
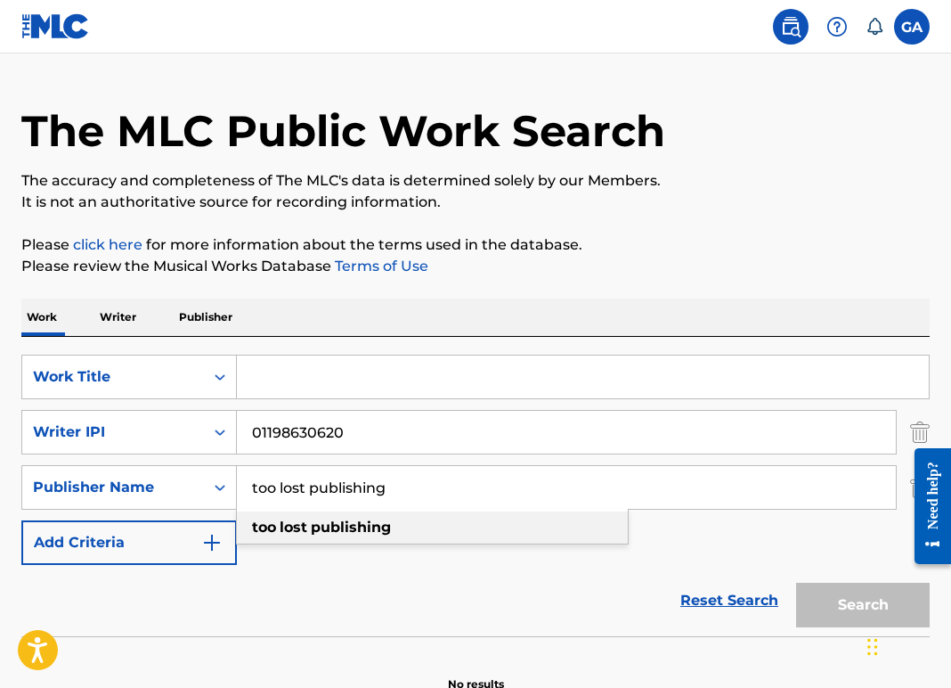
type input "too lost publishing"
click at [364, 535] on strong "publishing" at bounding box center [351, 526] width 80 height 17
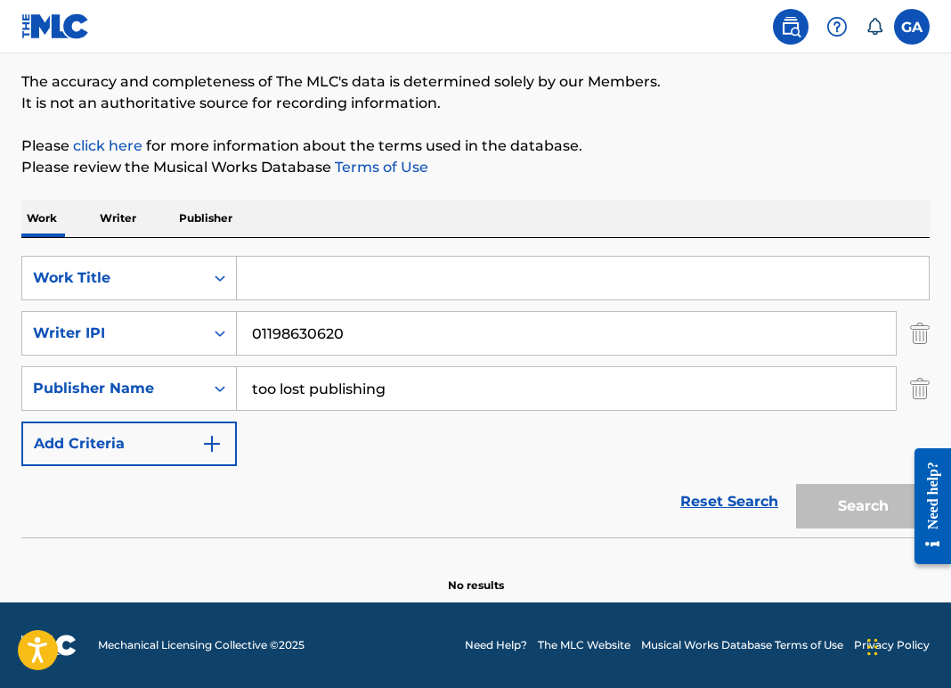
scroll to position [262, 0]
click at [347, 388] on div "SearchWithCriteria82662d6c-e8aa-47ac-970c-22a54278c58d Work Title SearchWithCri…" at bounding box center [475, 361] width 909 height 210
click at [839, 485] on div "Search" at bounding box center [858, 501] width 143 height 71
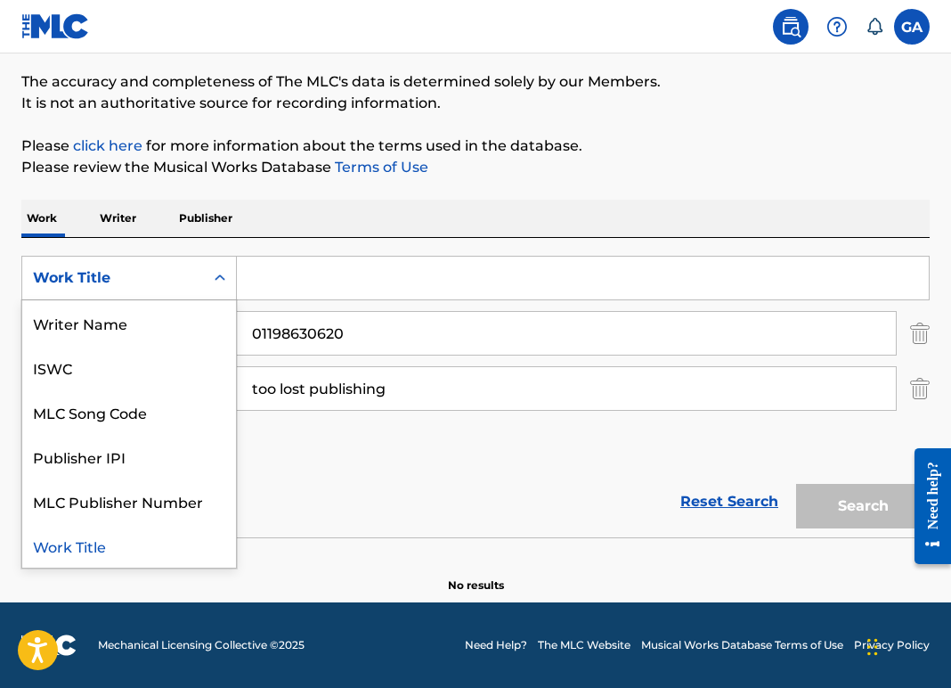
scroll to position [28, 0]
click at [229, 269] on icon "Search Form" at bounding box center [220, 278] width 18 height 18
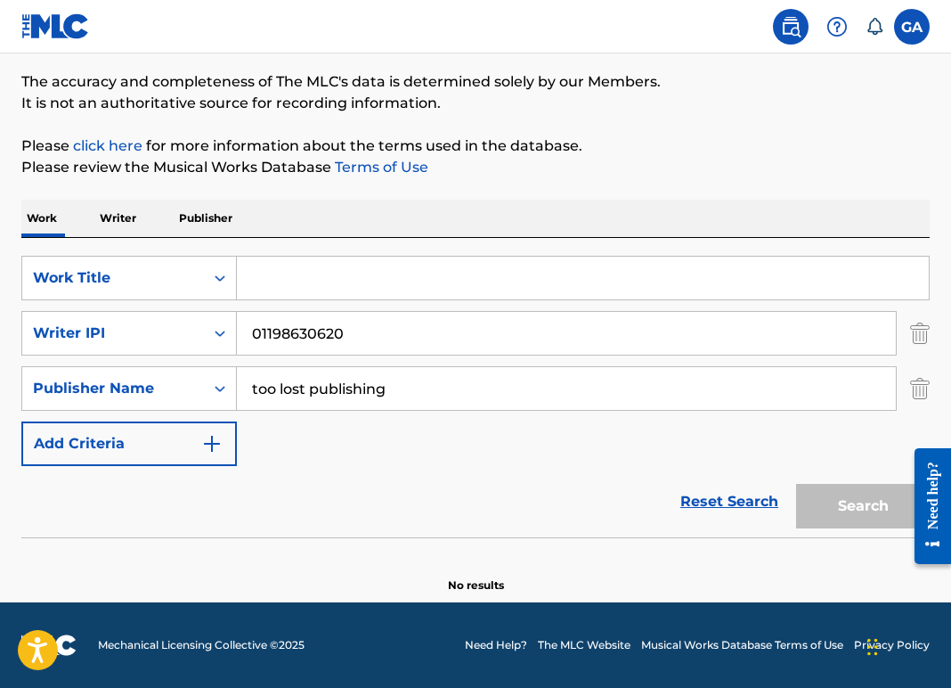
click at [292, 257] on input "Search Form" at bounding box center [583, 278] width 692 height 43
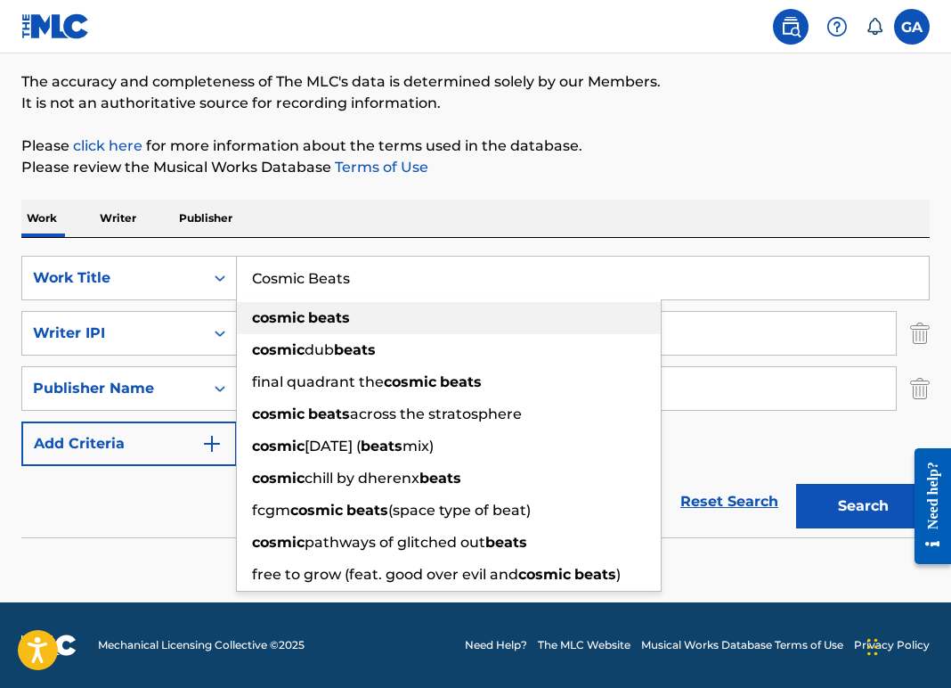
click at [305, 309] on strong "cosmic" at bounding box center [278, 317] width 53 height 17
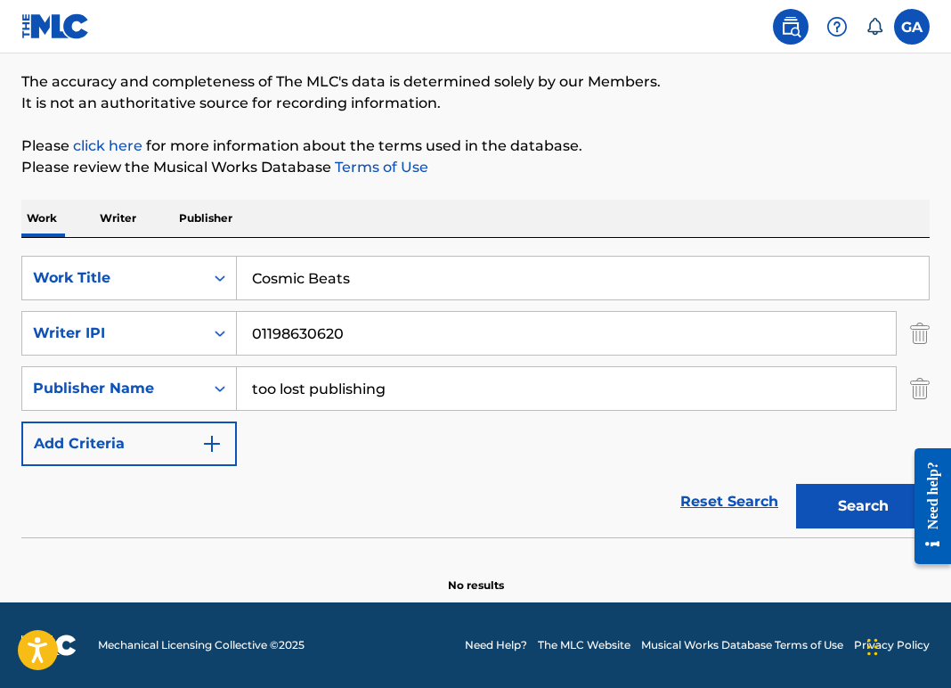
type input "cosmic beats"
click at [827, 484] on button "Search" at bounding box center [863, 506] width 134 height 45
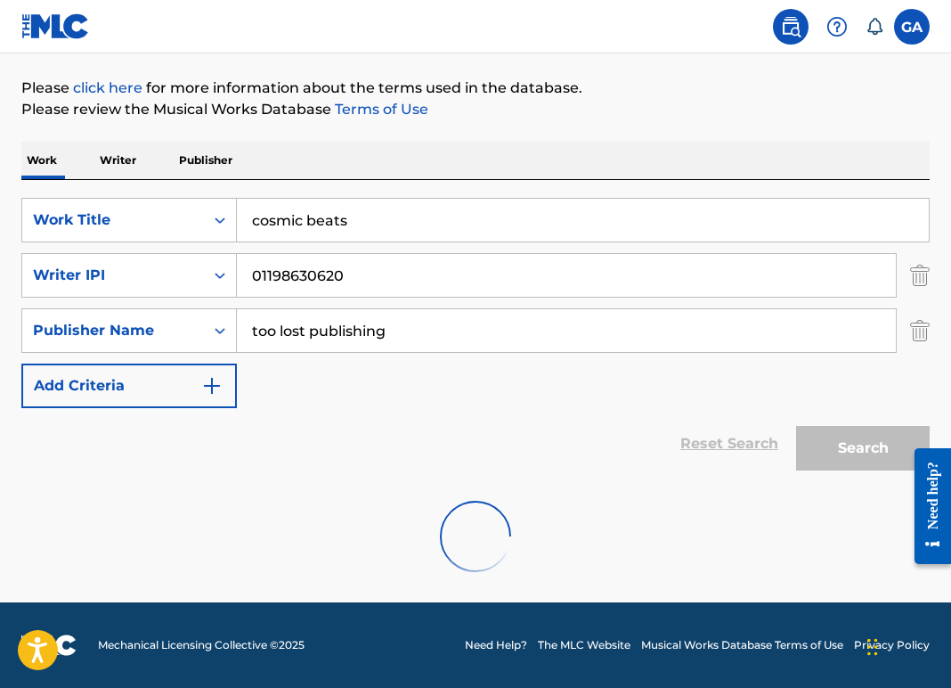
scroll to position [268, 0]
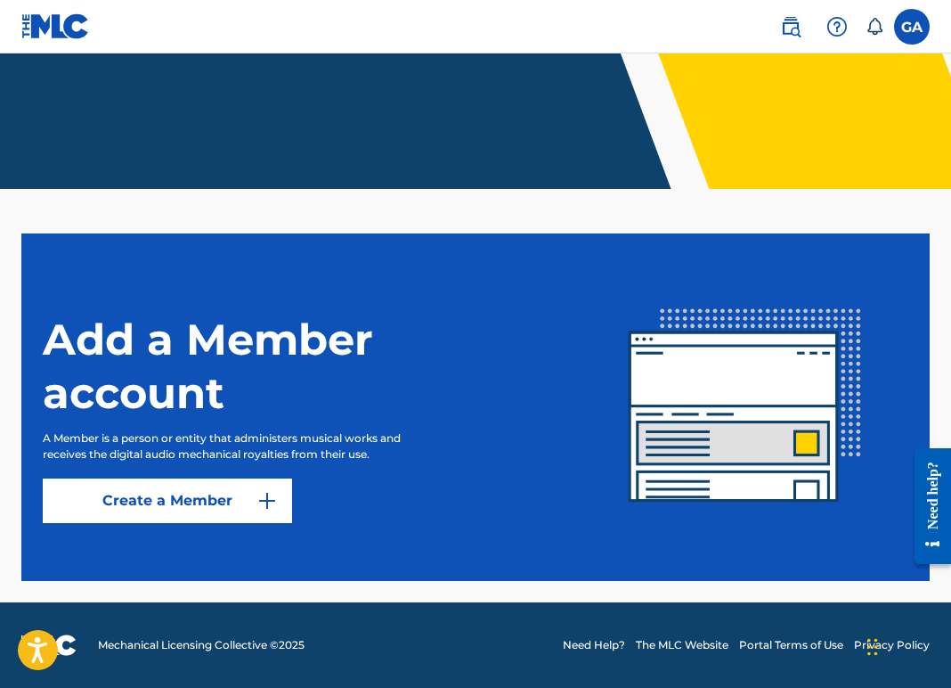
scroll to position [449, 0]
click at [494, 533] on section "Add a Member account A Member is a person or entity that administers musical wo…" at bounding box center [475, 406] width 909 height 347
